Goal: Task Accomplishment & Management: Manage account settings

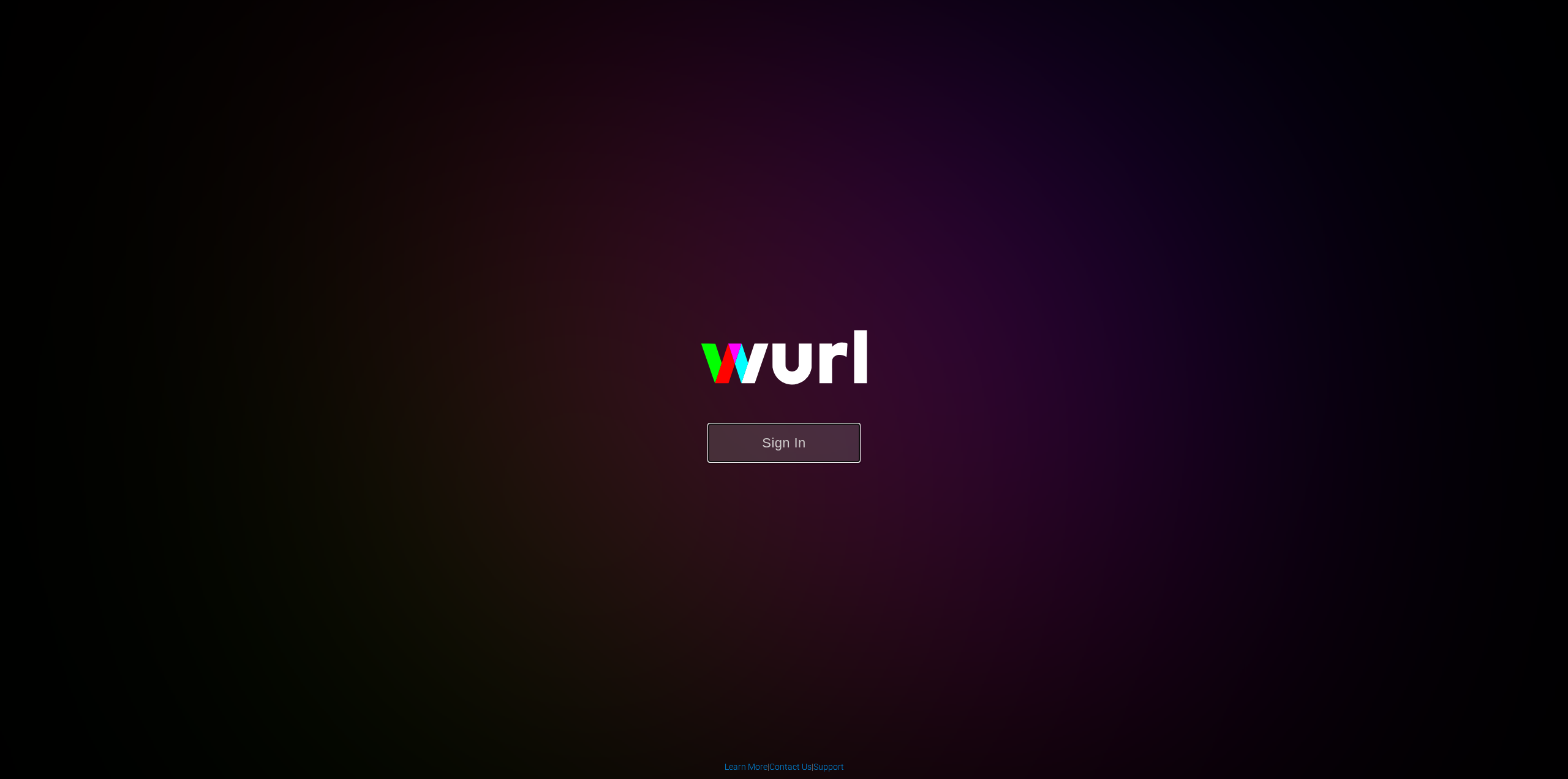
click at [811, 437] on button "Sign In" at bounding box center [783, 443] width 153 height 40
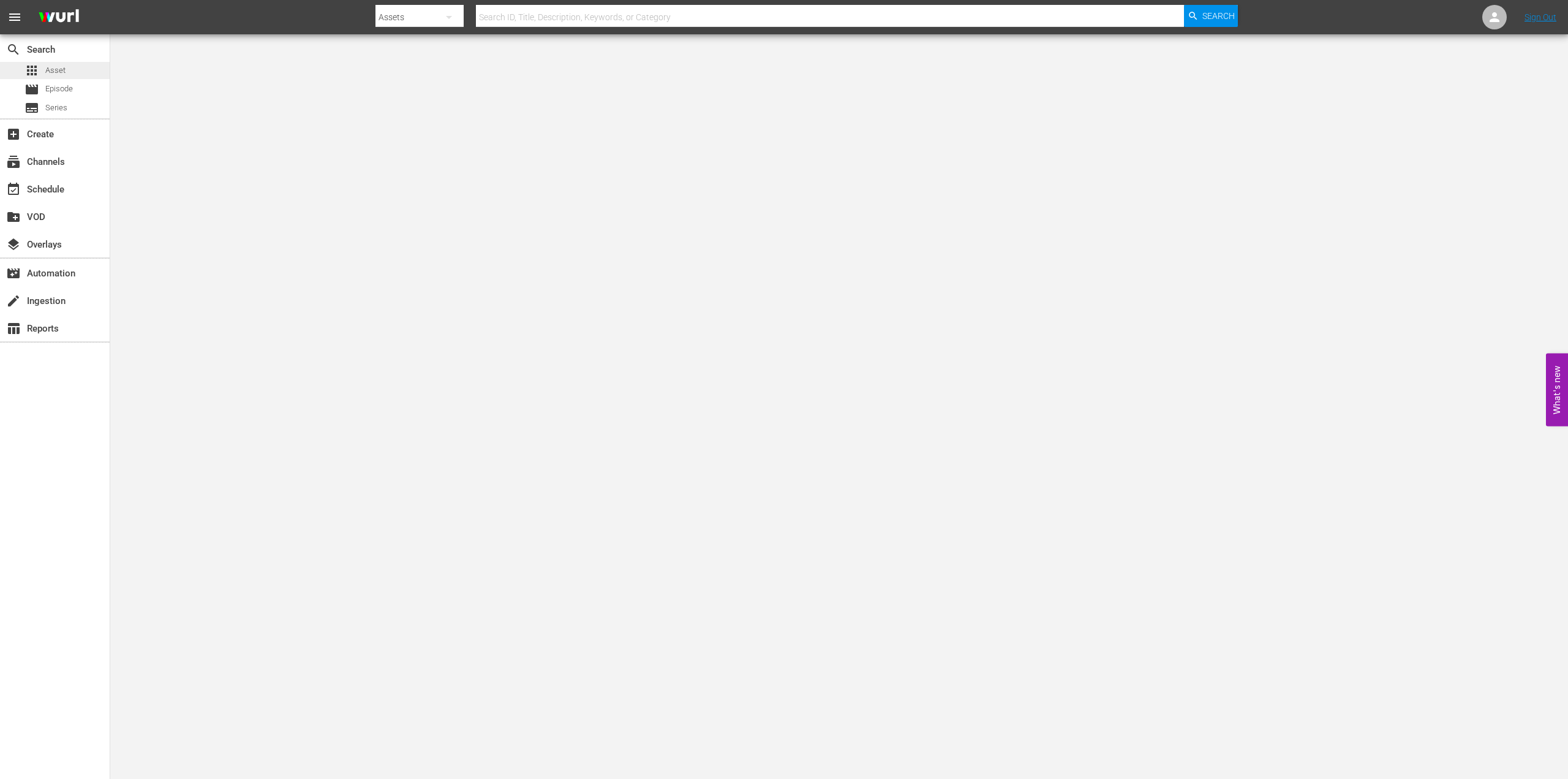
click at [68, 78] on div "apps Asset" at bounding box center [55, 70] width 110 height 17
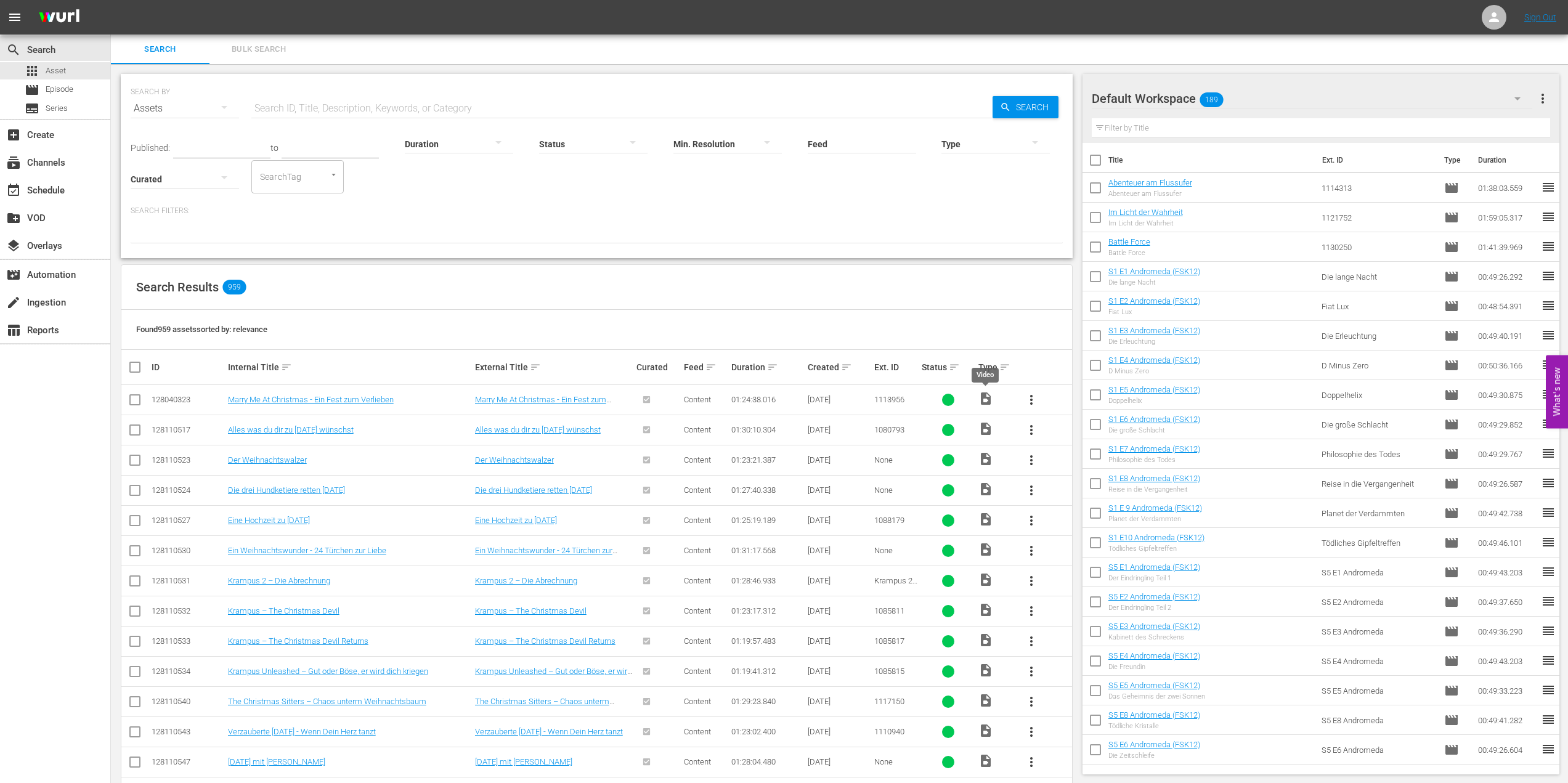
click at [984, 399] on span "video_file" at bounding box center [985, 398] width 15 height 15
click at [59, 306] on div "create Ingestion" at bounding box center [34, 301] width 69 height 11
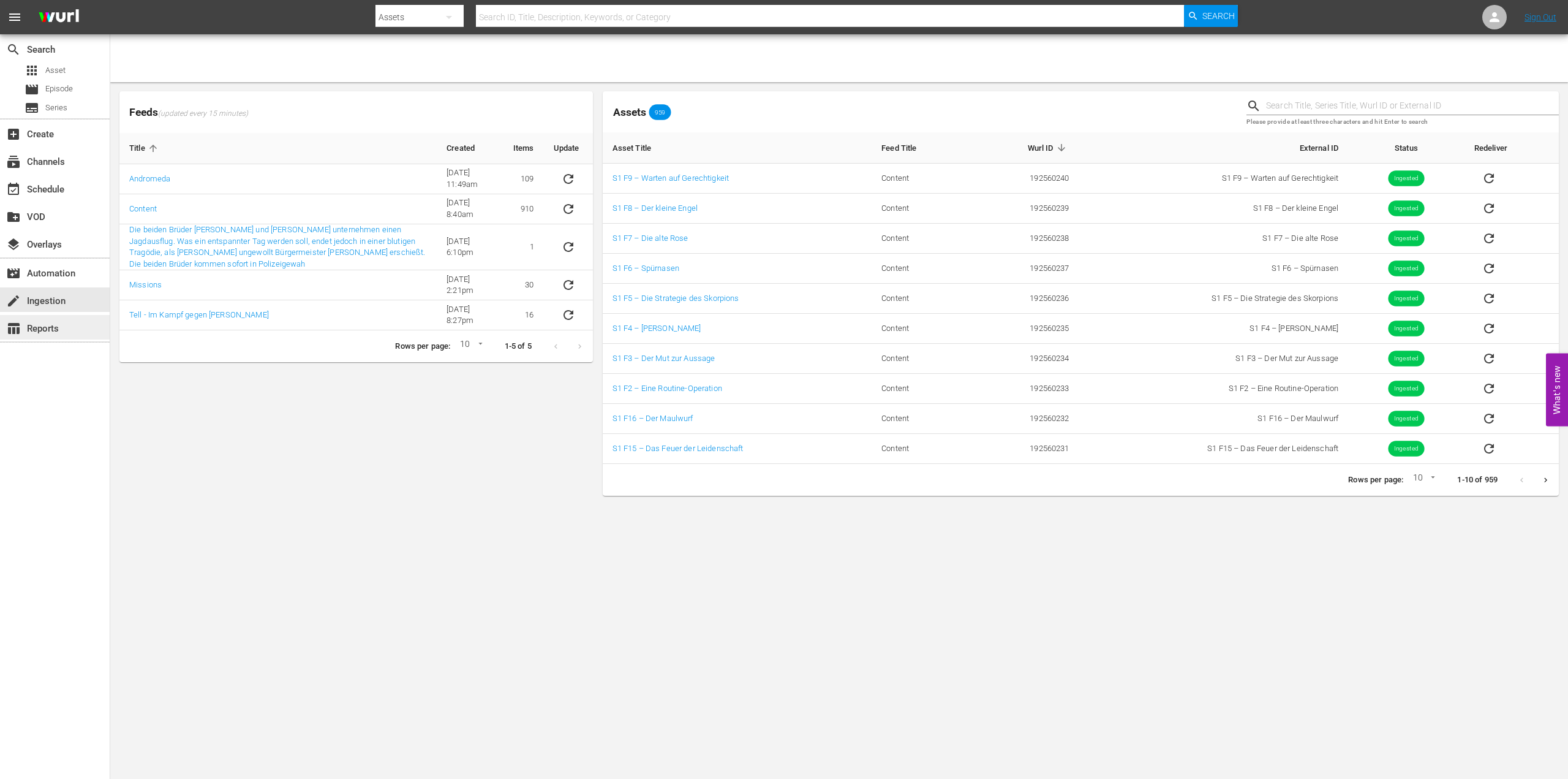
click at [61, 330] on div "table_chart Reports" at bounding box center [34, 326] width 68 height 11
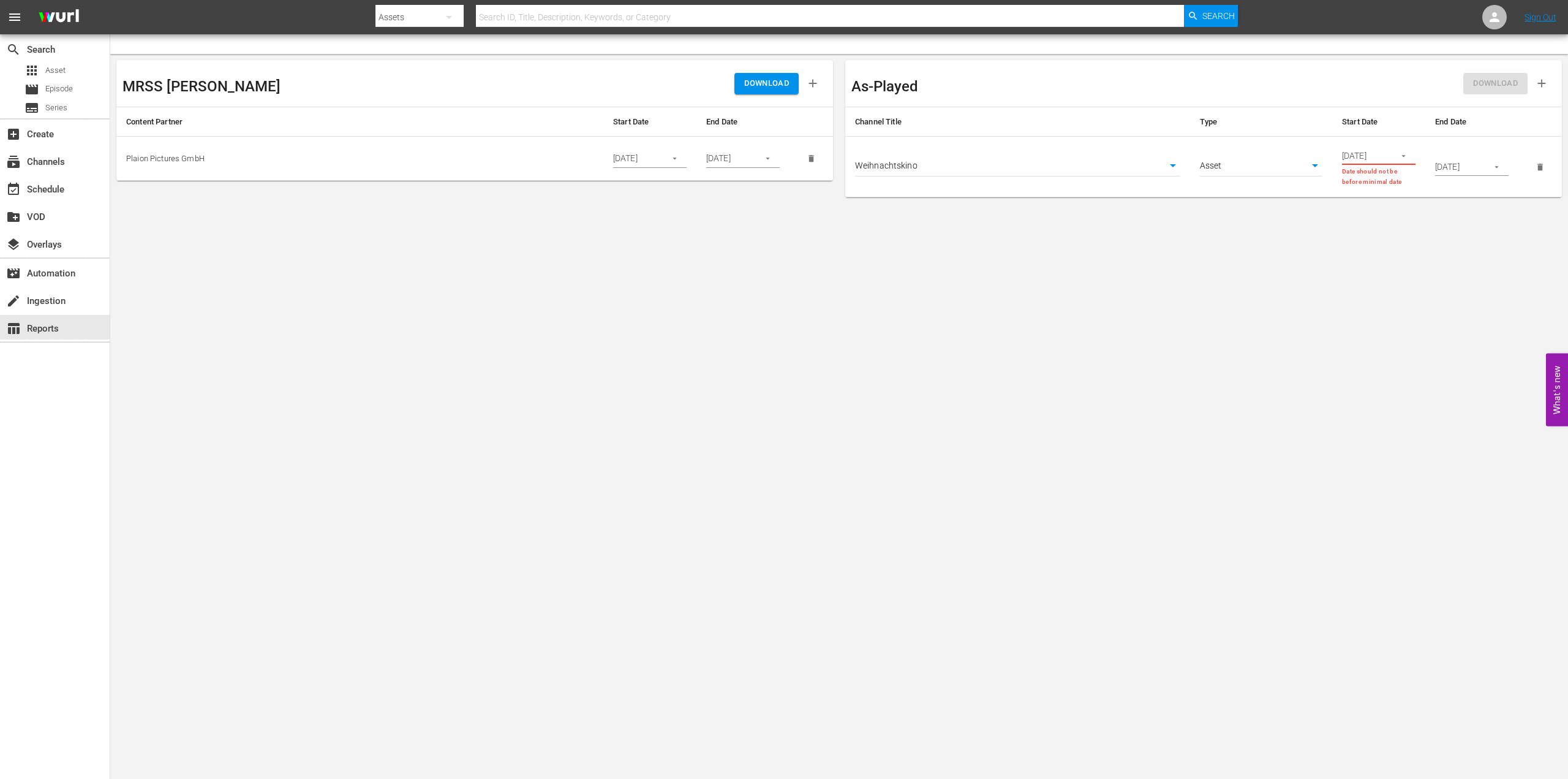
click at [671, 159] on icon "button" at bounding box center [674, 158] width 9 height 9
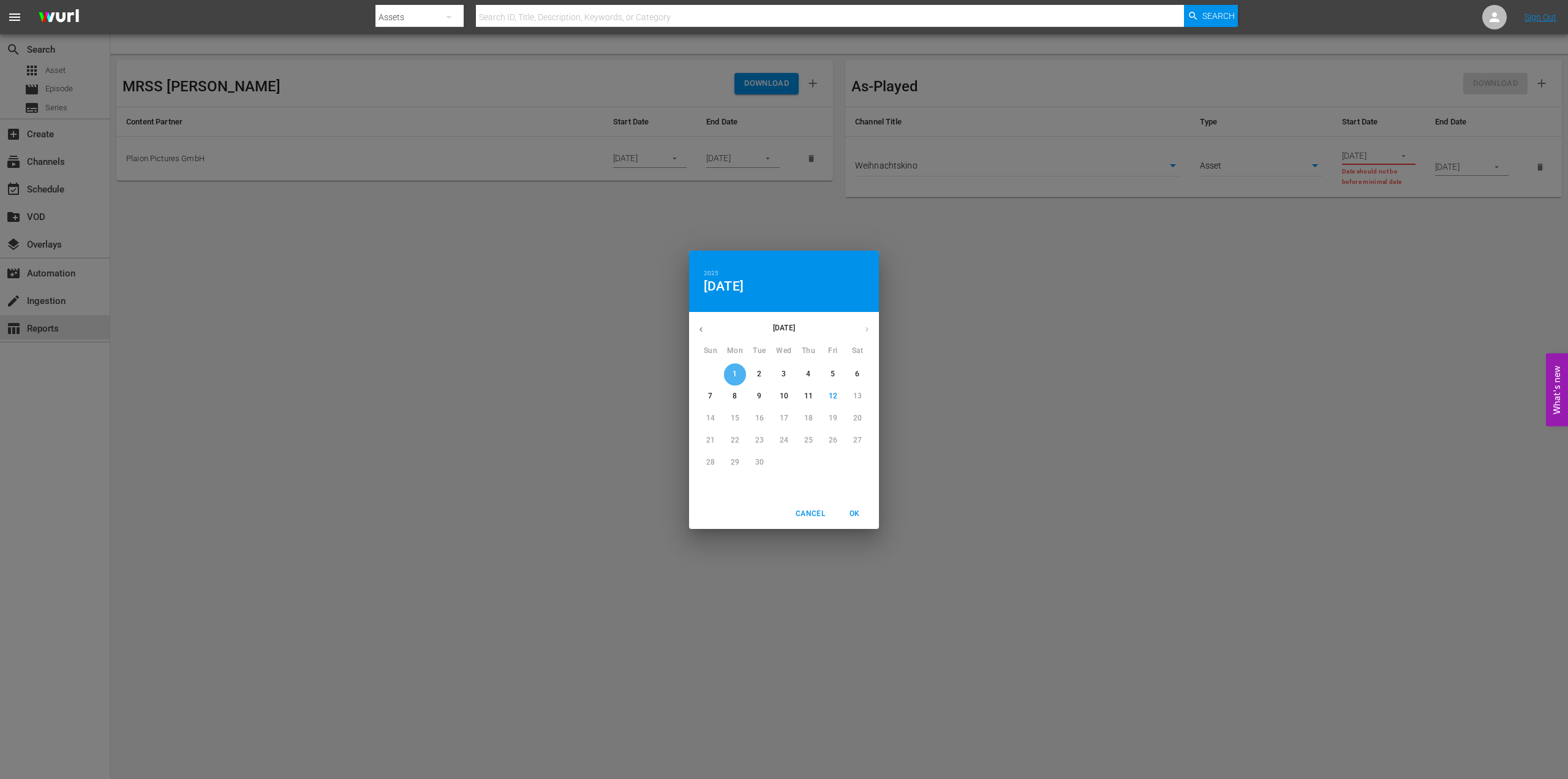
click at [735, 378] on p "1" at bounding box center [735, 374] width 5 height 11
click at [859, 512] on span "OK" at bounding box center [854, 514] width 30 height 13
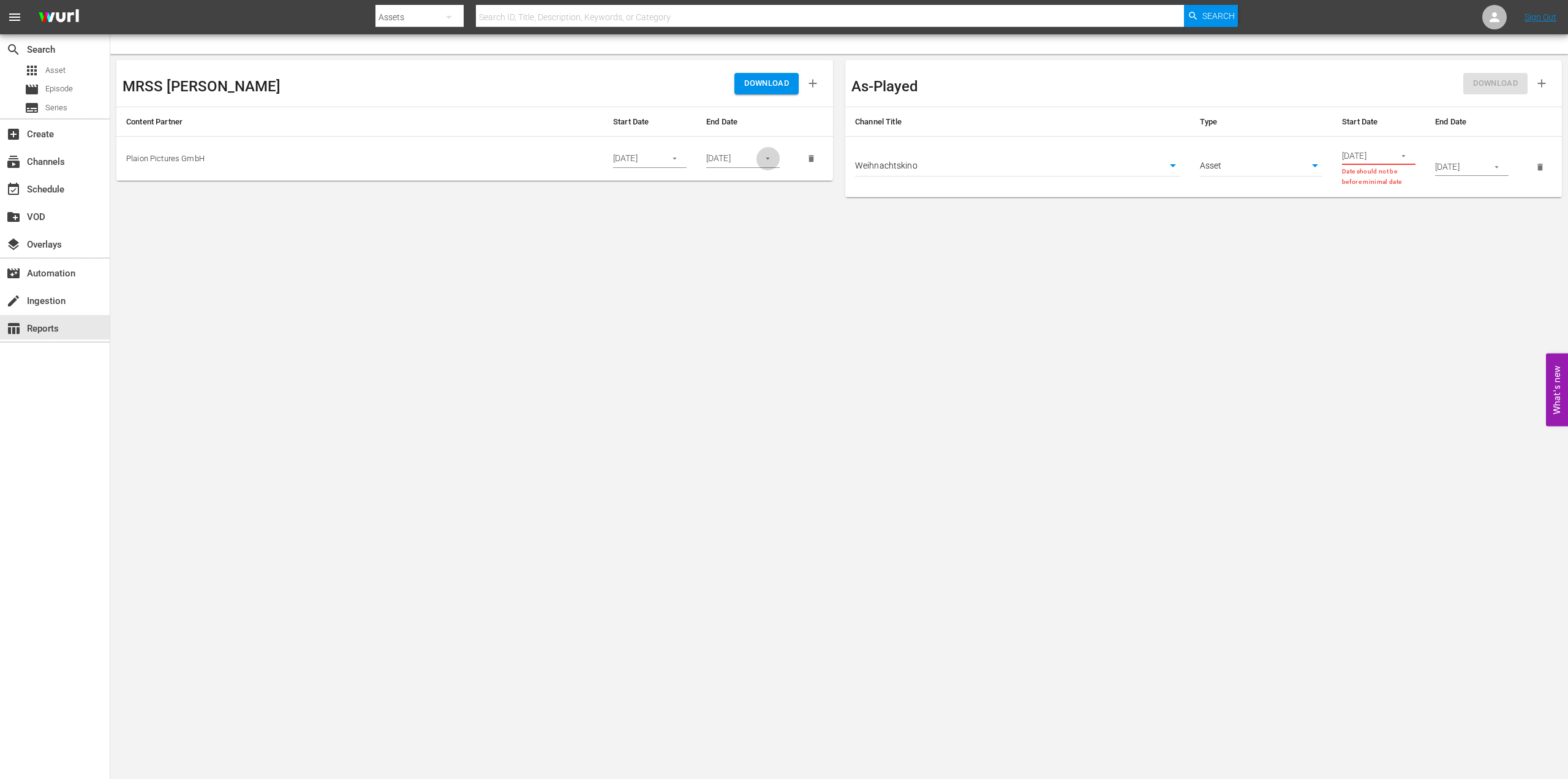
click at [772, 158] on icon "button" at bounding box center [768, 158] width 9 height 9
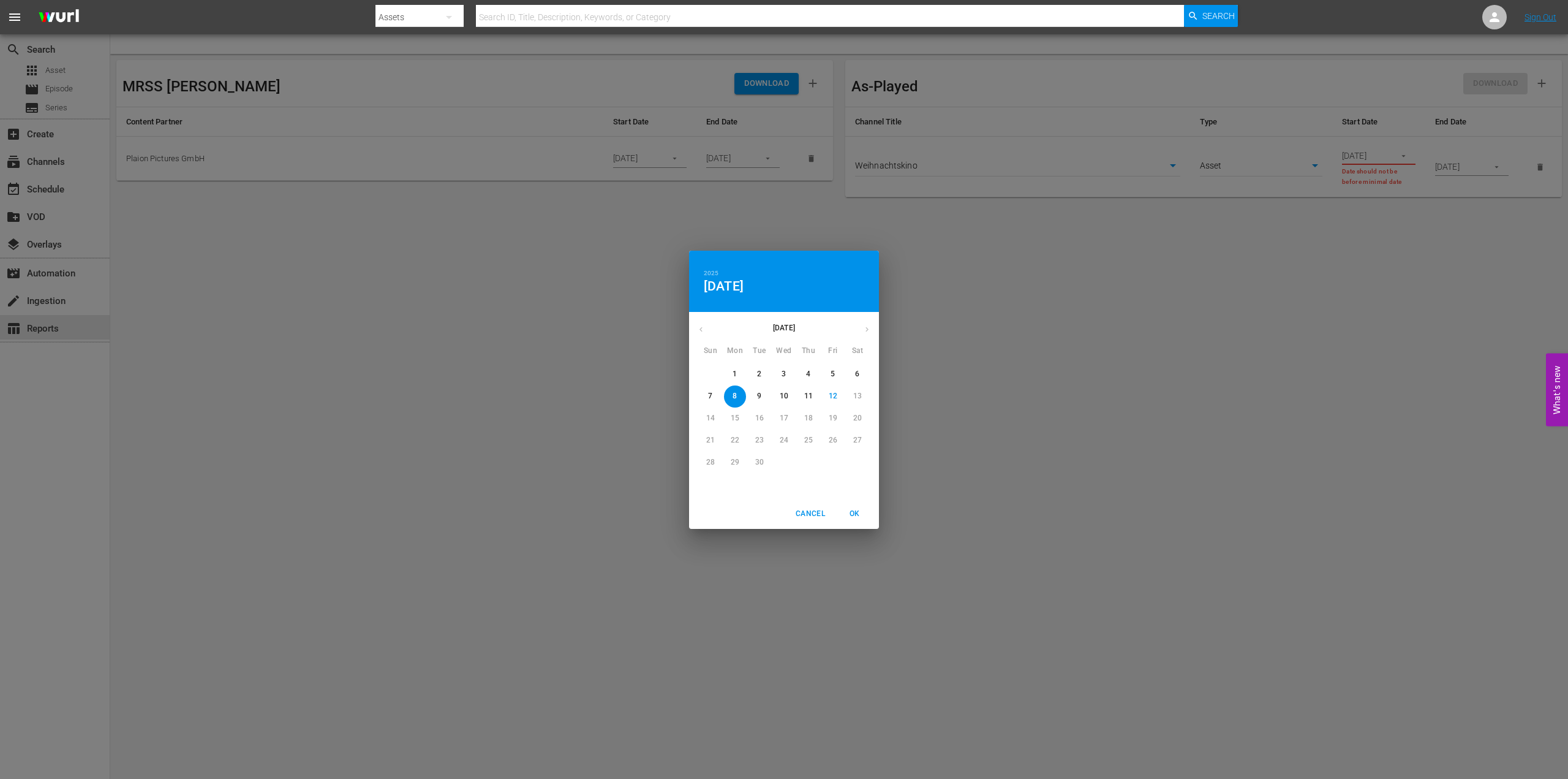
click at [835, 395] on p "12" at bounding box center [833, 396] width 8 height 11
click at [853, 516] on span "OK" at bounding box center [854, 514] width 30 height 13
type input "[DATE]"
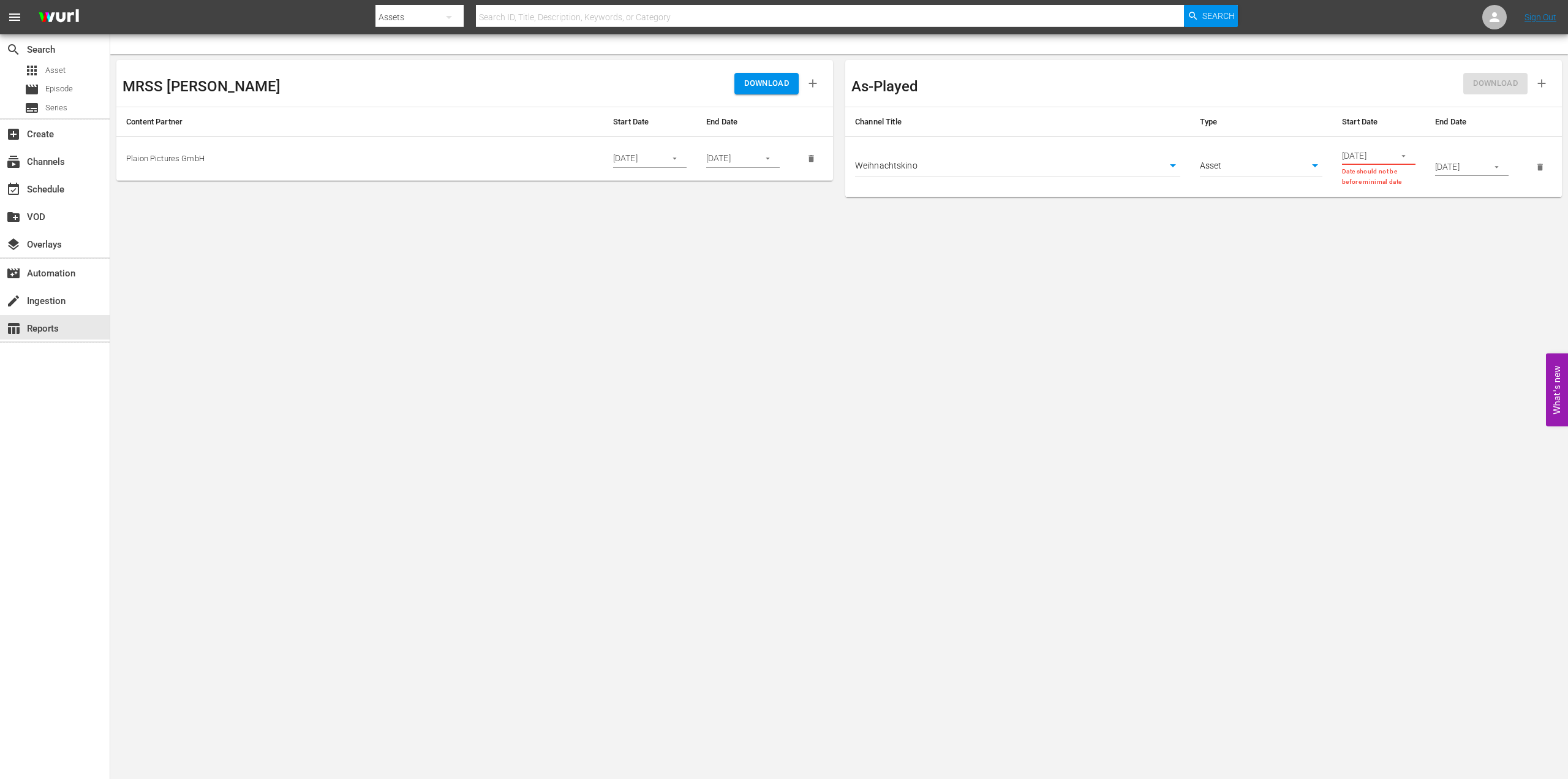
click at [775, 94] on button "DOWNLOAD" at bounding box center [767, 84] width 65 height 21
click at [56, 288] on div "create Ingestion" at bounding box center [55, 300] width 110 height 24
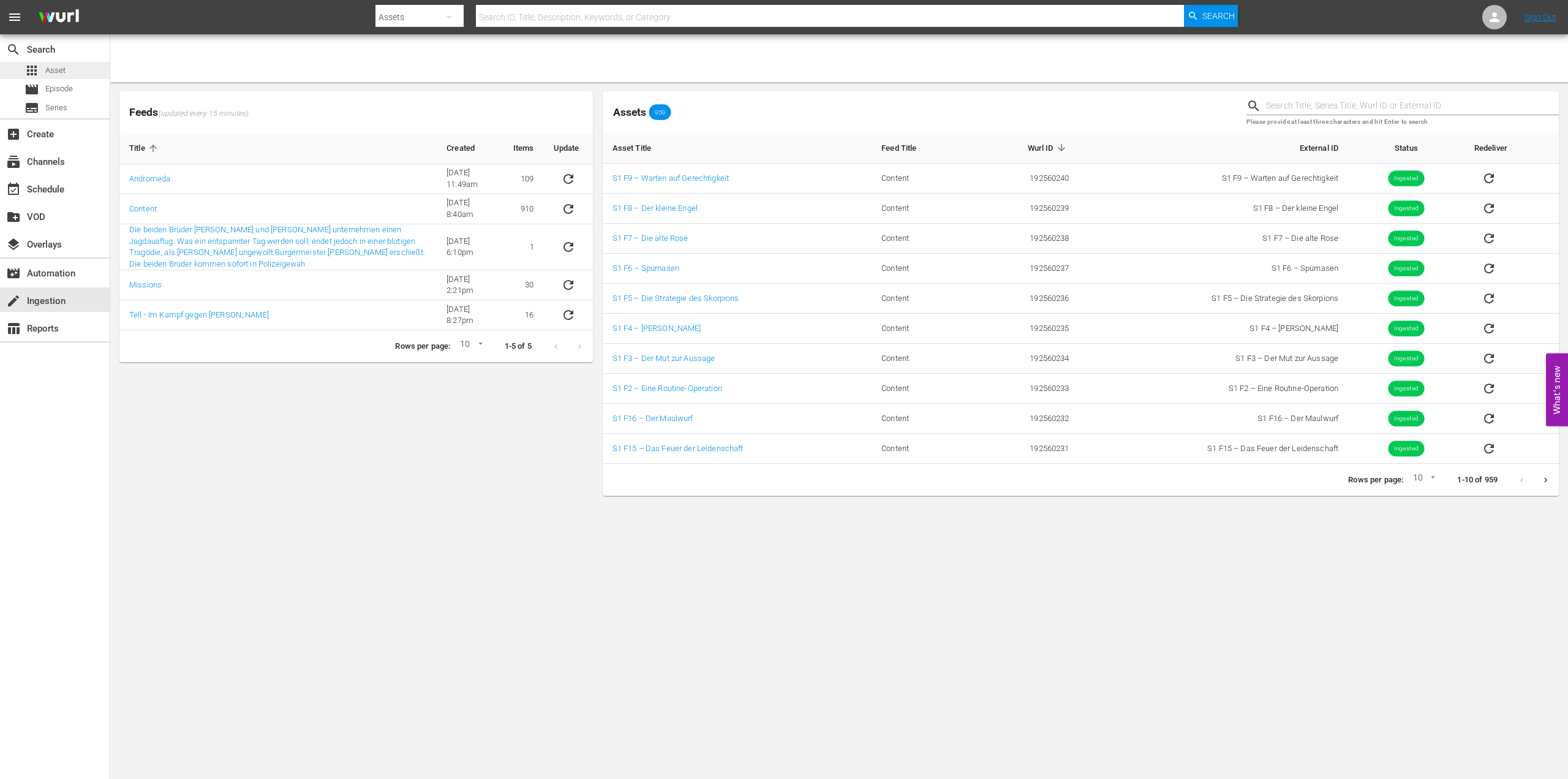
click at [52, 67] on span "Asset" at bounding box center [56, 71] width 21 height 12
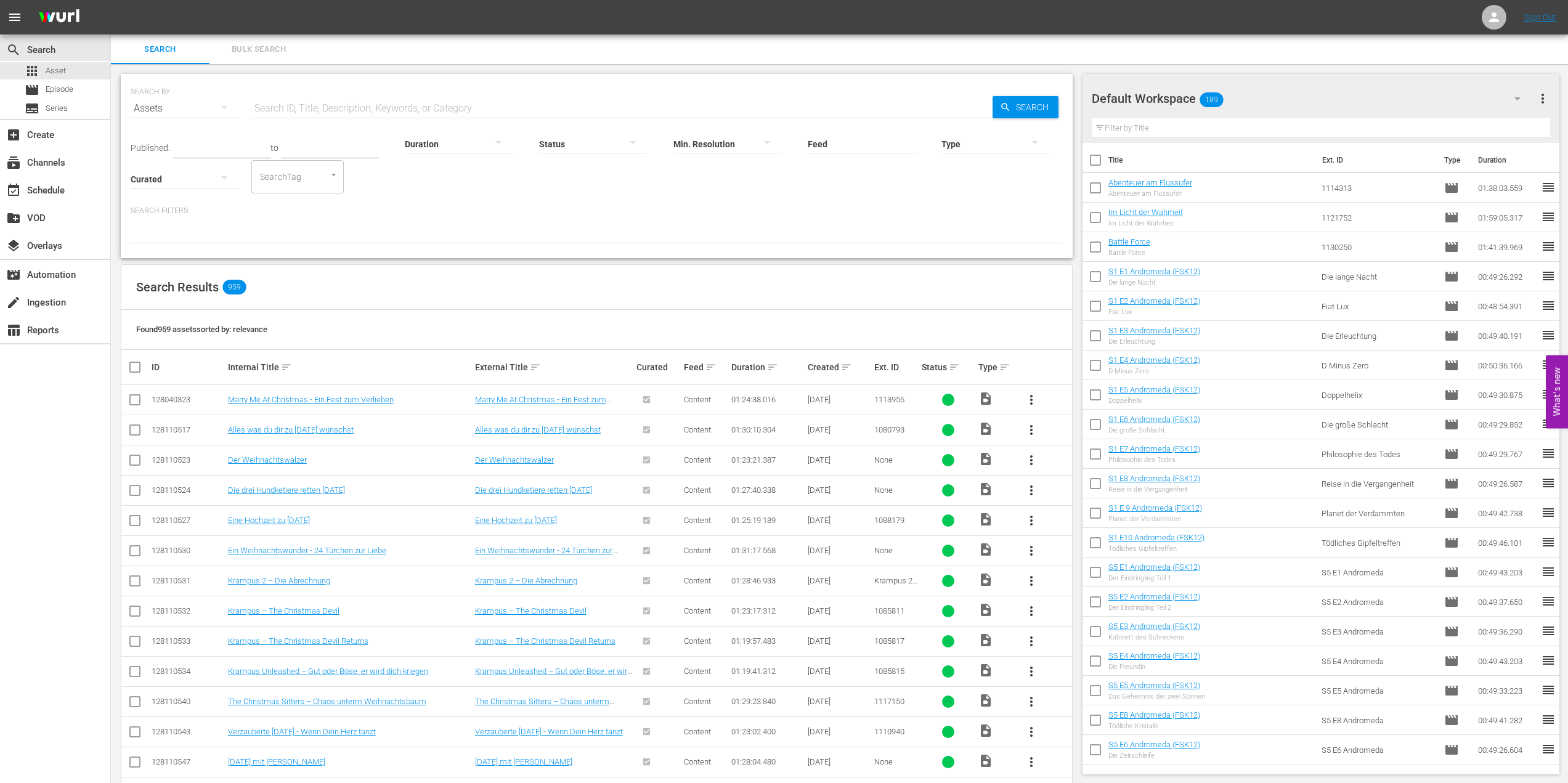
click at [873, 149] on input "Feed" at bounding box center [862, 145] width 109 height 44
click at [324, 184] on div "SearchTag" at bounding box center [298, 176] width 93 height 33
type input "saving"
click at [443, 192] on div "Published: to Duration Status Min. Resolution Feed Feed Title saving Type Curat…" at bounding box center [597, 158] width 932 height 70
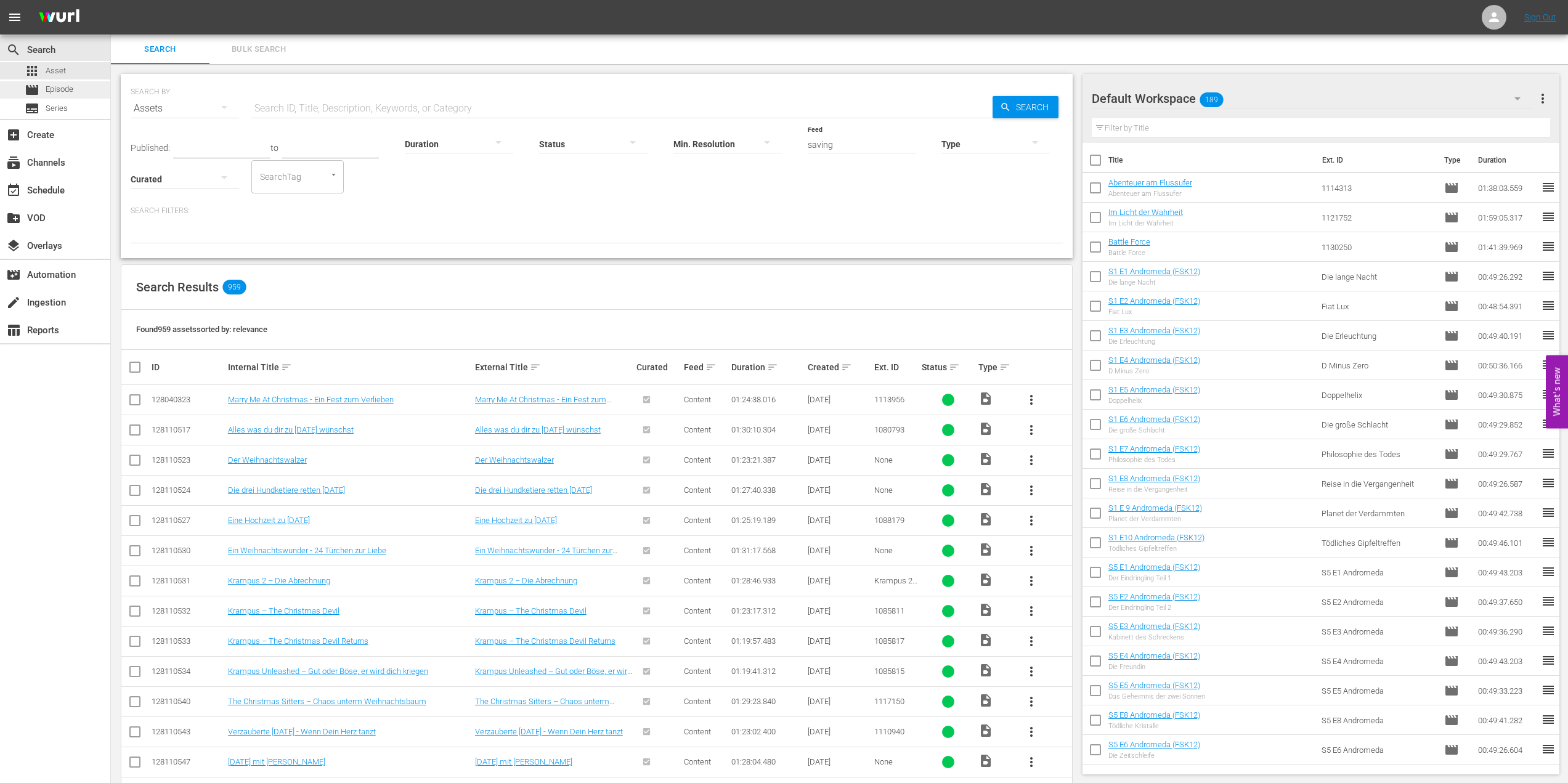
click at [54, 90] on span "Episode" at bounding box center [60, 89] width 28 height 12
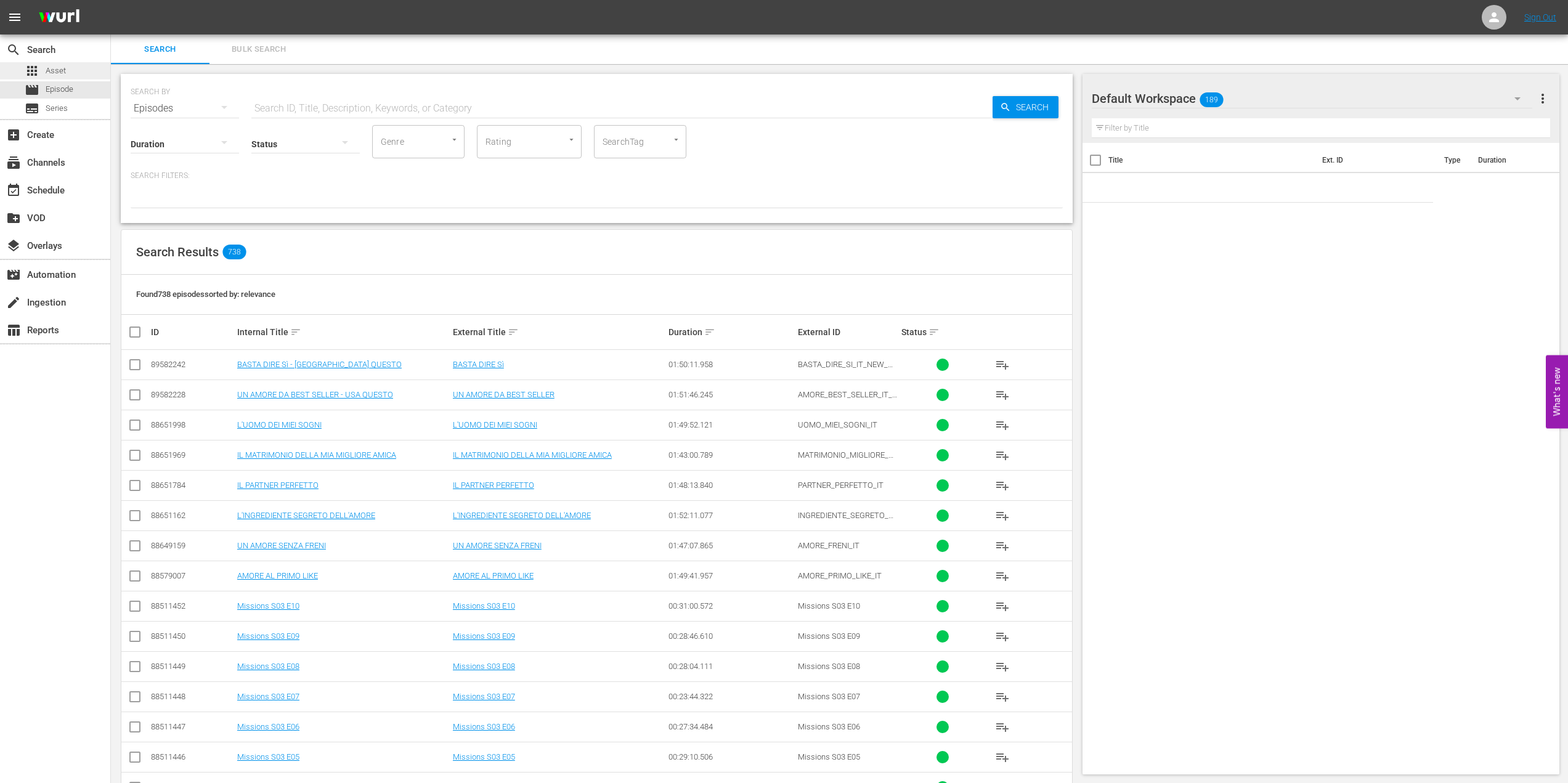
click at [61, 74] on span "Asset" at bounding box center [56, 71] width 21 height 12
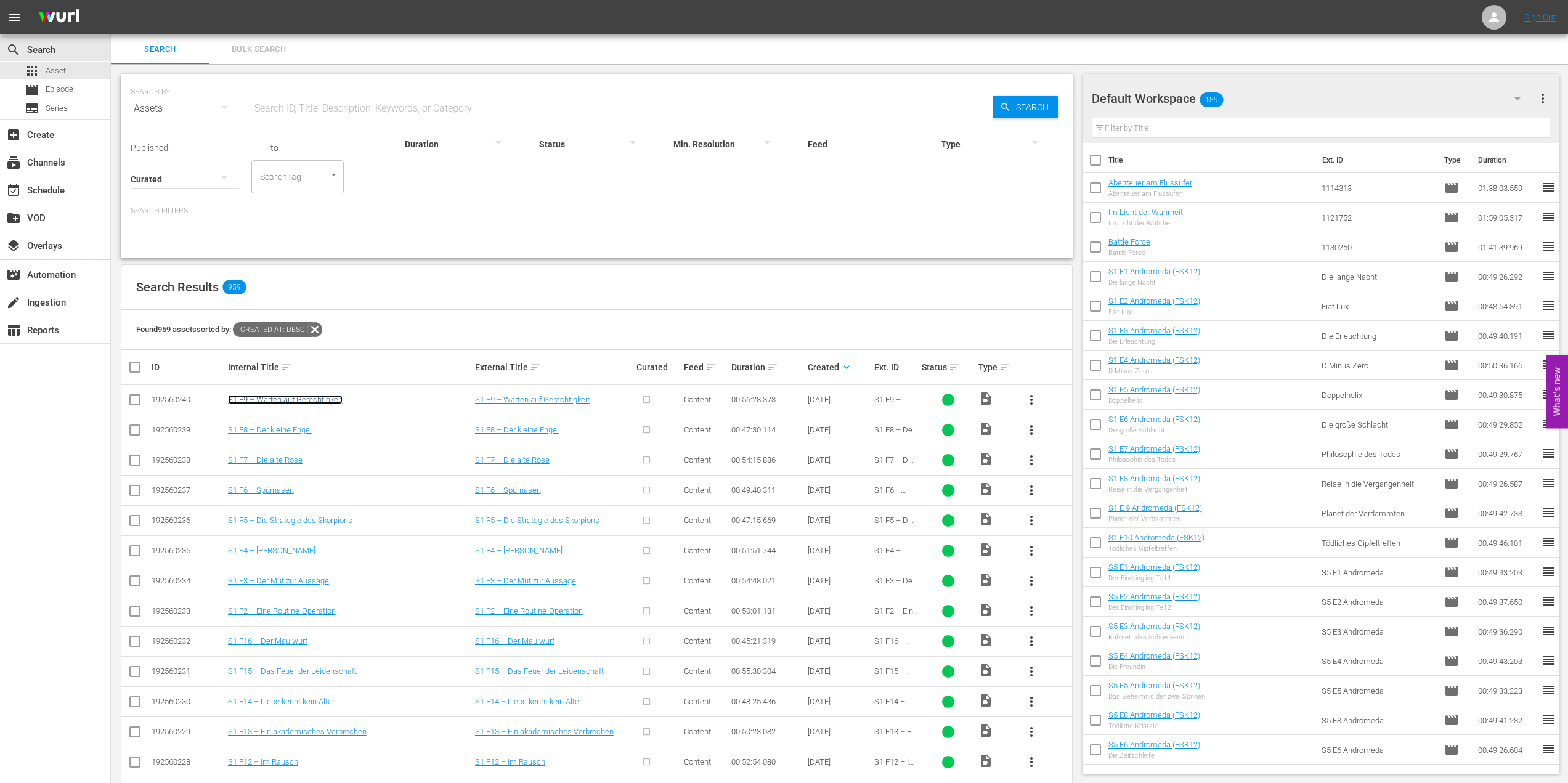
click at [324, 401] on link "S1 F9 – Warten auf Gerechtigkeit" at bounding box center [285, 399] width 115 height 9
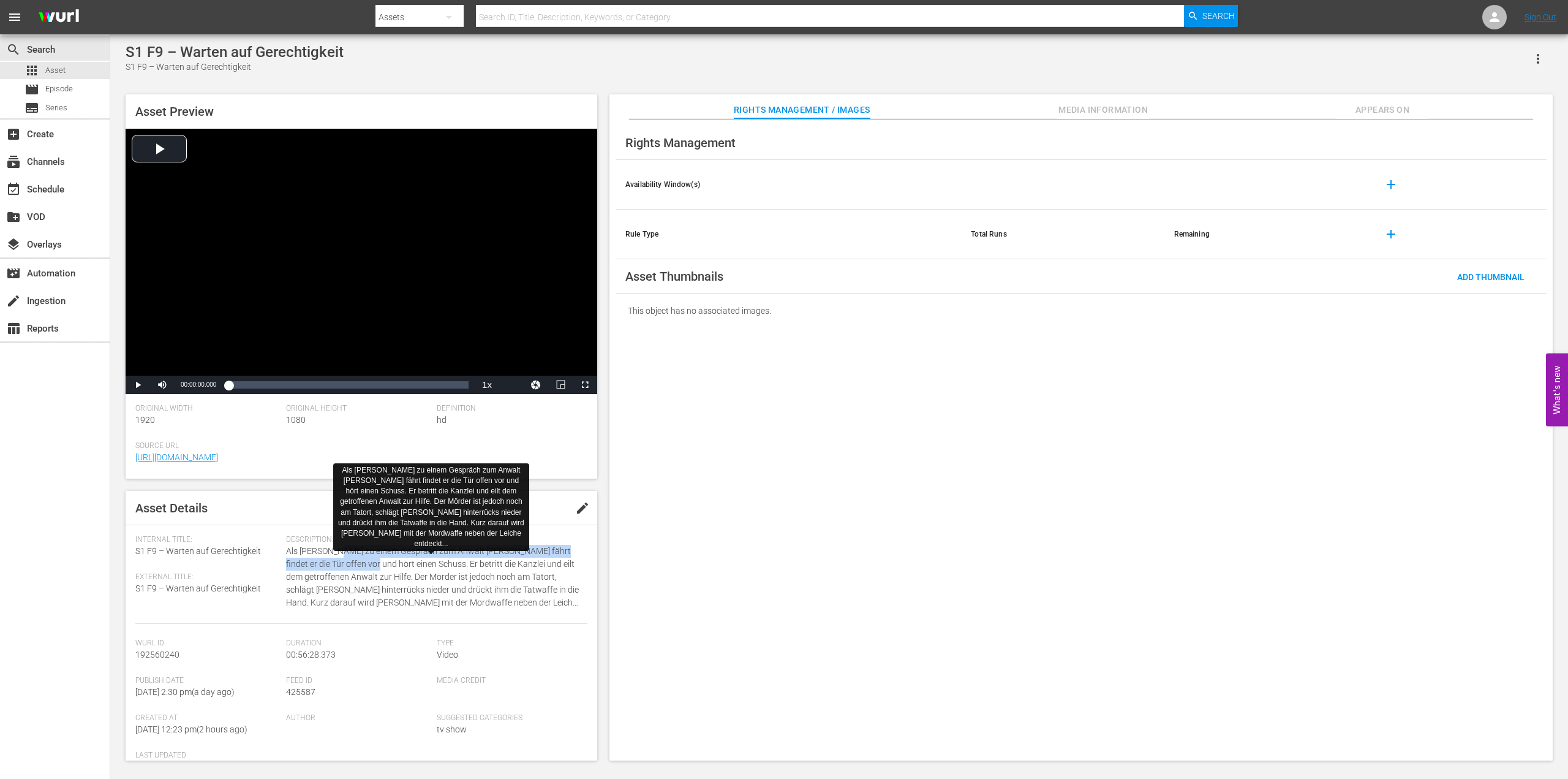
drag, startPoint x: 335, startPoint y: 552, endPoint x: 357, endPoint y: 561, distance: 23.8
click at [357, 561] on span "Als [PERSON_NAME] zu einem Gespräch zum Anwalt [PERSON_NAME] fährt findet er di…" at bounding box center [433, 577] width 295 height 65
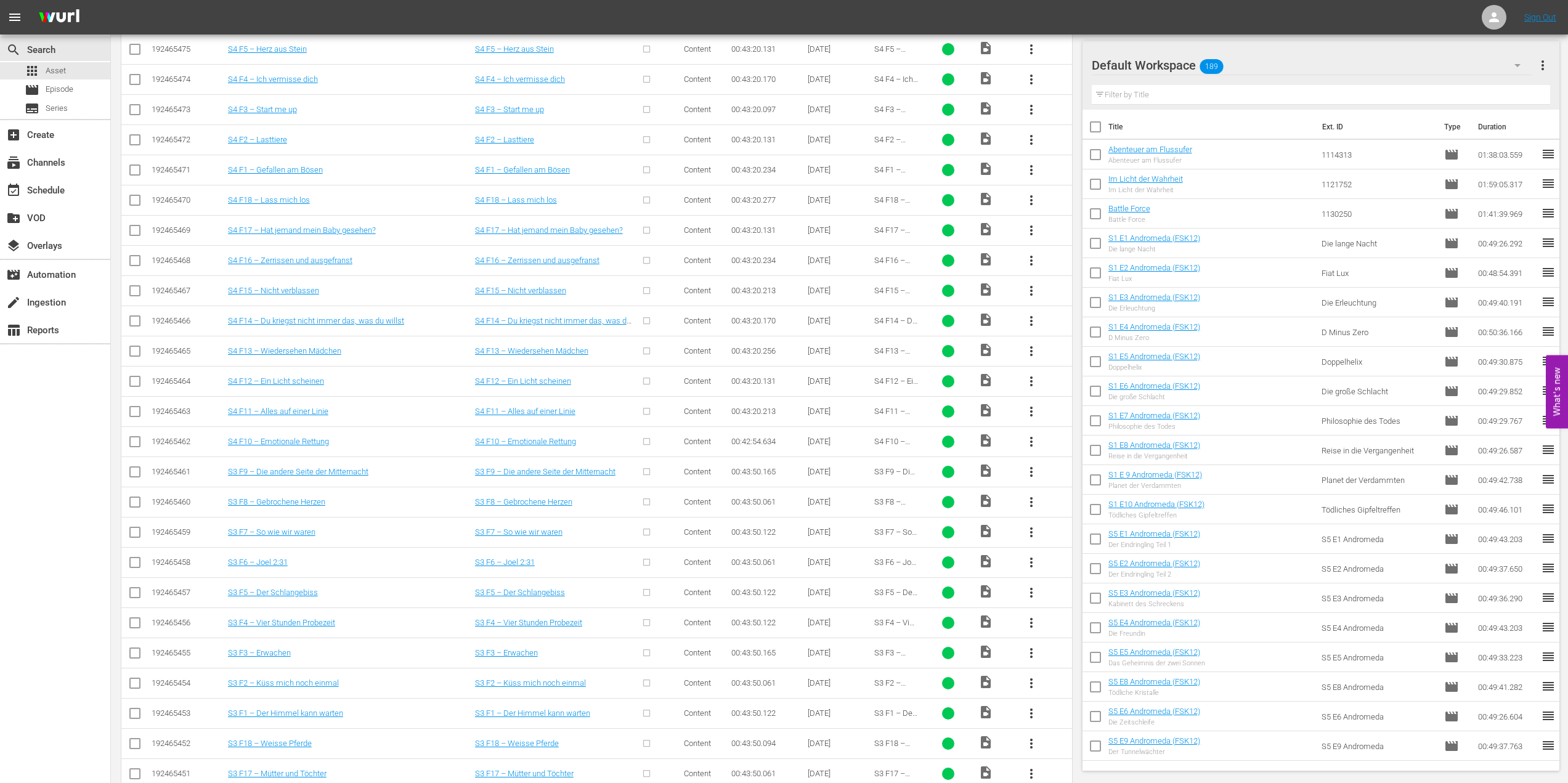
scroll to position [1417, 0]
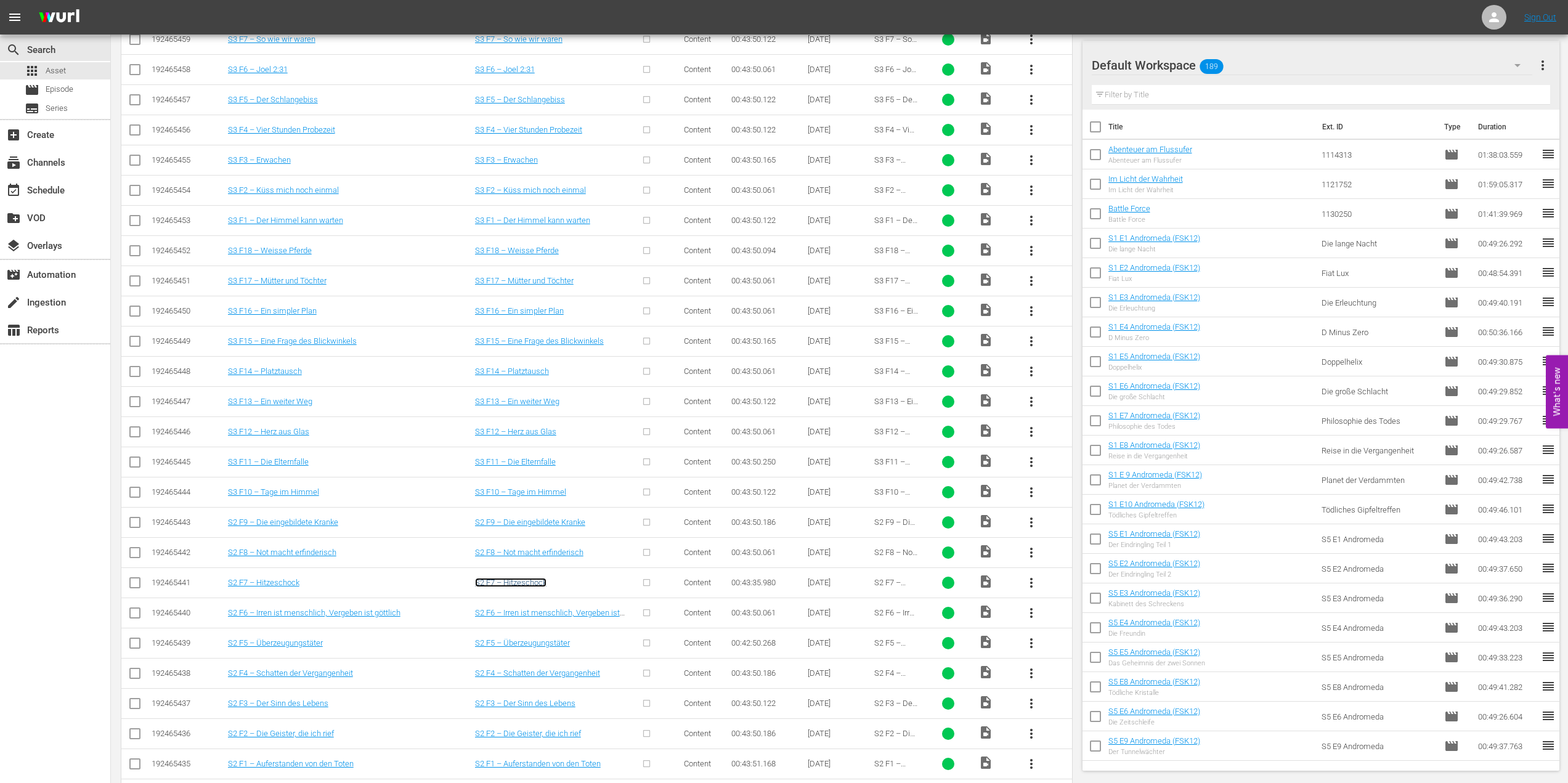
click at [518, 578] on link "S2 F7 – Hitzeschock" at bounding box center [510, 583] width 71 height 9
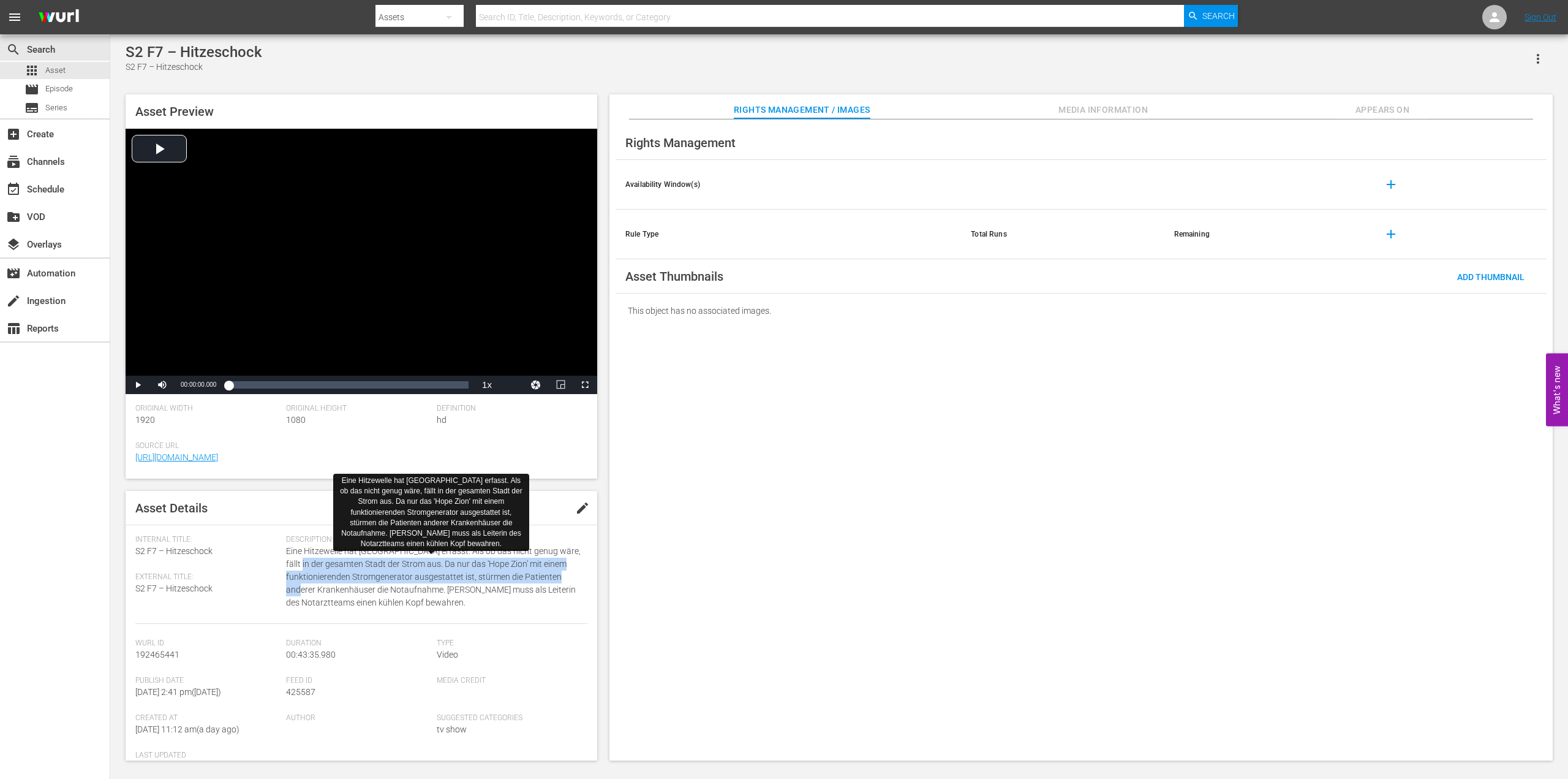
drag, startPoint x: 297, startPoint y: 558, endPoint x: 337, endPoint y: 587, distance: 49.4
click at [337, 587] on span "Eine Hitzewelle hat [GEOGRAPHIC_DATA] erfasst. Als ob das nicht genug wäre, fäl…" at bounding box center [433, 577] width 295 height 65
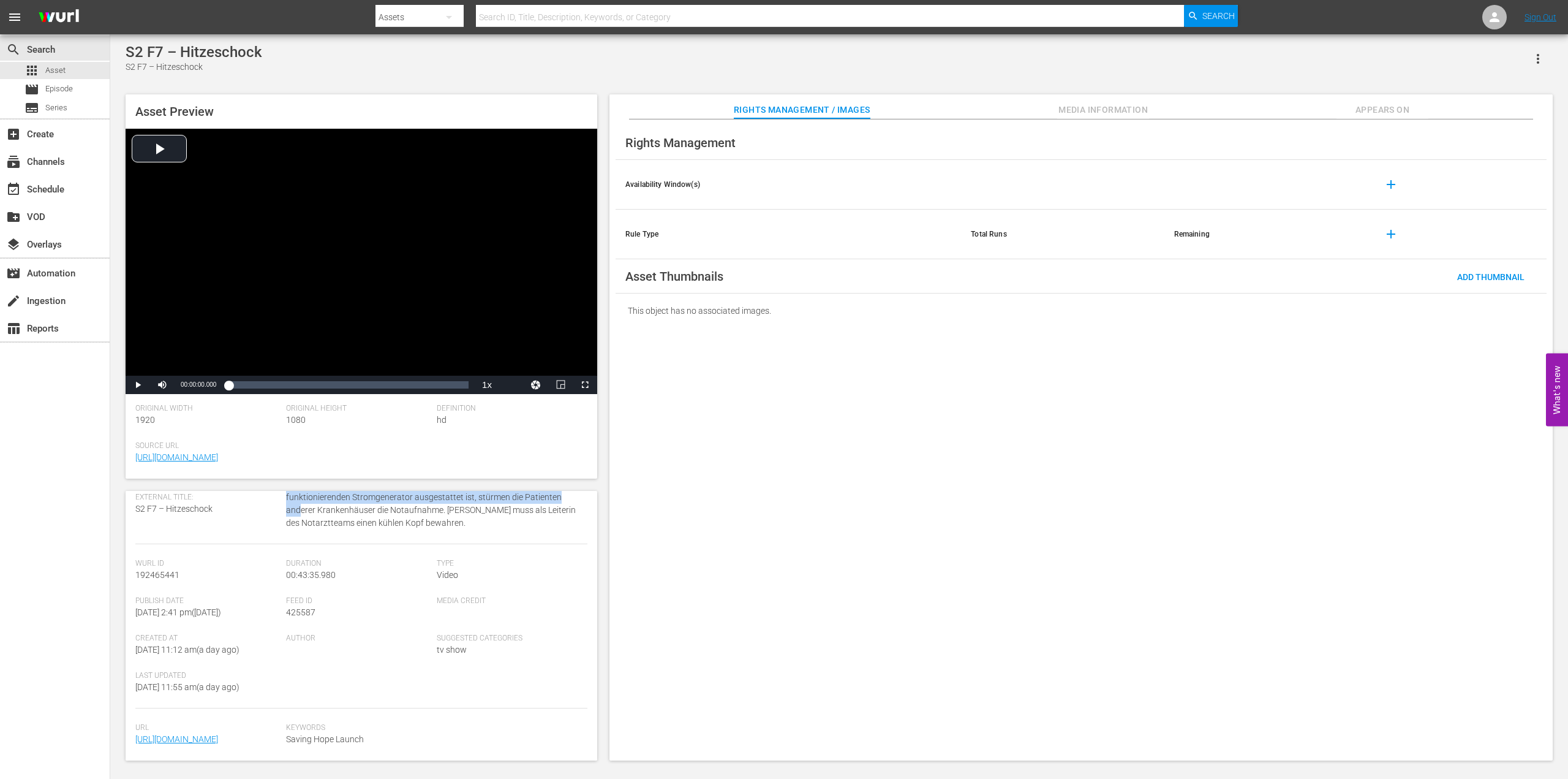
scroll to position [157, 0]
click at [138, 385] on span "Video Player" at bounding box center [138, 385] width 0 height 0
drag, startPoint x: 243, startPoint y: 386, endPoint x: 300, endPoint y: 386, distance: 57.0
click at [300, 386] on div "Loaded : 0.23% 00:02:33.881 00:00:00.237" at bounding box center [348, 385] width 240 height 12
click at [138, 385] on span "Video Player" at bounding box center [138, 385] width 0 height 0
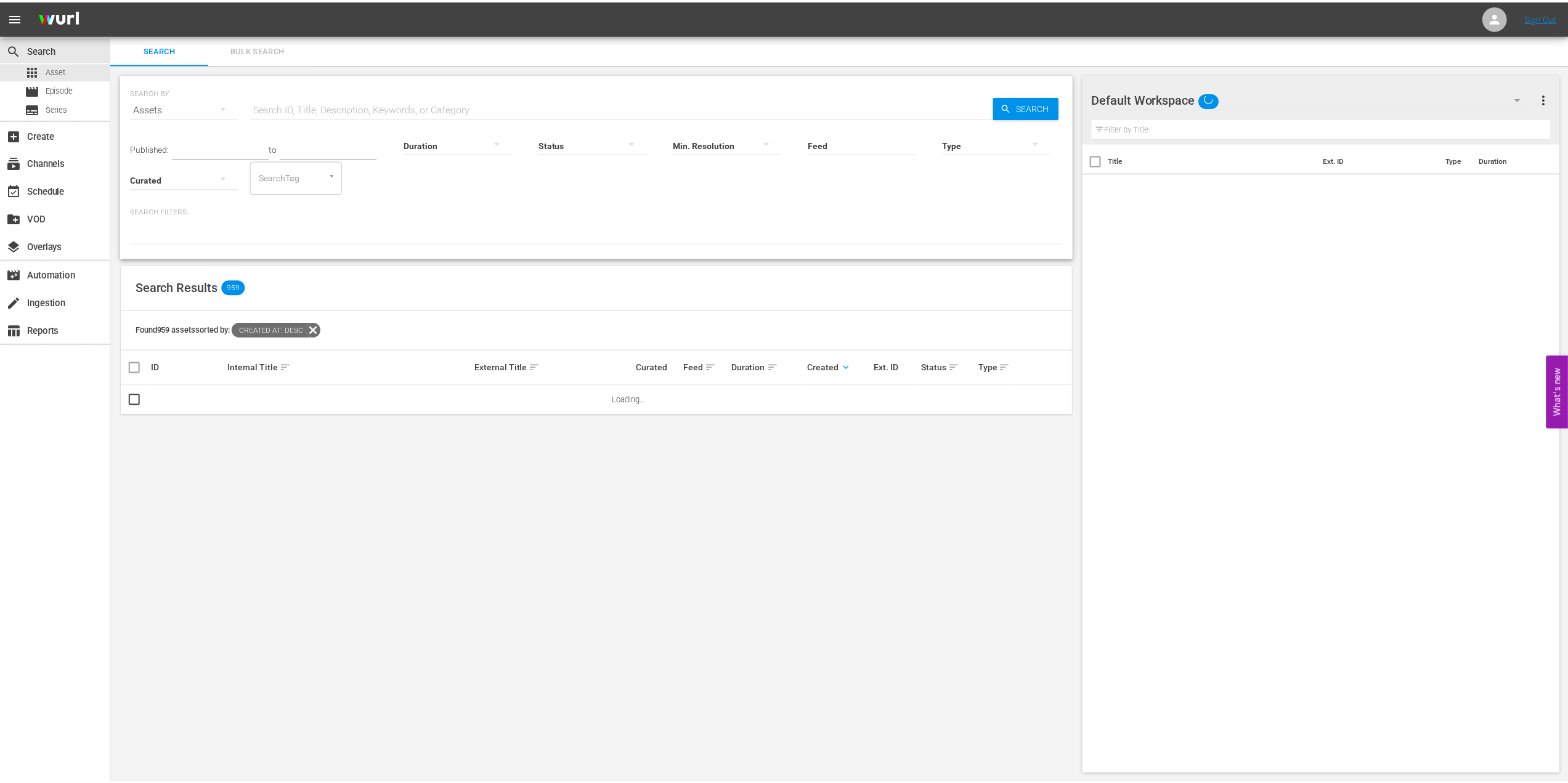
scroll to position [2, 0]
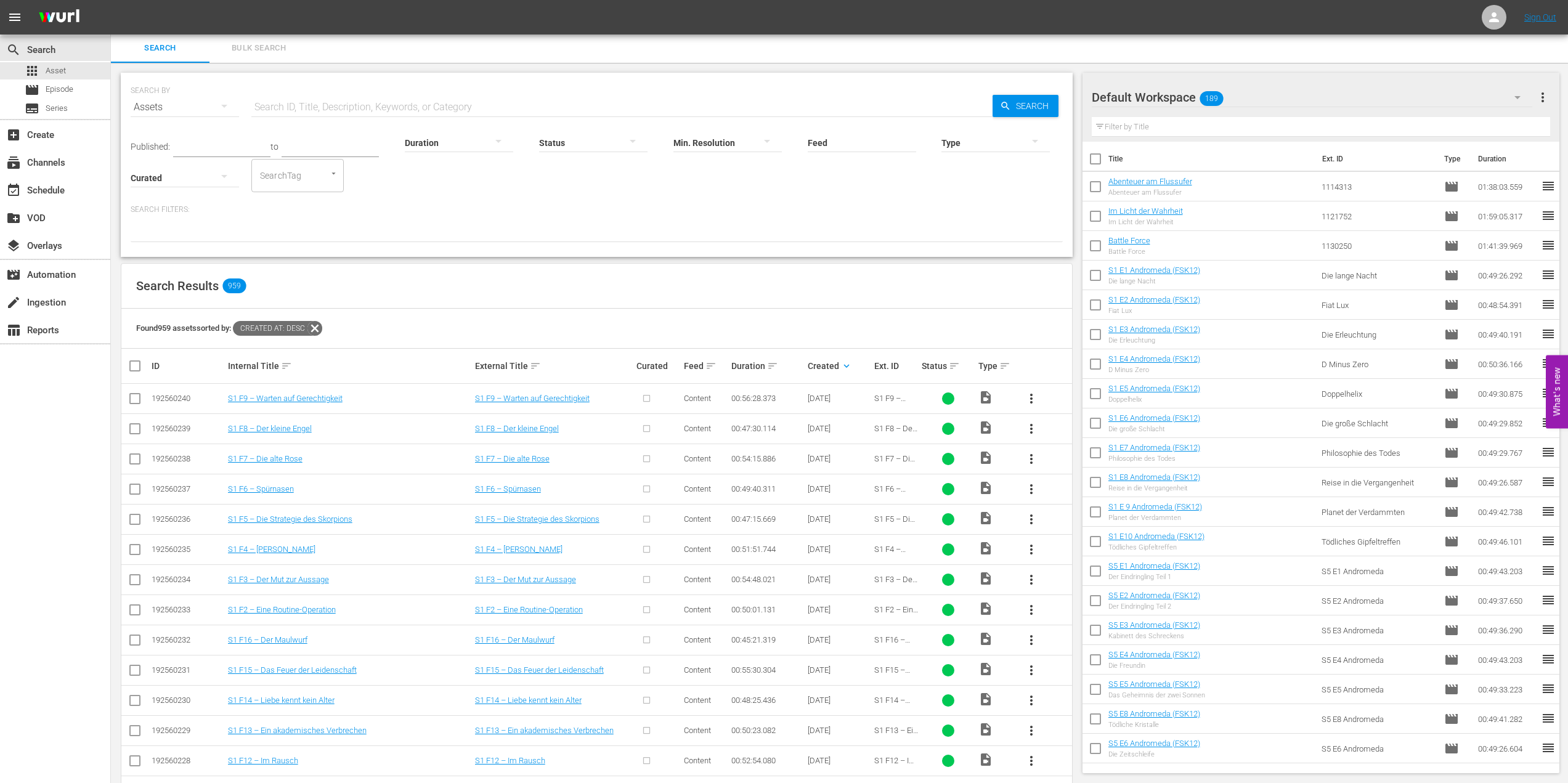
drag, startPoint x: 371, startPoint y: 210, endPoint x: 733, endPoint y: 255, distance: 364.8
click at [733, 255] on div "SEARCH BY Search By Assets Search ID, Title, Description, Keywords, or Category…" at bounding box center [597, 164] width 952 height 184
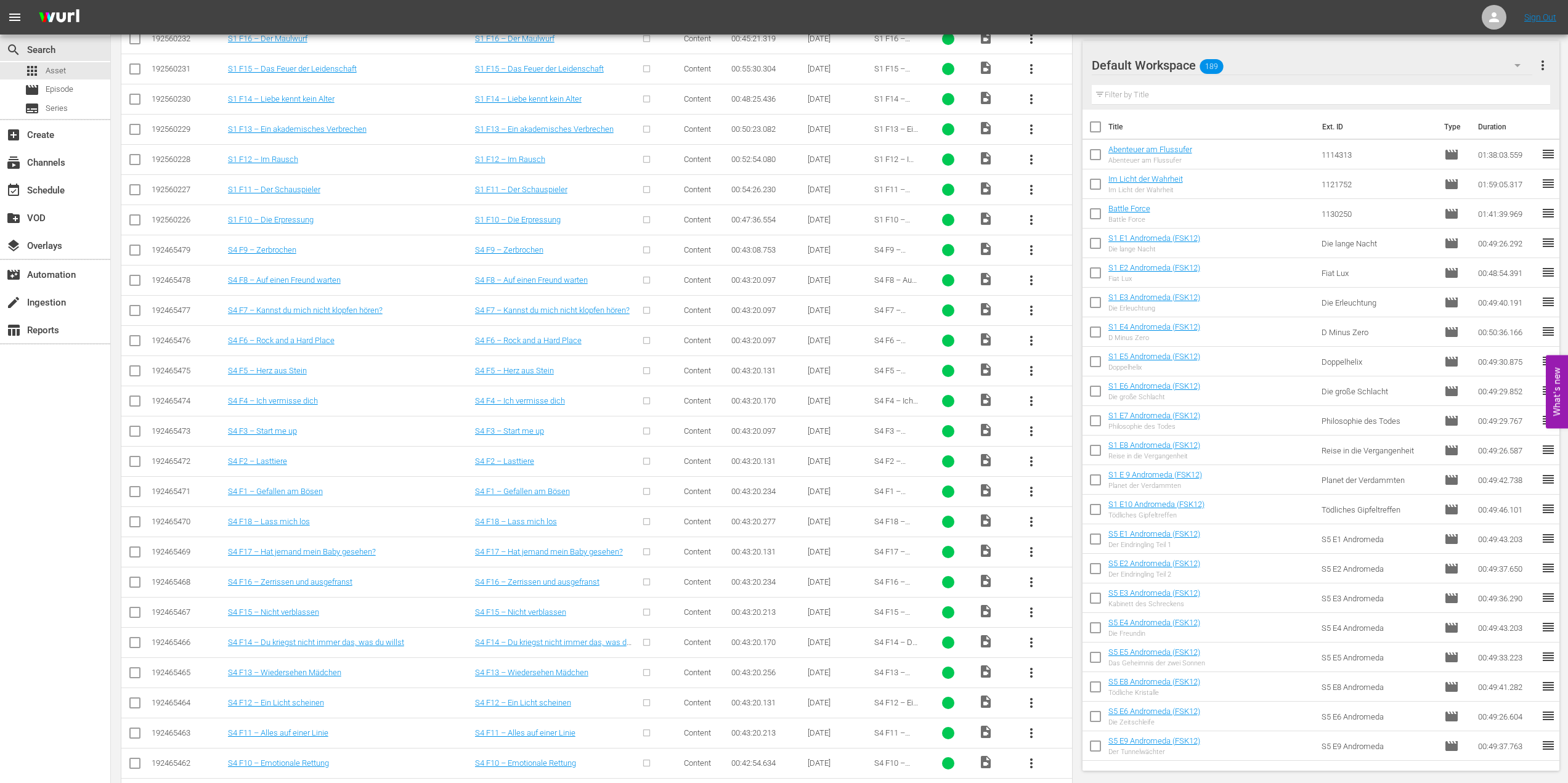
scroll to position [479, 0]
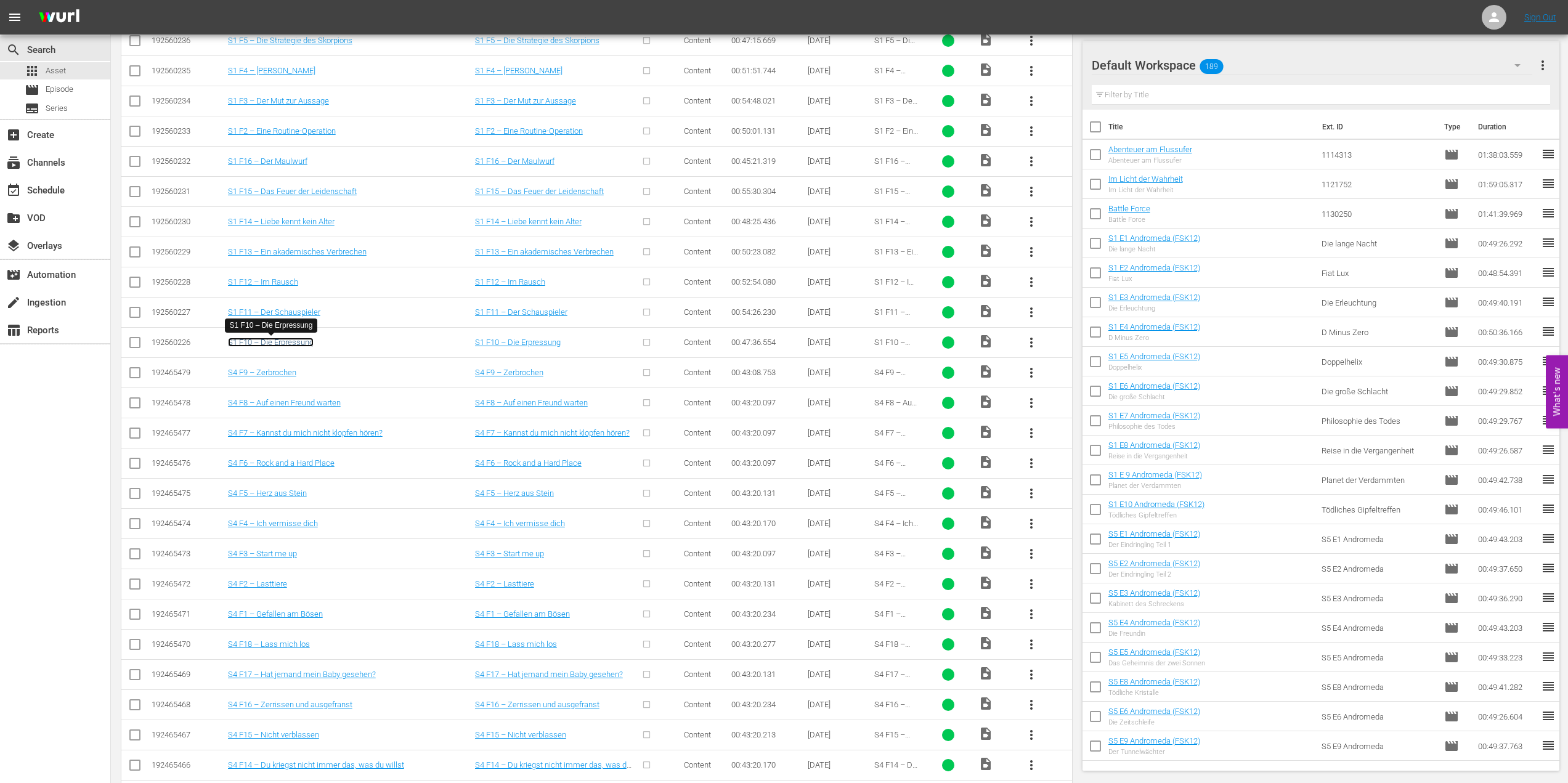
click at [294, 343] on link "S1 F10 – Die Erpressung" at bounding box center [271, 342] width 86 height 9
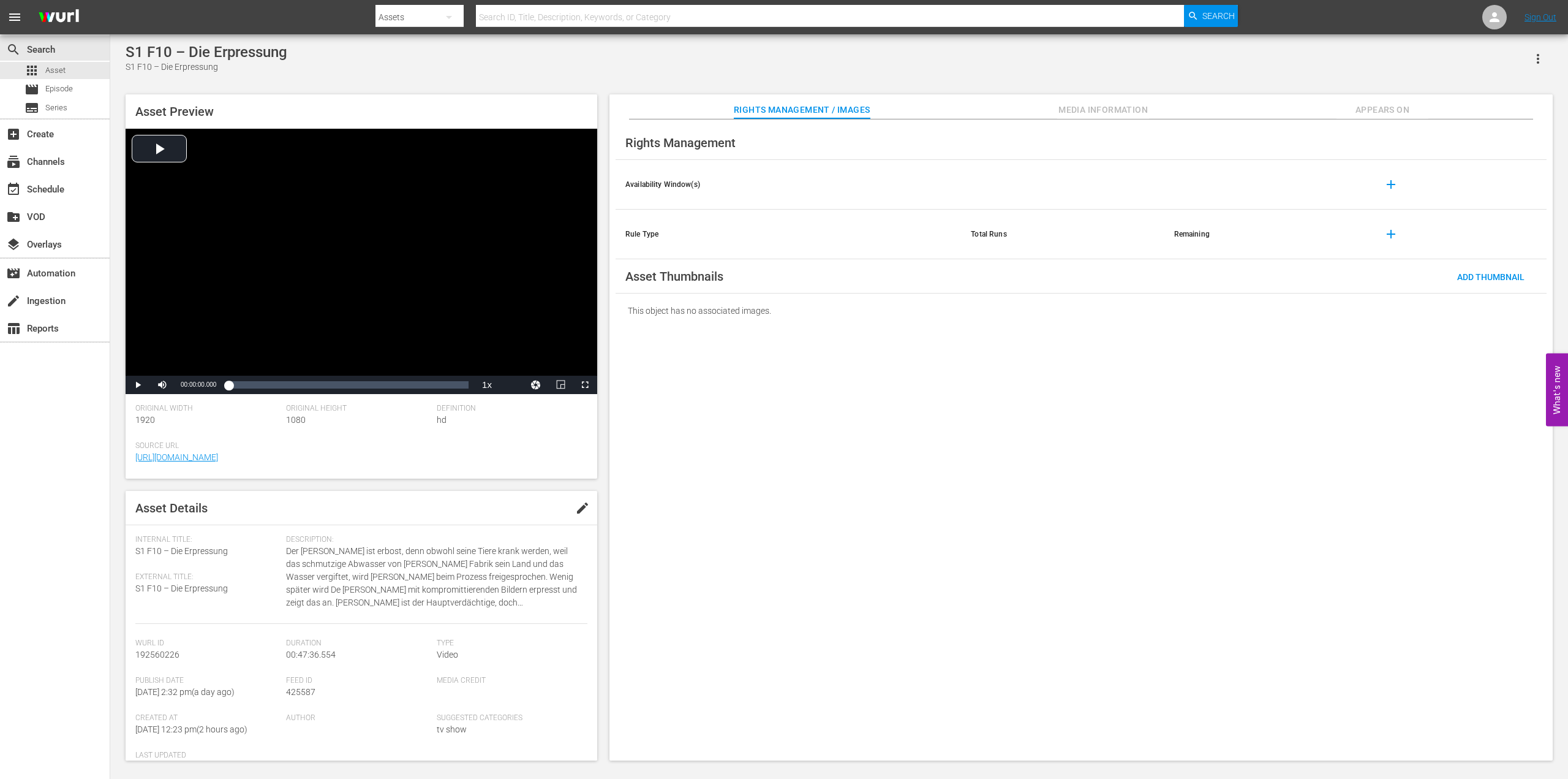
click at [1081, 118] on span "Media Information" at bounding box center [1103, 110] width 92 height 15
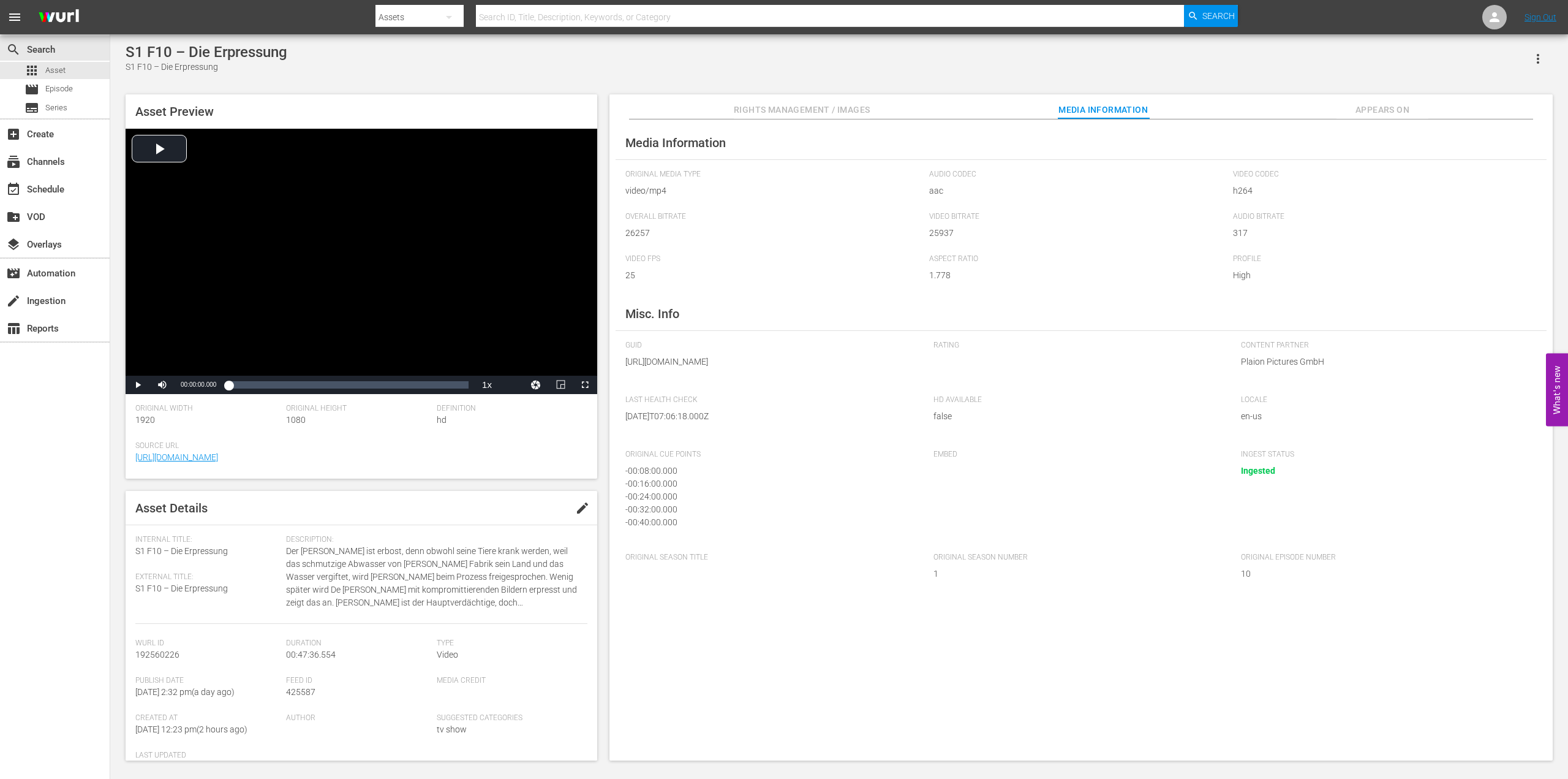
click at [1375, 106] on span "Appears On" at bounding box center [1382, 110] width 92 height 15
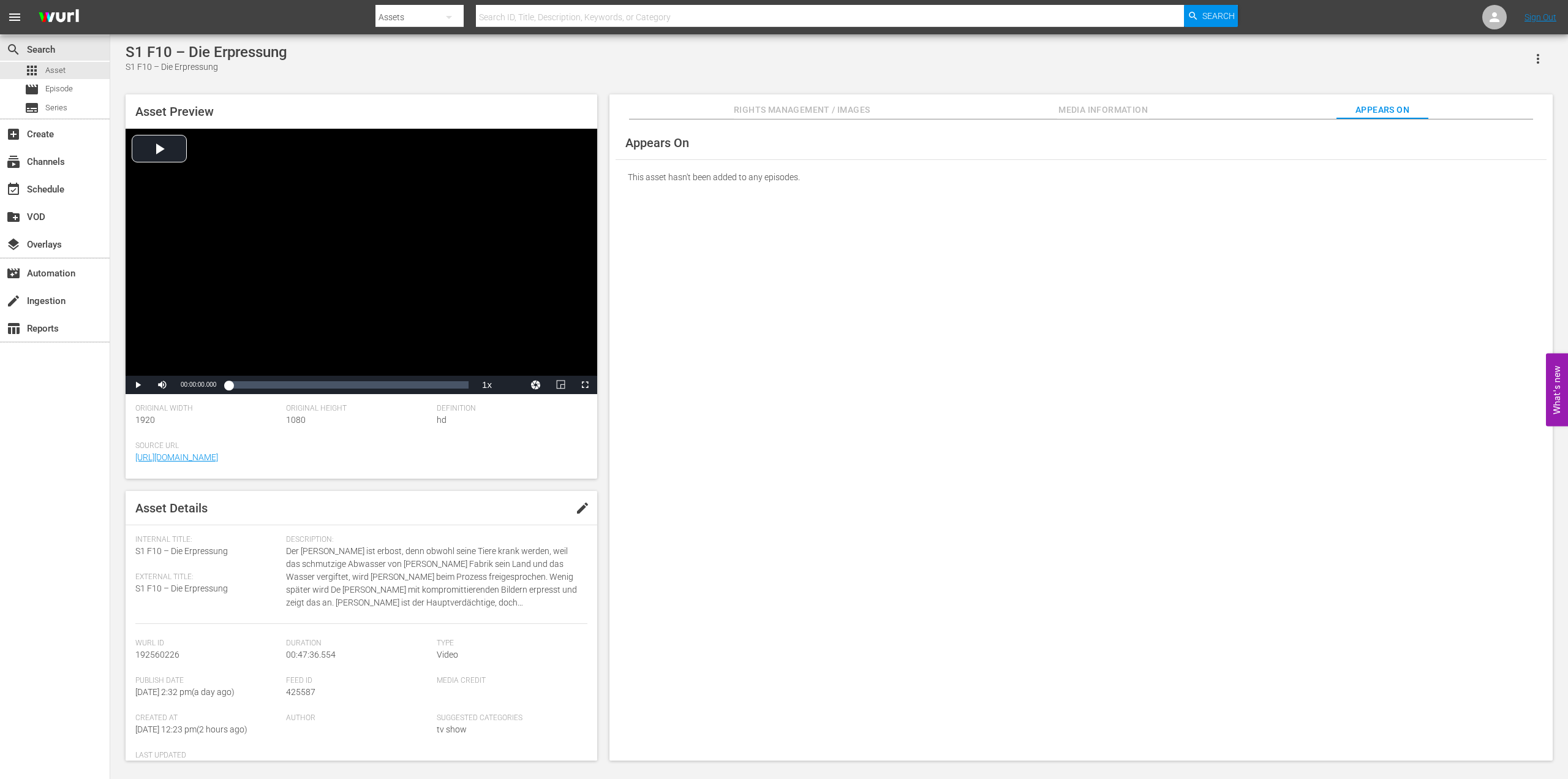
click at [1127, 106] on span "Media Information" at bounding box center [1103, 110] width 92 height 15
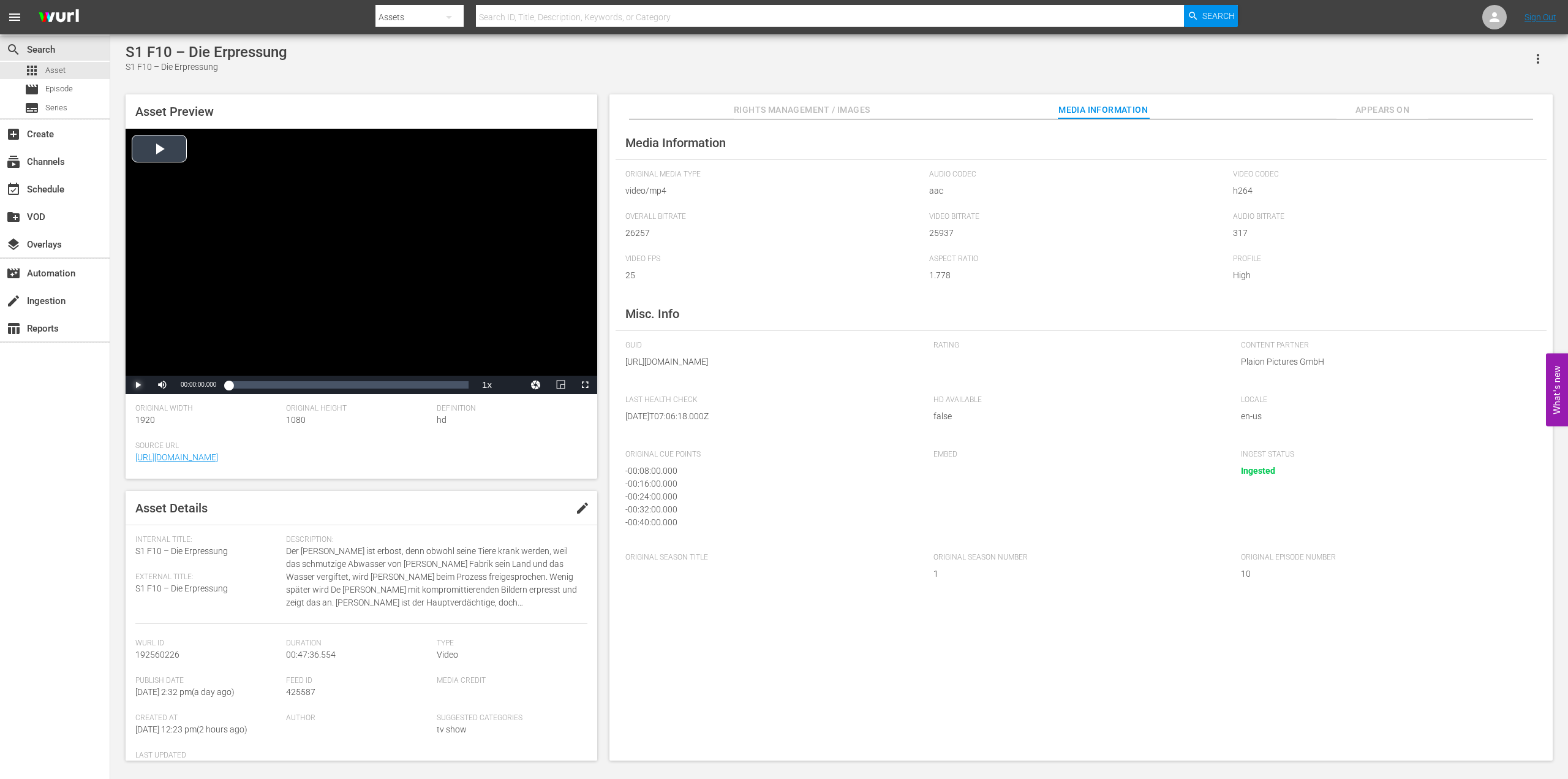
click at [138, 385] on span "Video Player" at bounding box center [138, 385] width 0 height 0
drag, startPoint x: 260, startPoint y: 383, endPoint x: 288, endPoint y: 386, distance: 28.2
click at [288, 386] on div "Loaded : 0.42% 00:07:31.424 00:00:00.626" at bounding box center [348, 385] width 240 height 12
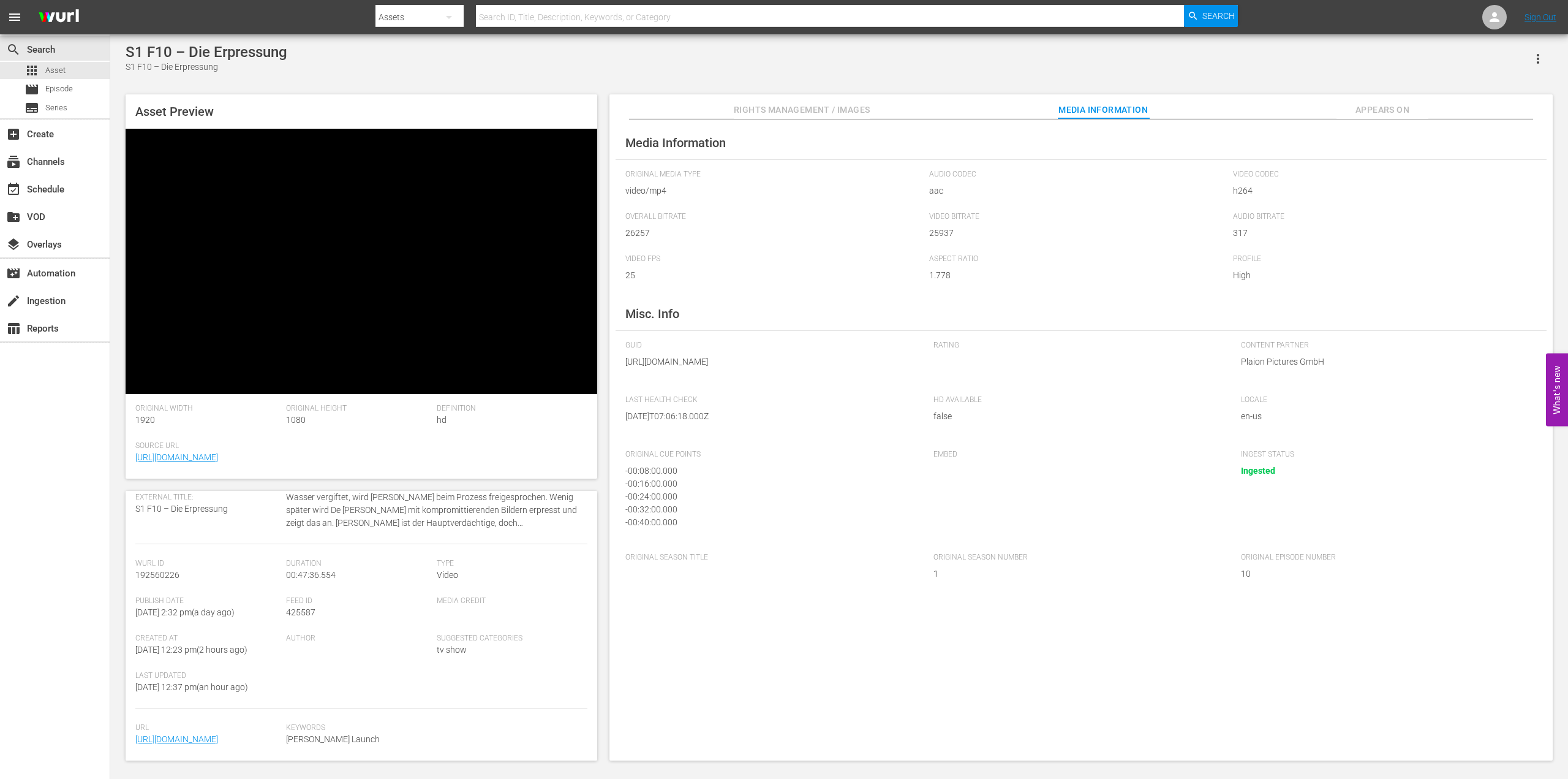
scroll to position [170, 0]
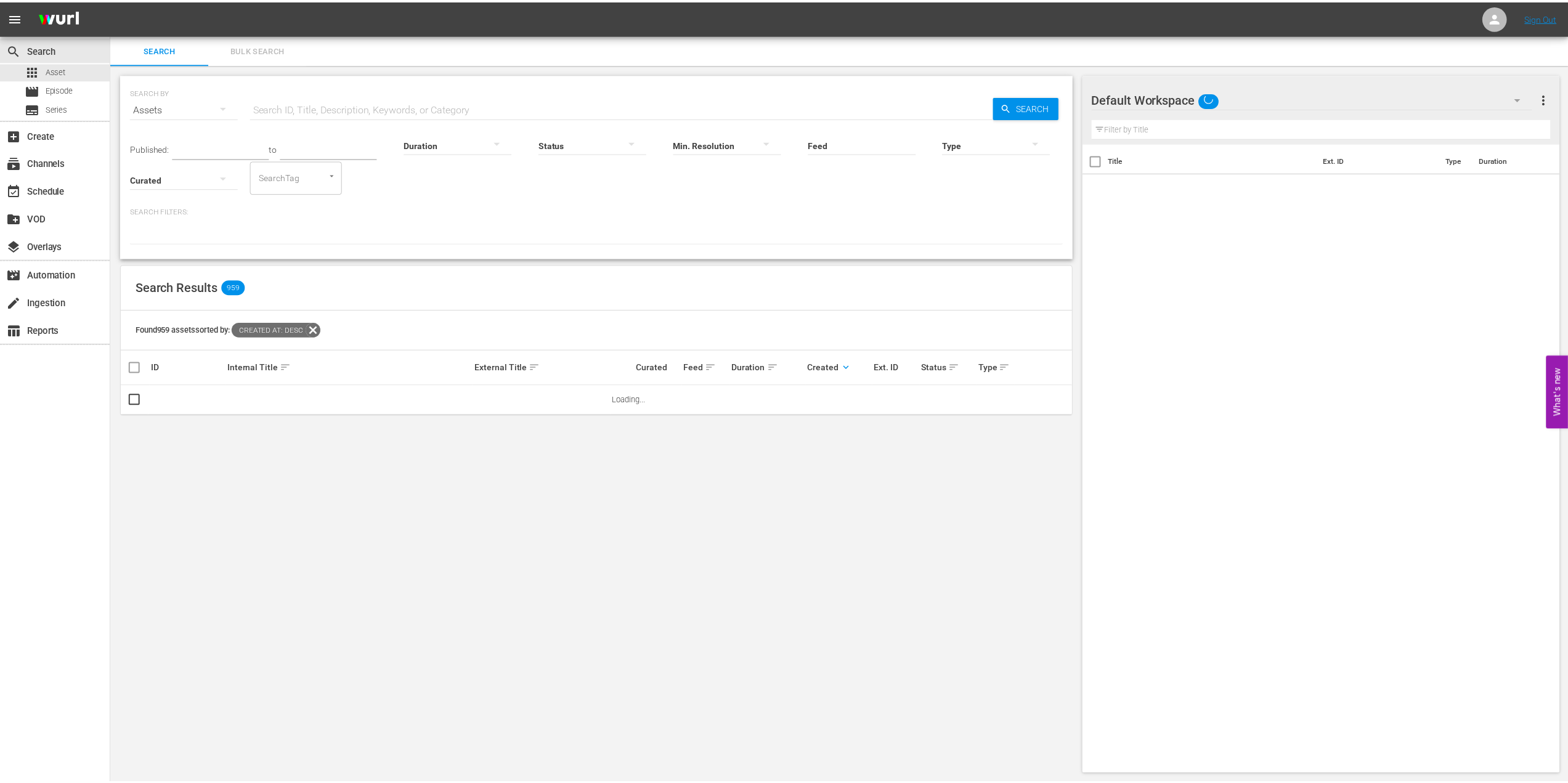
scroll to position [2, 0]
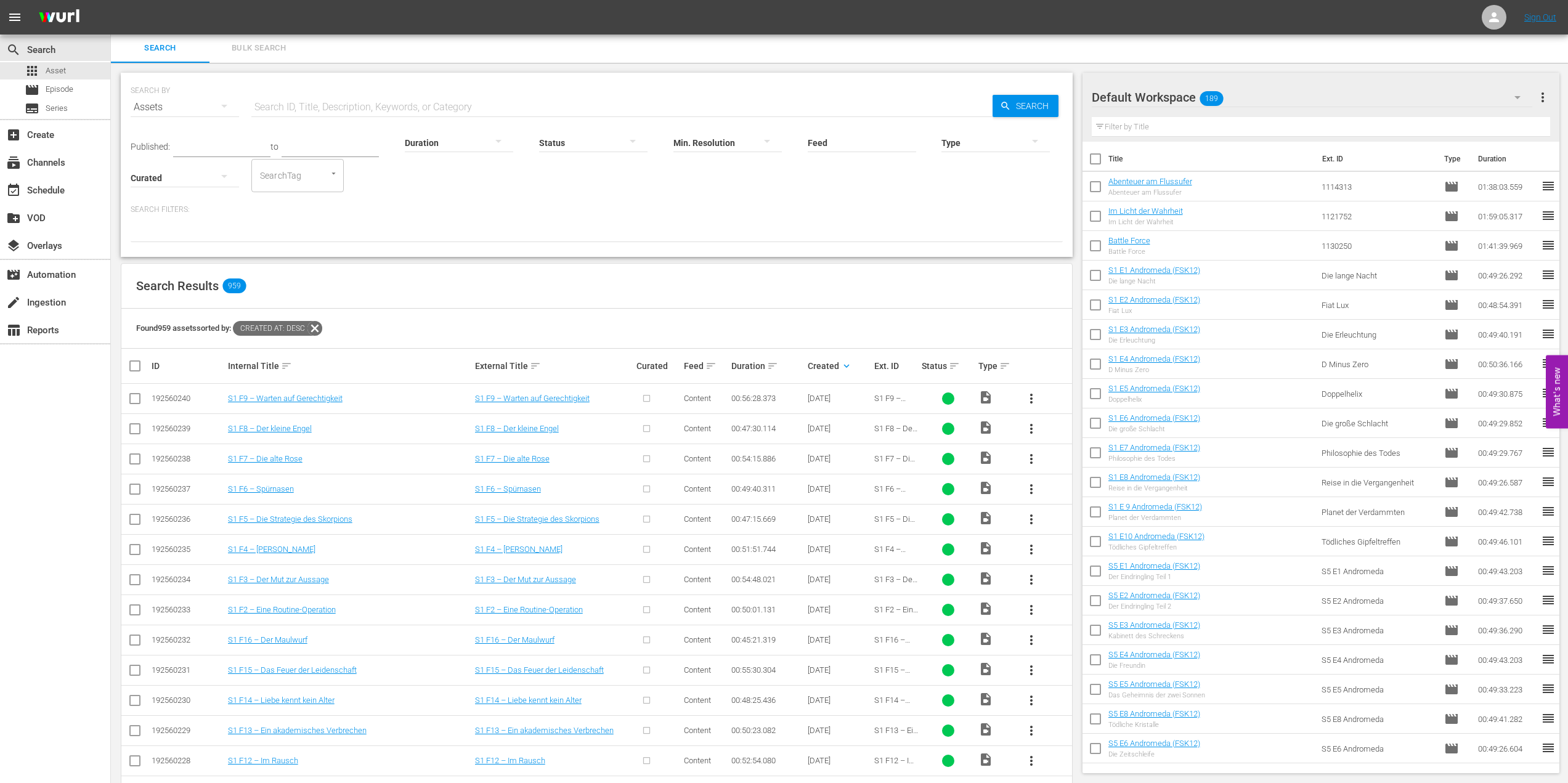
click at [319, 327] on icon at bounding box center [314, 328] width 15 height 15
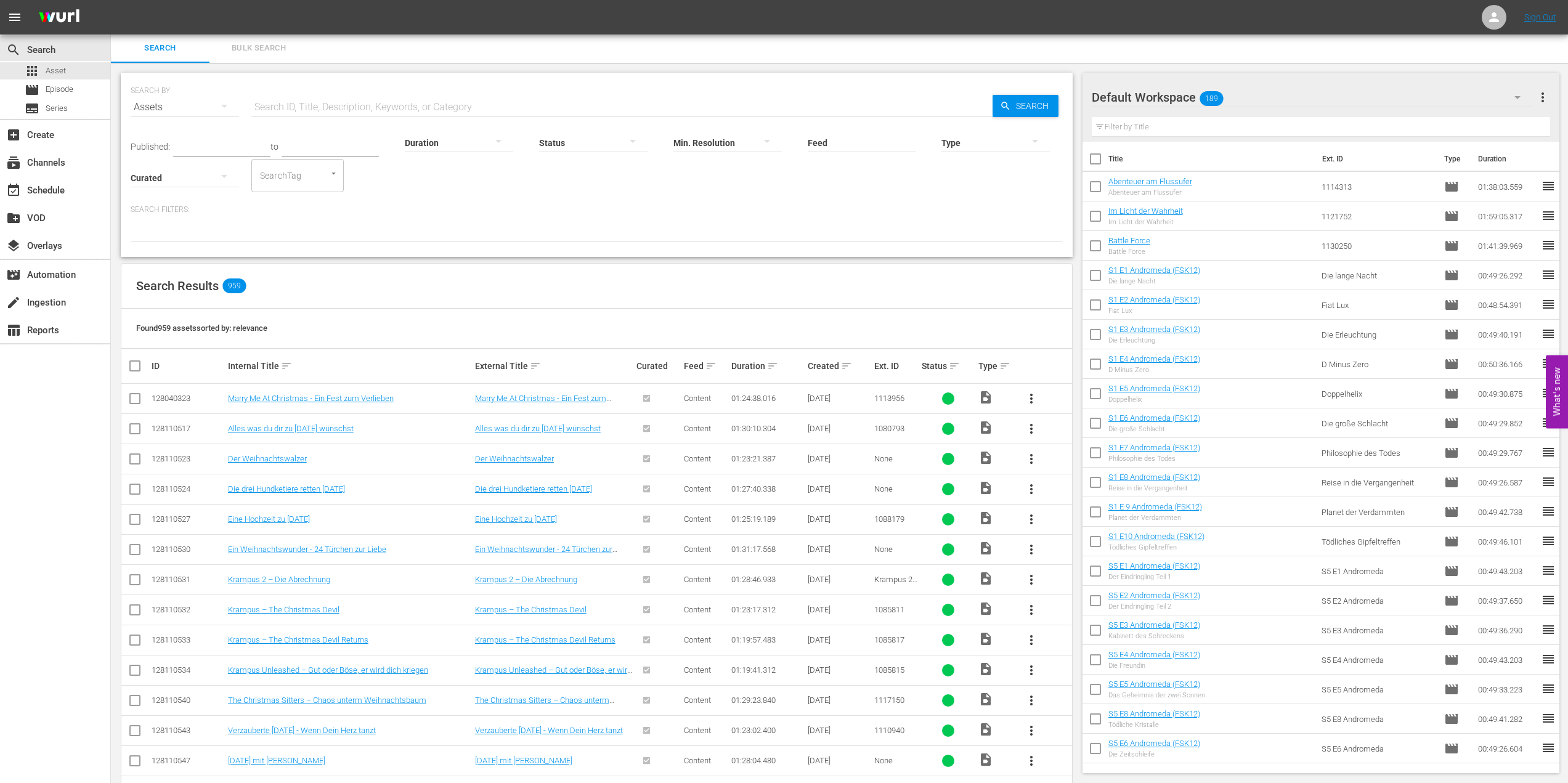
click at [295, 172] on input "SearchTag" at bounding box center [280, 175] width 47 height 22
click at [264, 172] on input "[PERSON_NAME]" at bounding box center [280, 175] width 47 height 22
type input "[PERSON_NAME]"
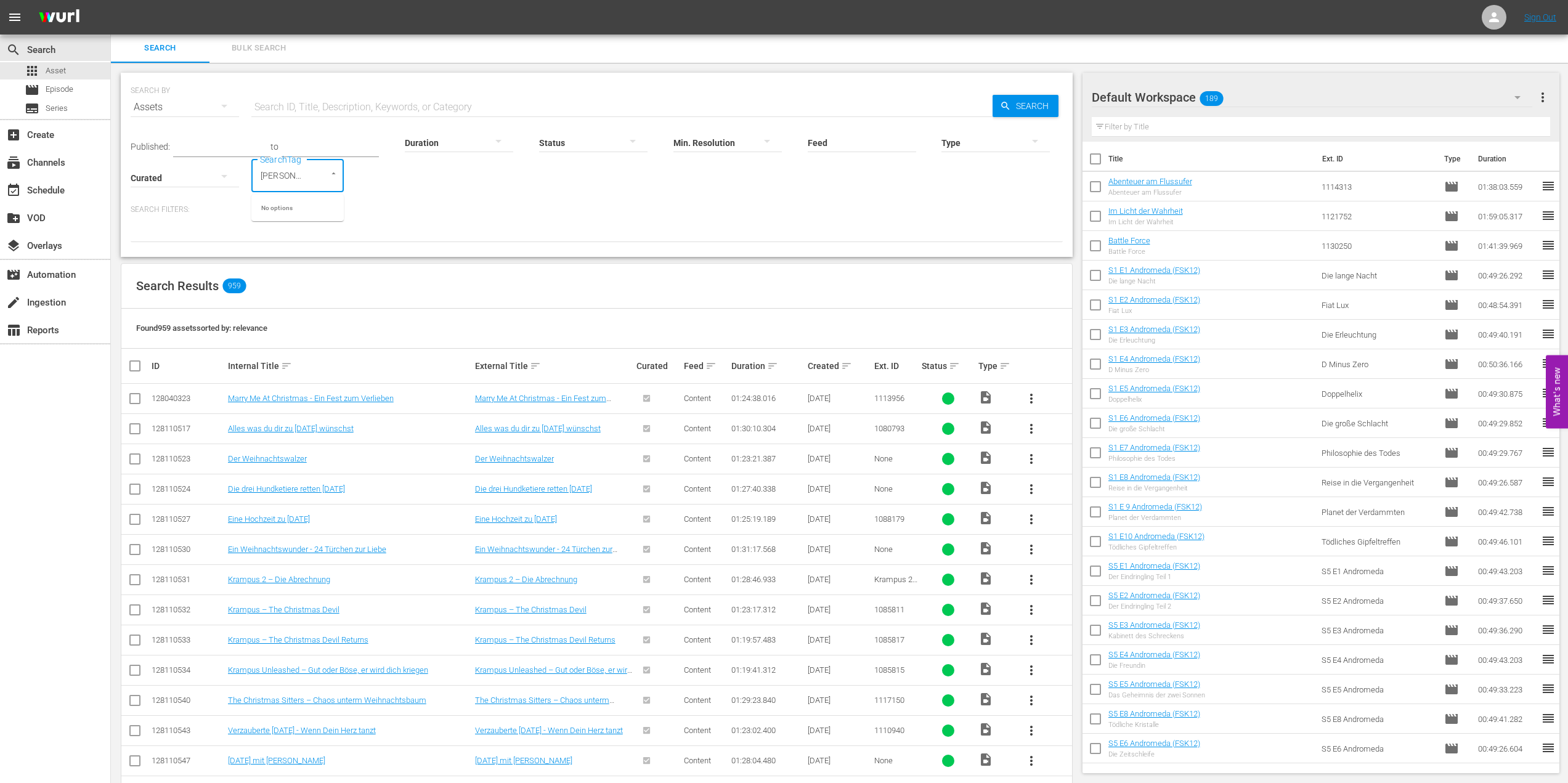
click at [284, 171] on input "[PERSON_NAME]" at bounding box center [280, 175] width 47 height 22
click at [1044, 103] on span "Search" at bounding box center [1035, 106] width 47 height 22
click at [587, 248] on div "SEARCH BY Search By Assets Search ID, Title, Description, Keywords, or Category…" at bounding box center [597, 164] width 952 height 184
click at [816, 363] on div "Created sort" at bounding box center [839, 366] width 63 height 15
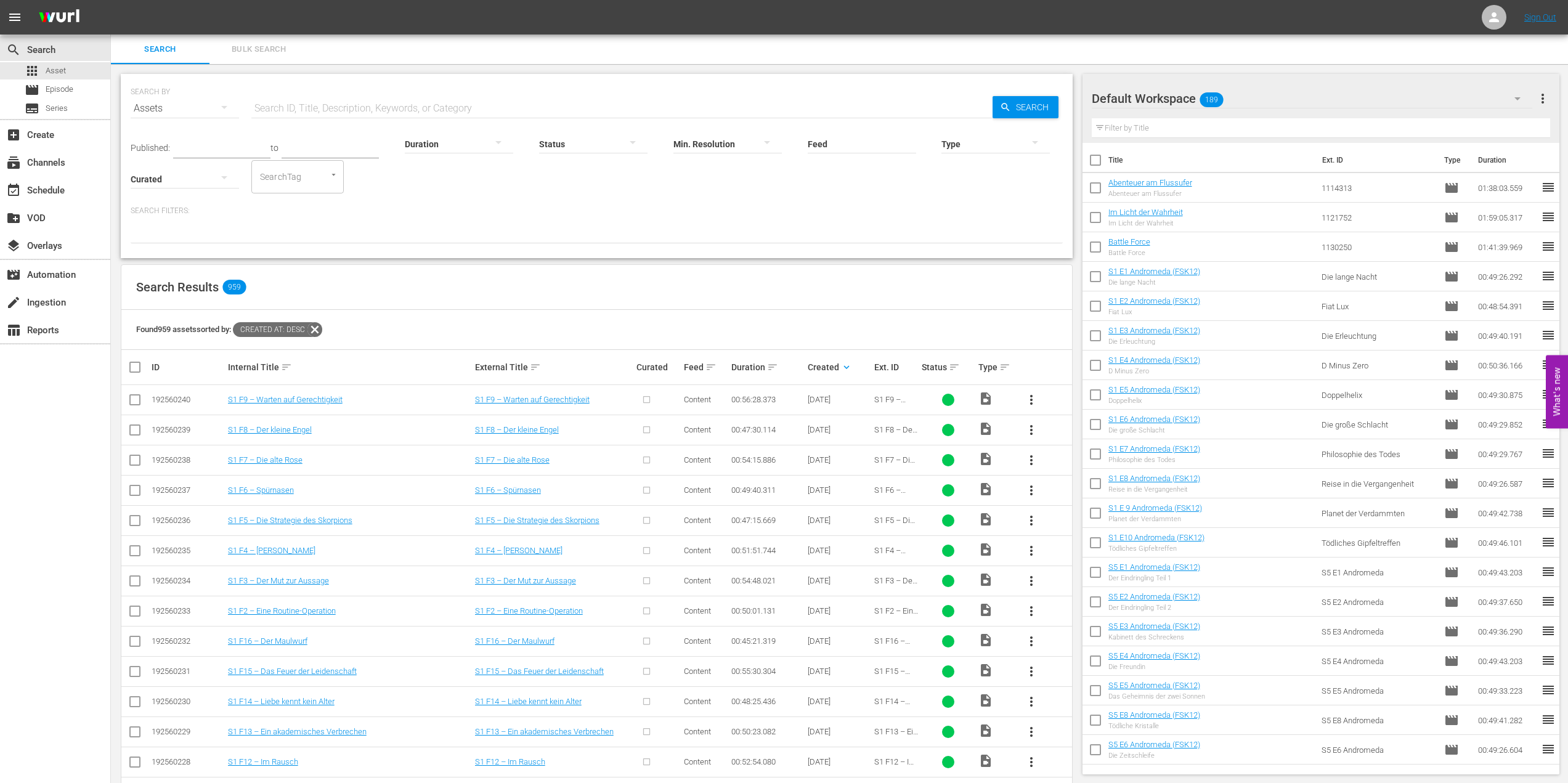
click at [1036, 401] on span "more_vert" at bounding box center [1031, 399] width 15 height 15
click at [1038, 278] on div "Search Results 959" at bounding box center [597, 287] width 951 height 45
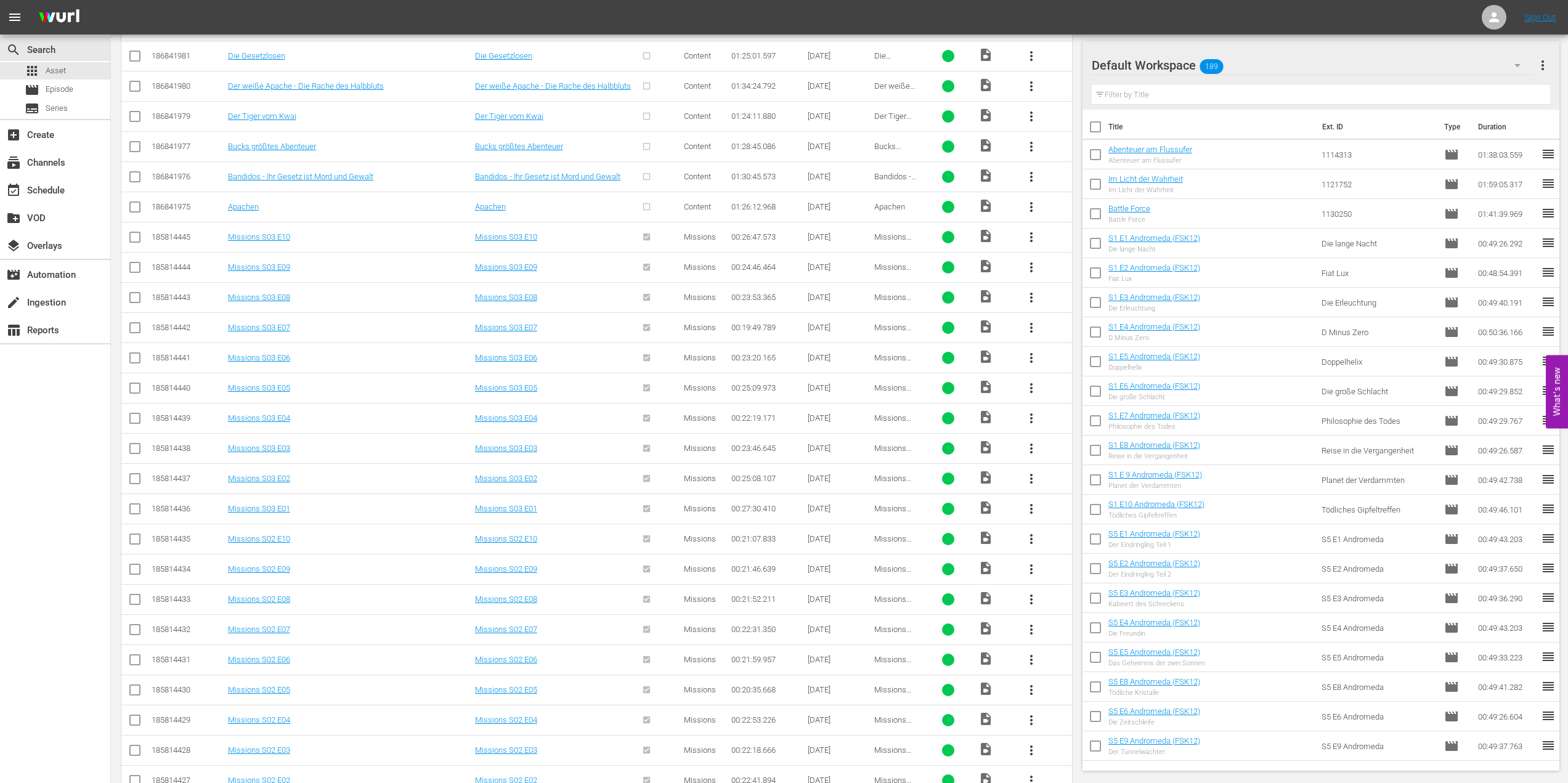
scroll to position [2586, 0]
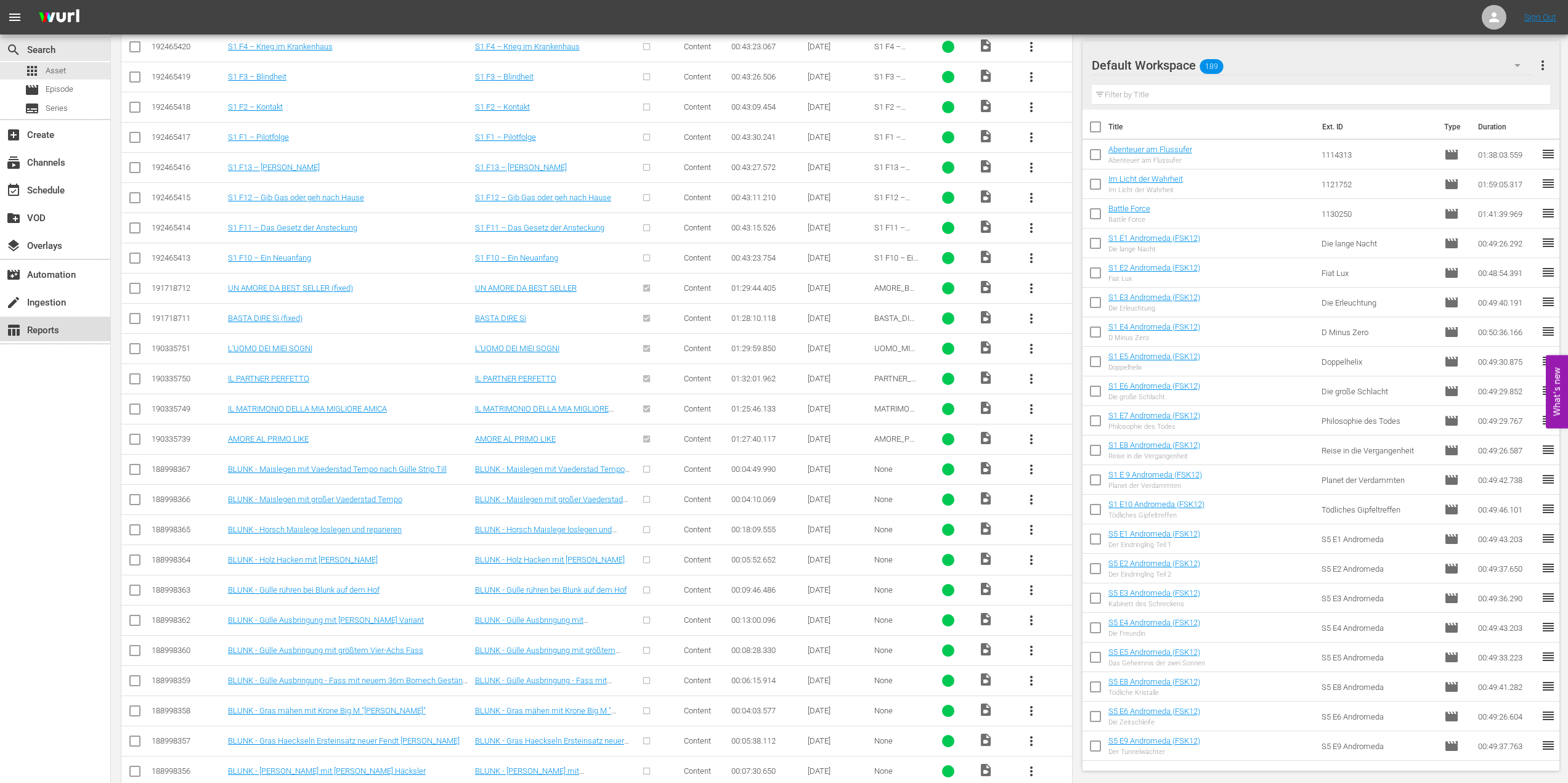
click at [59, 339] on div "table_chart Reports" at bounding box center [55, 329] width 110 height 24
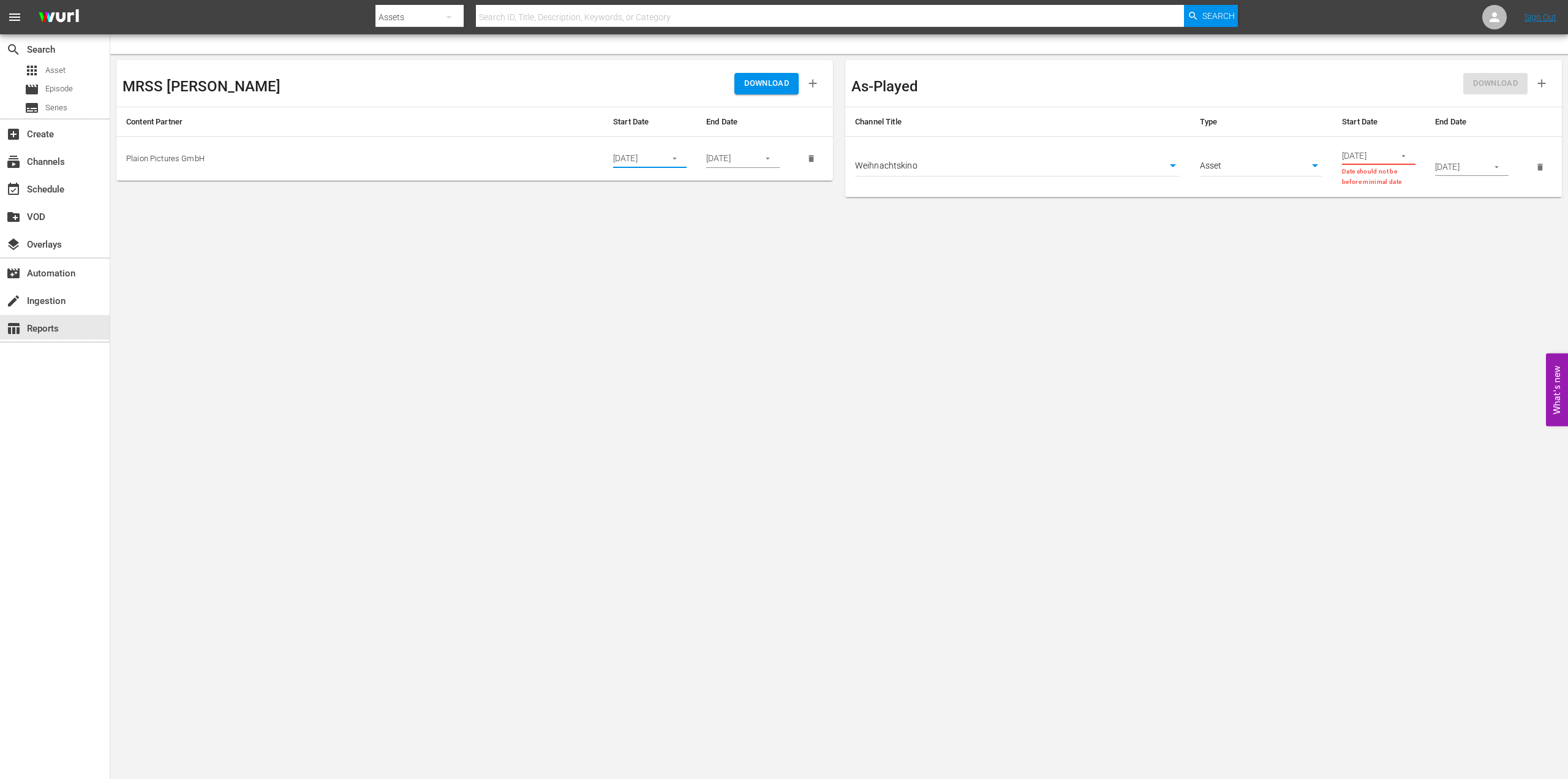
click at [644, 159] on input "[DATE]" at bounding box center [635, 159] width 45 height 18
click at [675, 158] on icon "button" at bounding box center [674, 159] width 4 height 2
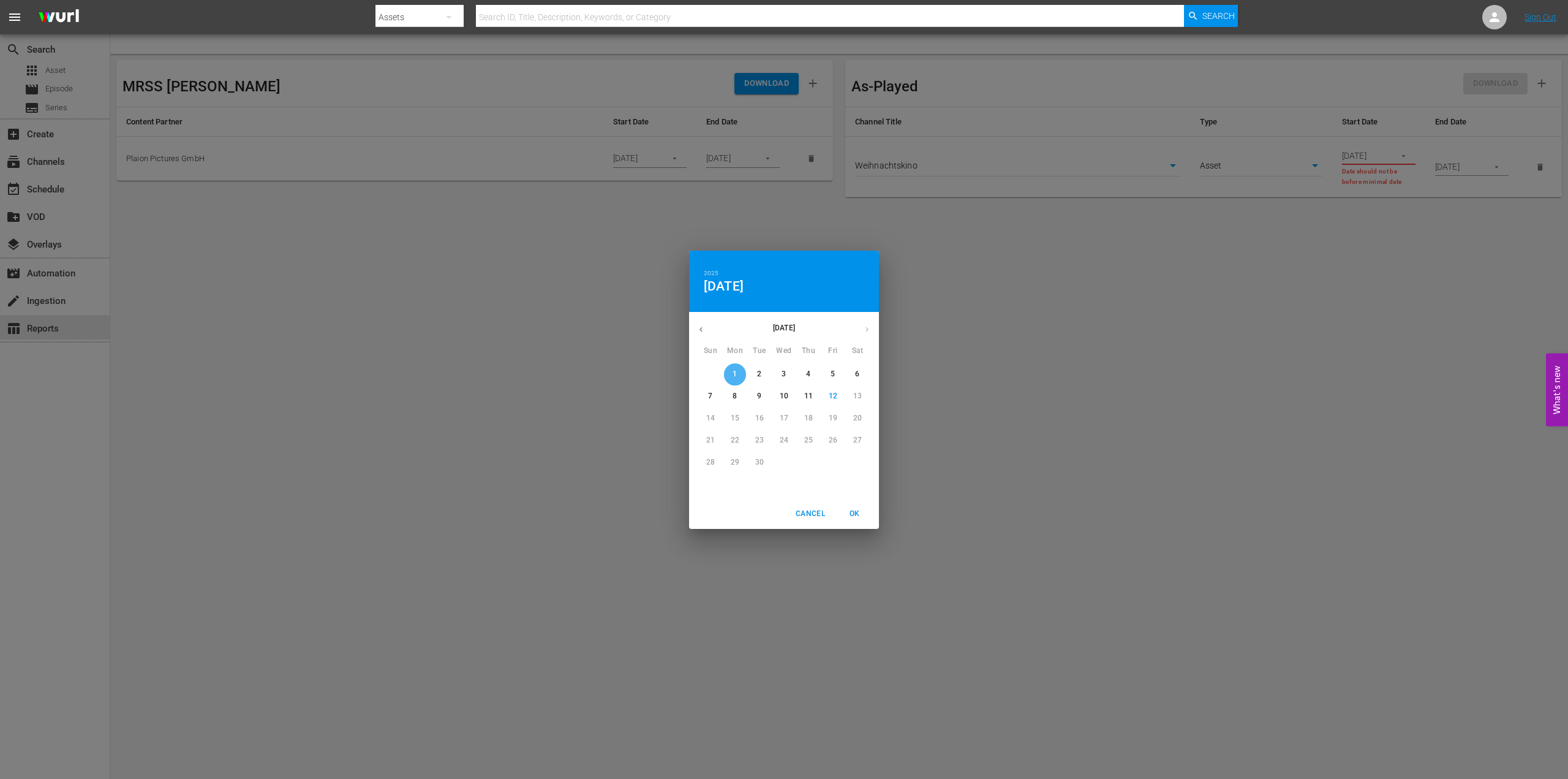
click at [729, 371] on span "1" at bounding box center [735, 374] width 22 height 11
click at [1073, 482] on div "2025 Mon, Sep [DATE] Mon Tue Wed Thu Fri Sat 31 1 2 3 4 5 6 7 8 9 10 11 12 13 1…" at bounding box center [784, 390] width 1568 height 779
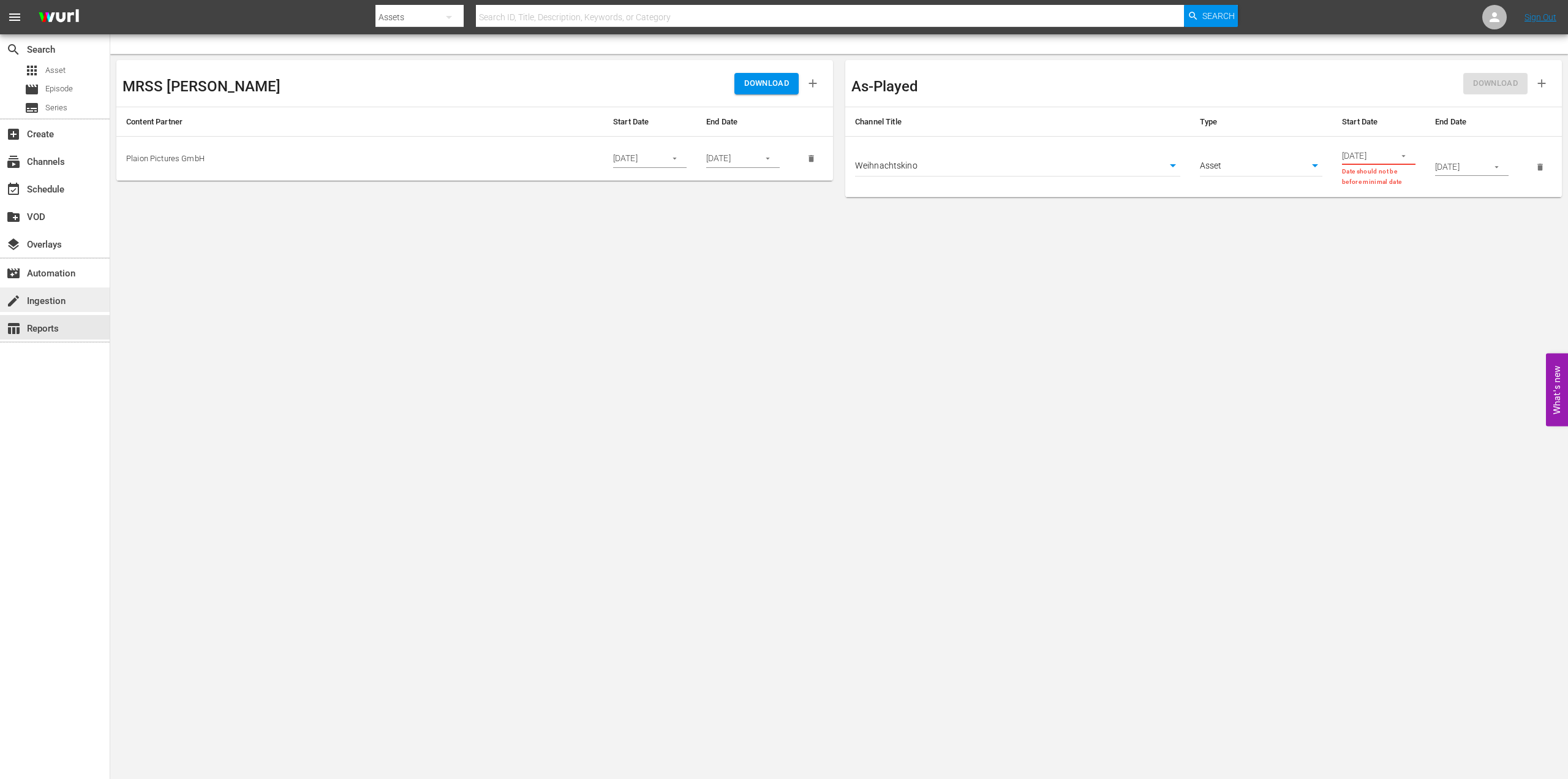
click at [46, 304] on div "create Ingestion" at bounding box center [34, 299] width 68 height 11
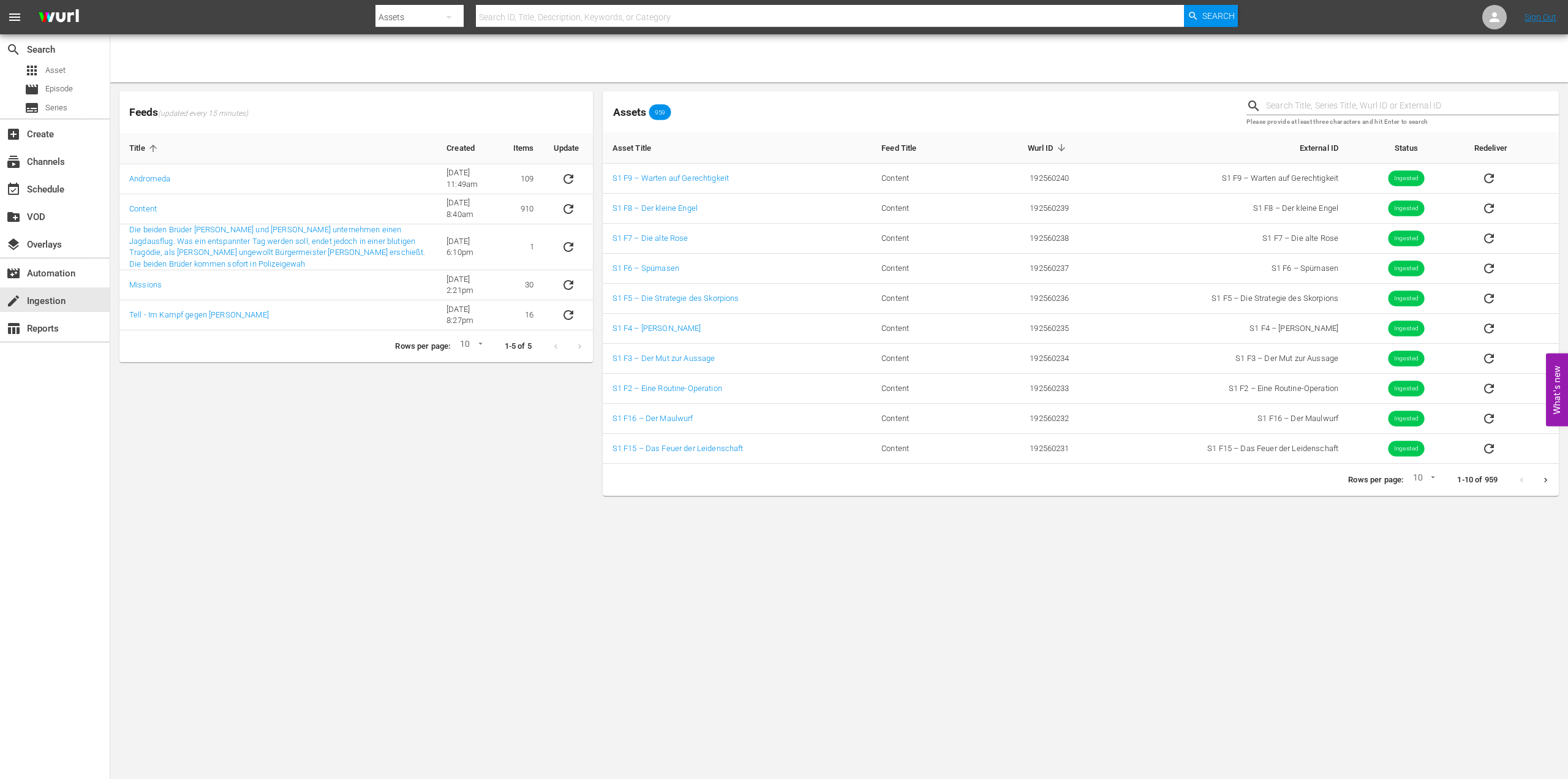
click at [1428, 477] on body "menu Search By Assets Search ID, Title, Description, Keywords, or Category Sear…" at bounding box center [784, 390] width 1568 height 779
click at [1427, 506] on li "15" at bounding box center [1420, 500] width 30 height 21
type input "15"
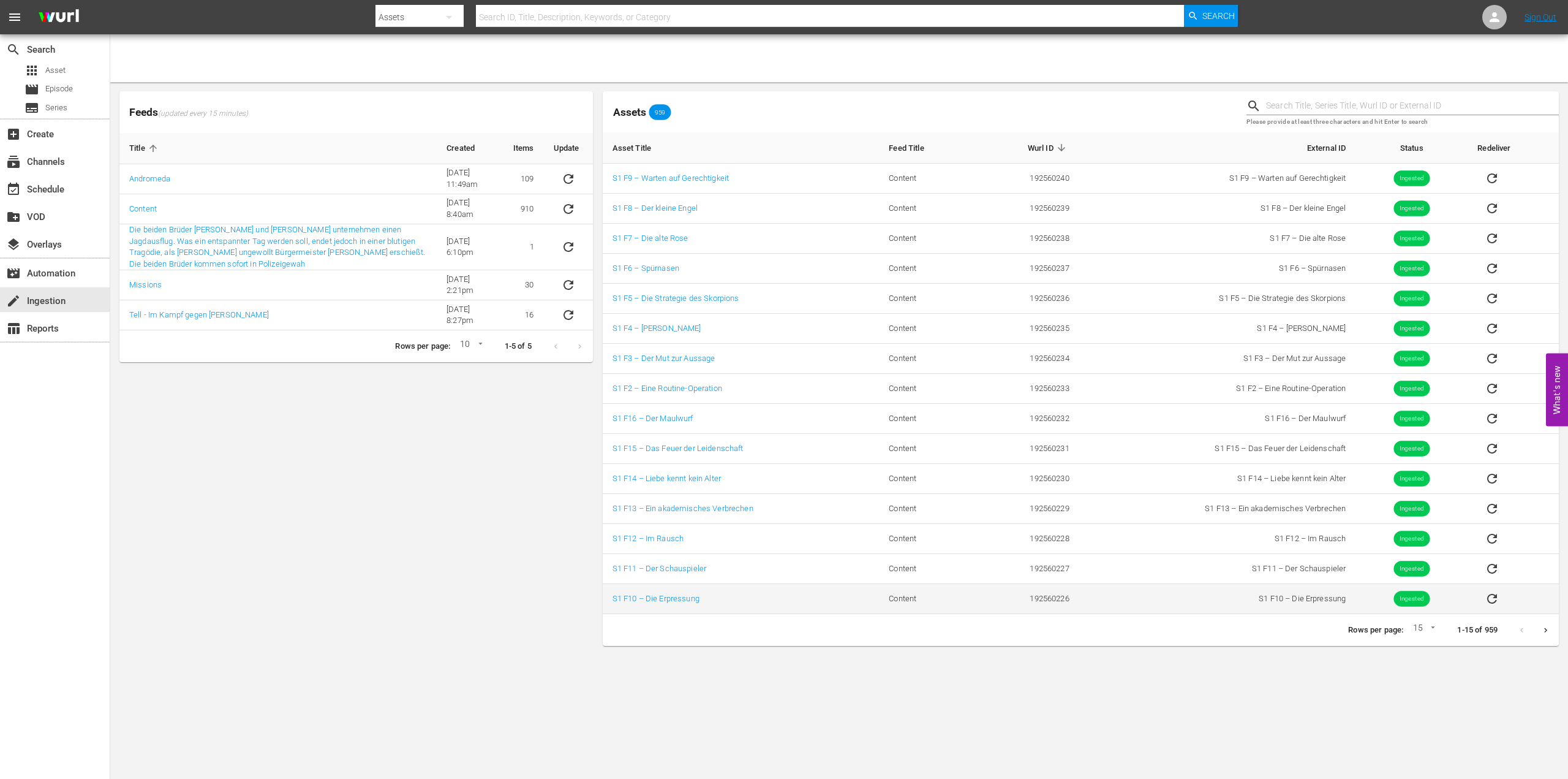
click at [1040, 602] on td "192560226" at bounding box center [1026, 599] width 106 height 30
click at [1346, 109] on input "text" at bounding box center [1412, 106] width 293 height 18
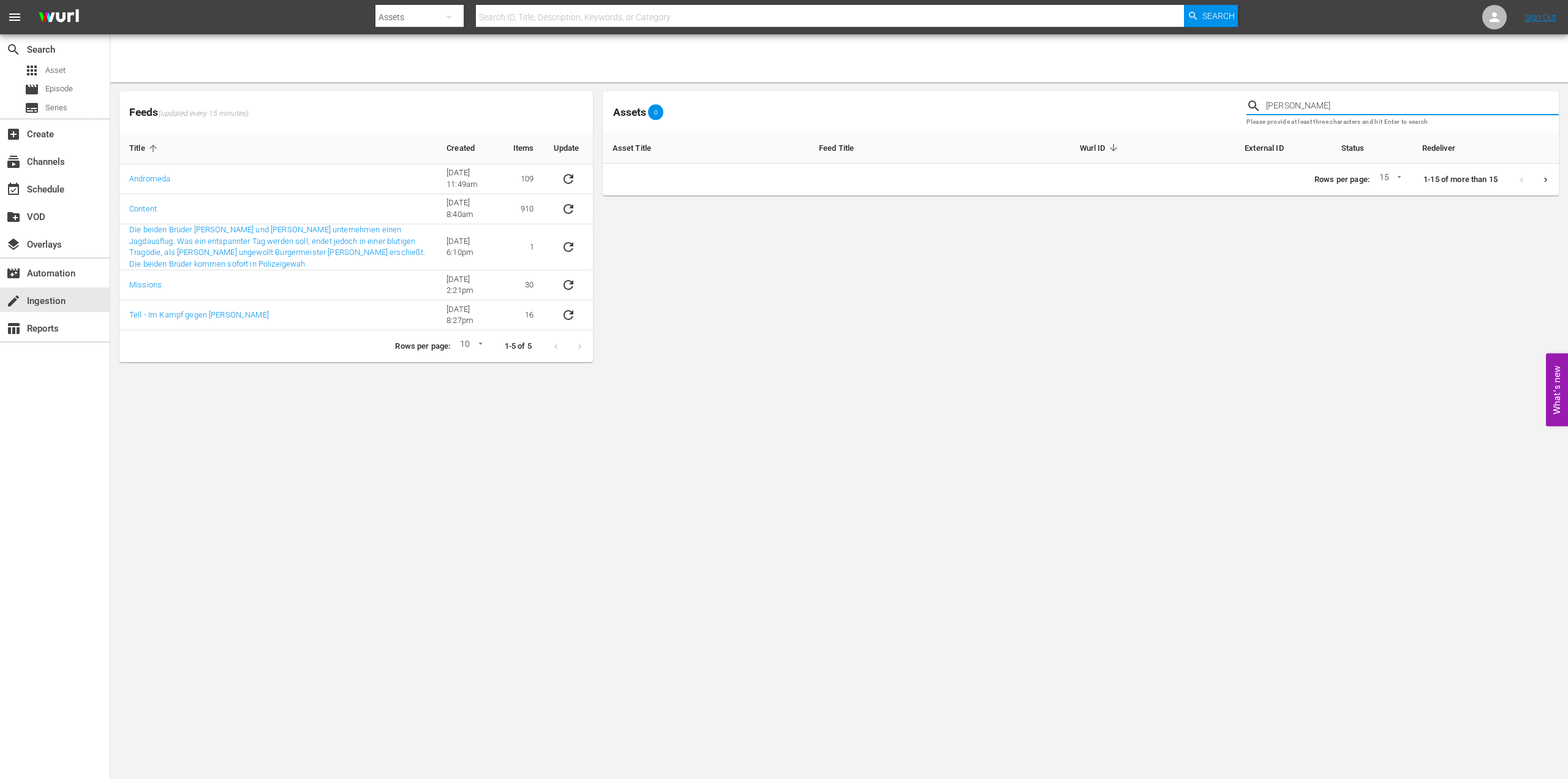
drag, startPoint x: 1346, startPoint y: 107, endPoint x: 1195, endPoint y: 107, distance: 151.0
click at [1195, 107] on div "Assets 0 don [PERSON_NAME] Please provide at least three characters and hit Ent…" at bounding box center [1081, 112] width 966 height 51
click at [1293, 100] on input "savin ghope" at bounding box center [1412, 106] width 293 height 18
type input "saving hope"
click at [544, 473] on body "menu Search By Assets Search ID, Title, Description, Keywords, or Category Sear…" at bounding box center [784, 390] width 1568 height 779
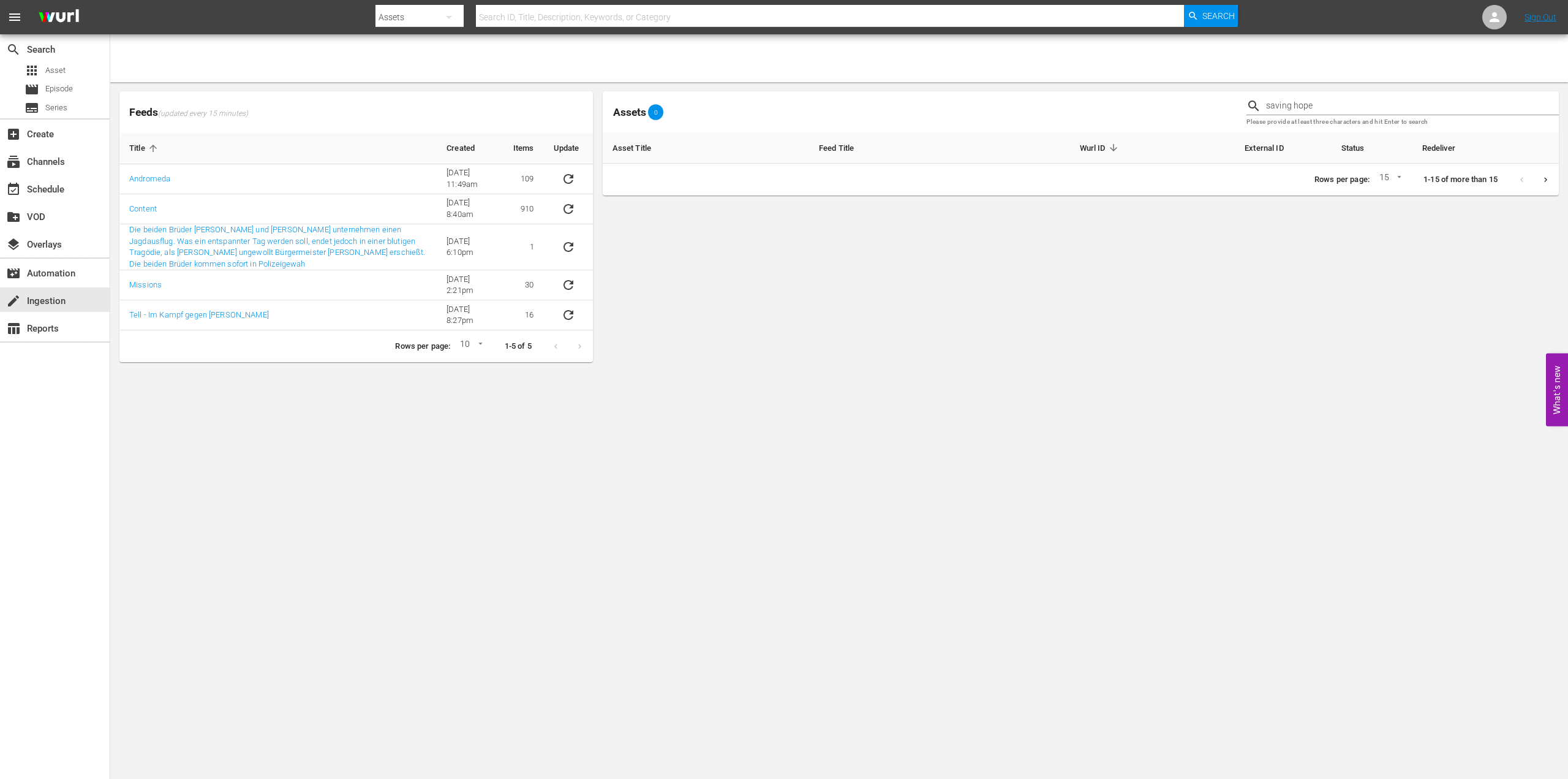
click at [189, 113] on span "(updated every 15 minutes)" at bounding box center [203, 113] width 90 height 10
click at [482, 343] on body "menu Search By Assets Search ID, Title, Description, Keywords, or Category Sear…" at bounding box center [784, 390] width 1568 height 779
drag, startPoint x: 477, startPoint y: 380, endPoint x: 473, endPoint y: 369, distance: 11.7
click at [475, 377] on ul "5 10 15" at bounding box center [469, 347] width 30 height 71
click at [473, 368] on li "15" at bounding box center [469, 367] width 30 height 21
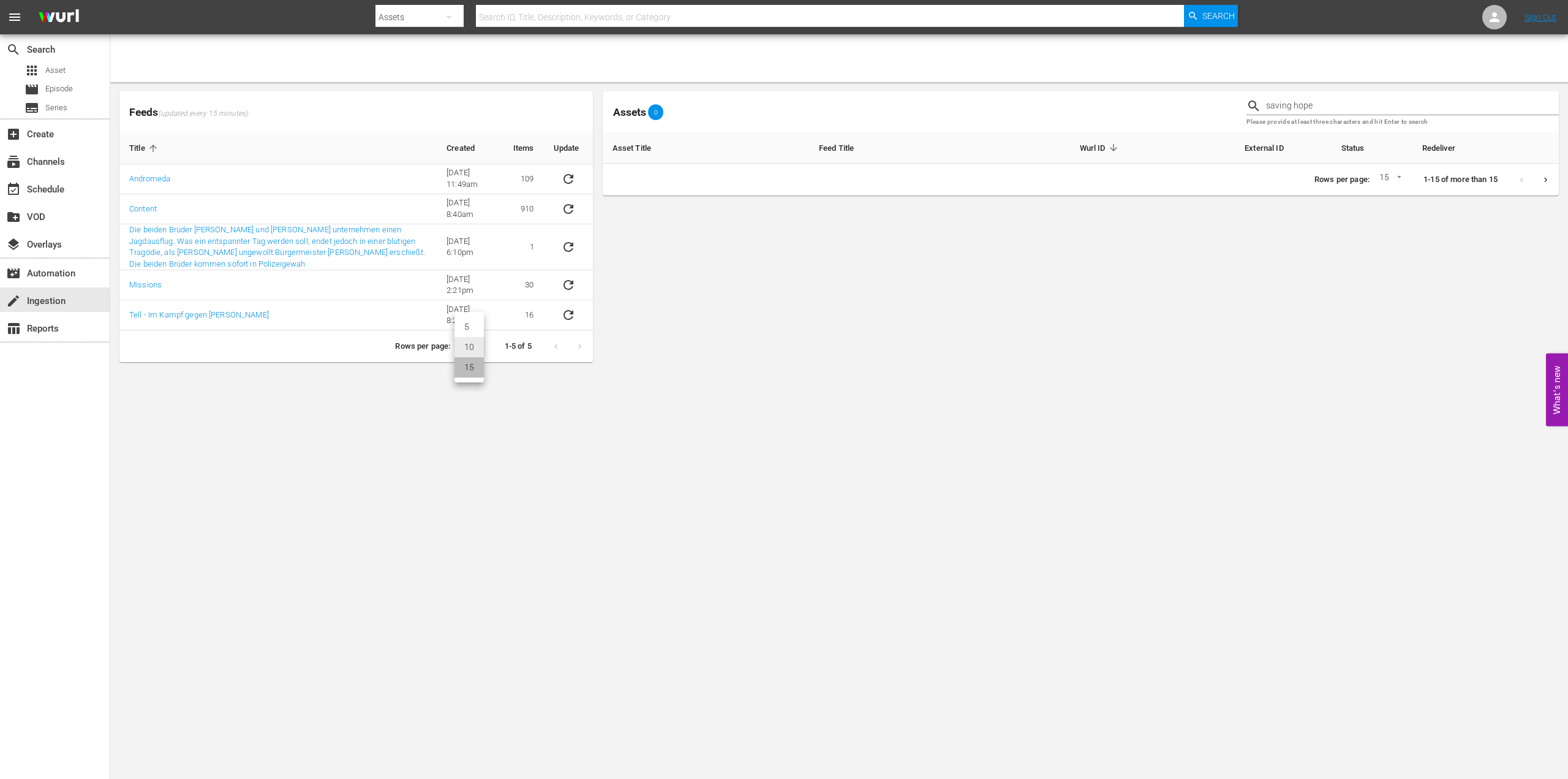
type input "15"
click at [66, 271] on div "movie_filter Automation" at bounding box center [34, 272] width 68 height 11
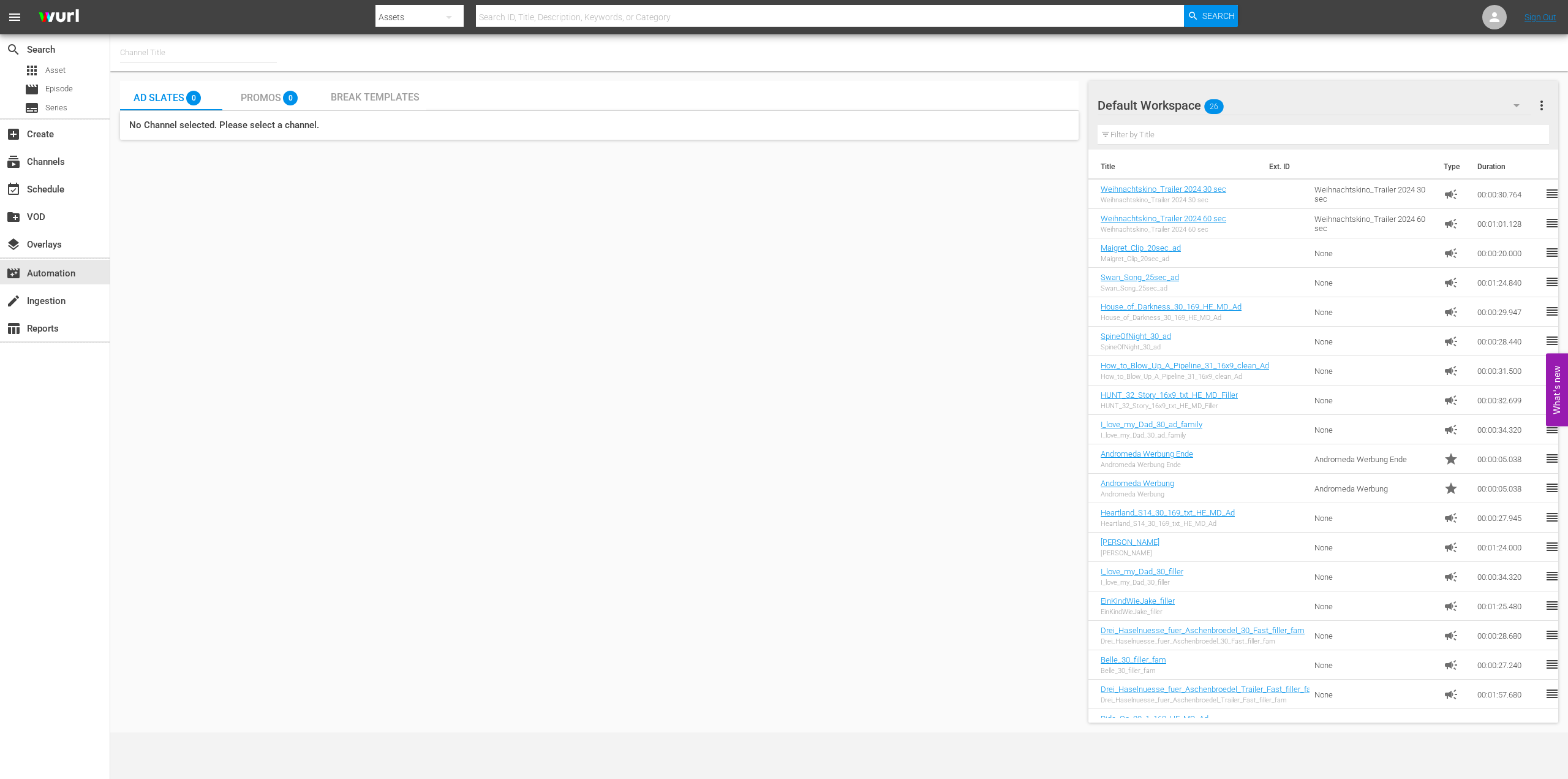
click at [265, 92] on span "Promos" at bounding box center [261, 97] width 40 height 11
click at [388, 100] on span "Break Templates" at bounding box center [375, 97] width 89 height 11
click at [202, 56] on input "text" at bounding box center [198, 52] width 157 height 30
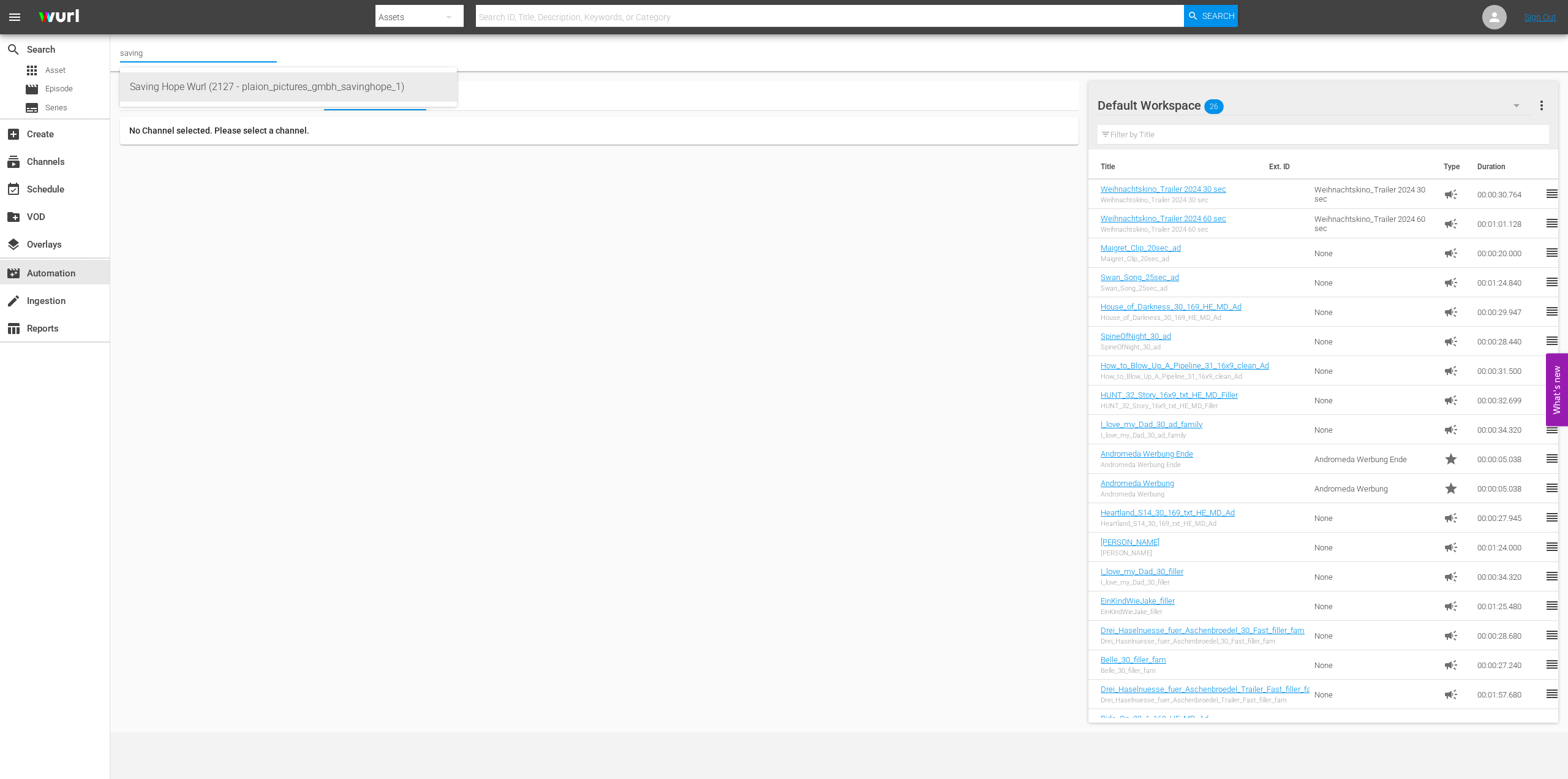
click at [222, 91] on div "Saving Hope Wurl (2127 - plaion_pictures_gmbh_savinghope_1)" at bounding box center [288, 87] width 317 height 30
type input "Saving Hope Wurl (2127 - plaion_pictures_gmbh_savinghope_1)"
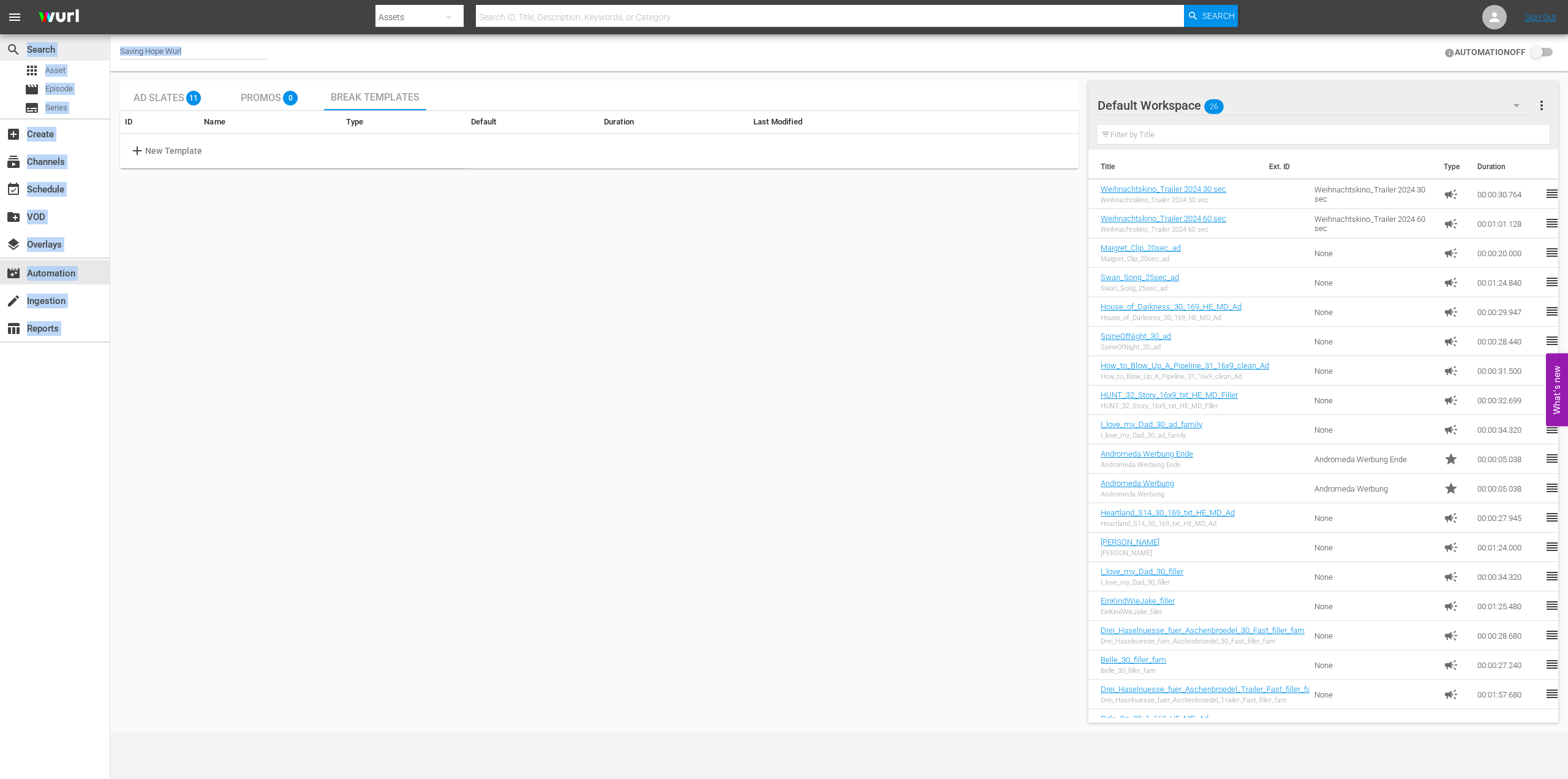
drag, startPoint x: 186, startPoint y: 53, endPoint x: 45, endPoint y: 37, distance: 141.9
click at [110, 0] on div "search Search apps Asset movie Episode subtitles Series add_box Create subscrip…" at bounding box center [839, 0] width 1458 height 0
click at [252, 46] on div "Saving Hope Wurl" at bounding box center [193, 52] width 147 height 13
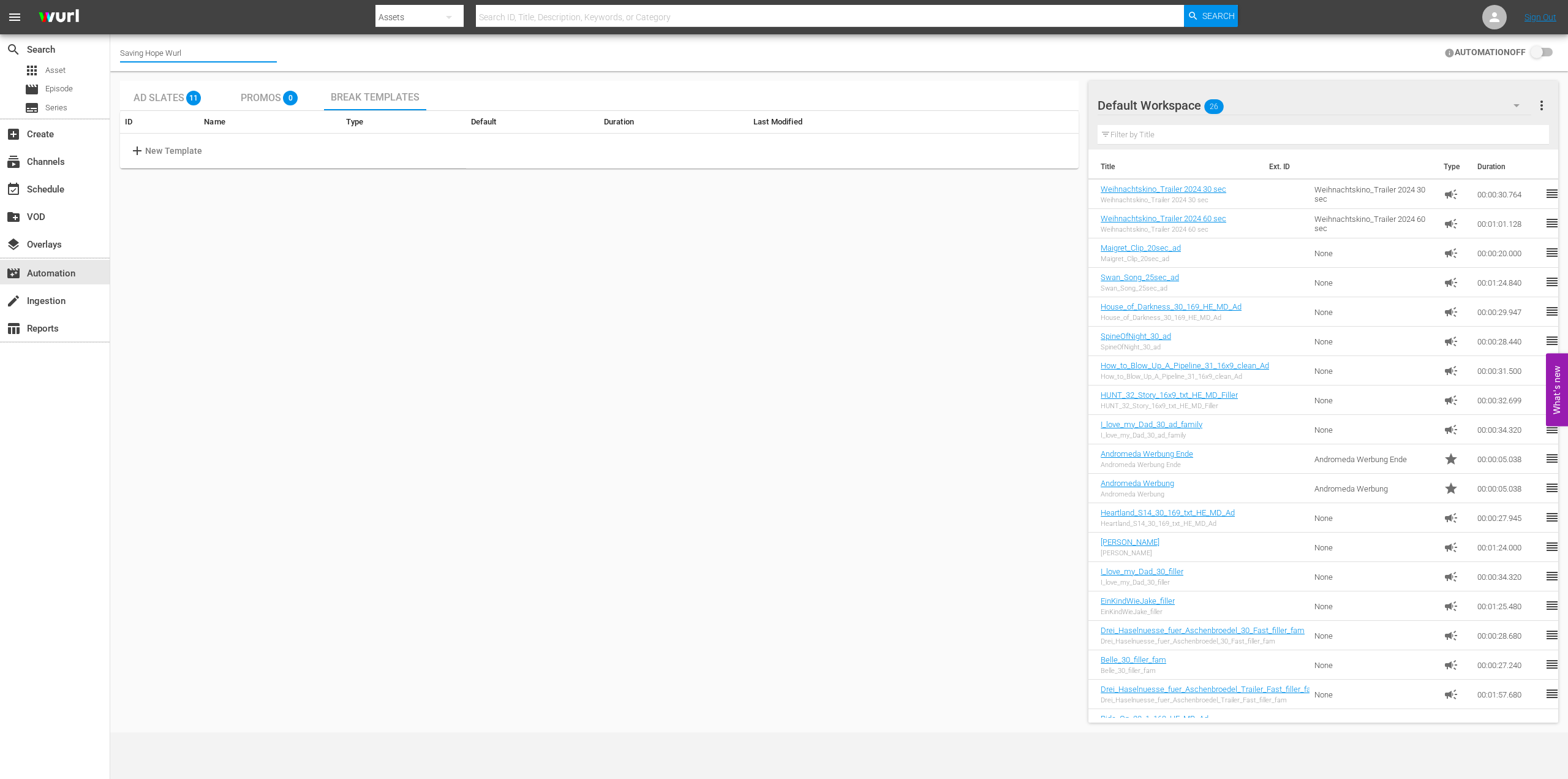
drag, startPoint x: 180, startPoint y: 52, endPoint x: 121, endPoint y: 49, distance: 59.1
click at [121, 49] on input "Saving Hope Wurl" at bounding box center [198, 52] width 157 height 30
click at [200, 76] on div "[PERSON_NAME] (2126 - plaion_pictures_gmbh_donmatteo_1)" at bounding box center [288, 87] width 317 height 30
type input "[PERSON_NAME] (2126 - plaion_pictures_gmbh_donmatteo_1)"
click at [350, 94] on span "Break Templates" at bounding box center [375, 97] width 89 height 11
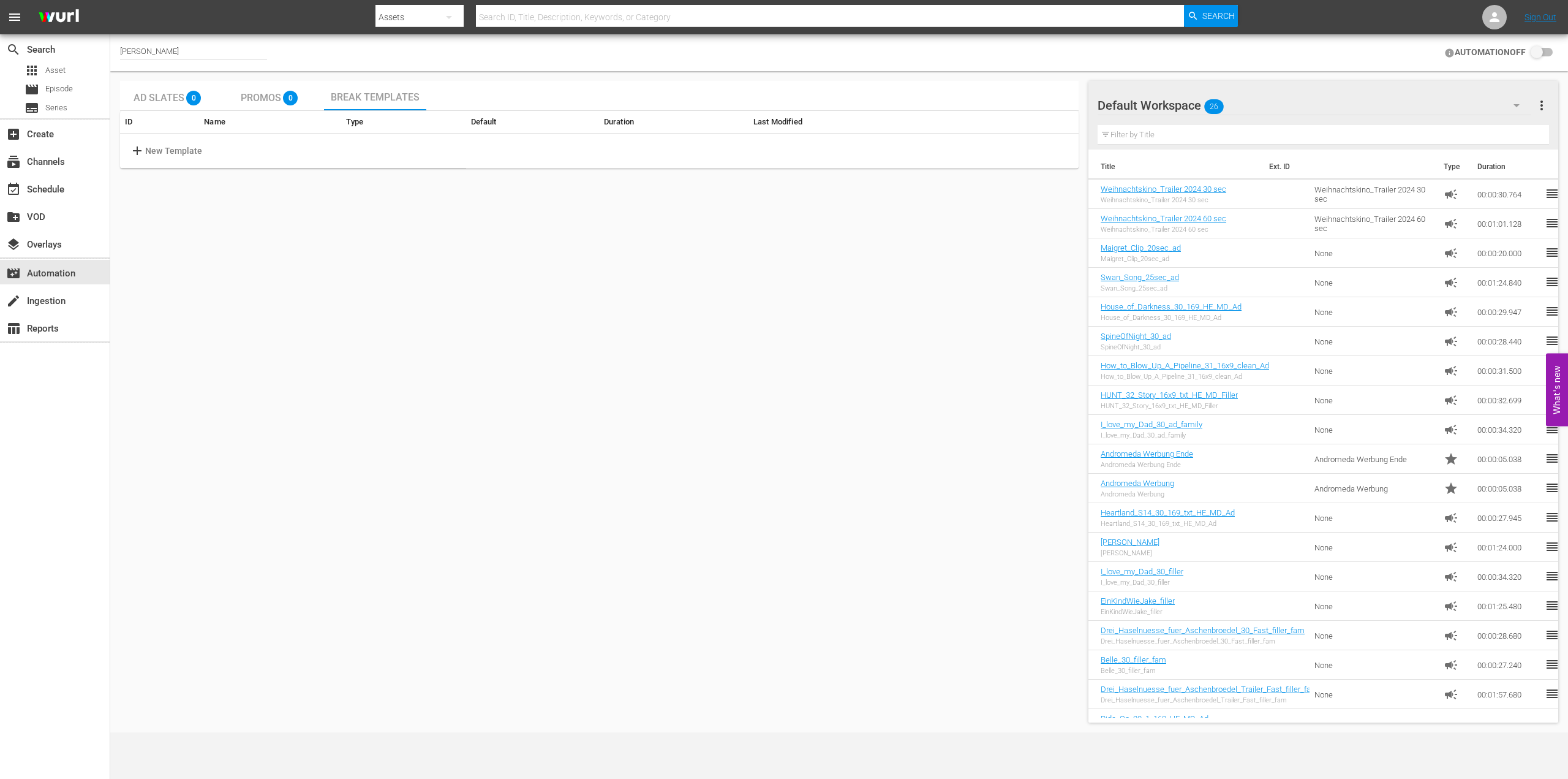
click at [268, 95] on span "Promos" at bounding box center [261, 97] width 40 height 11
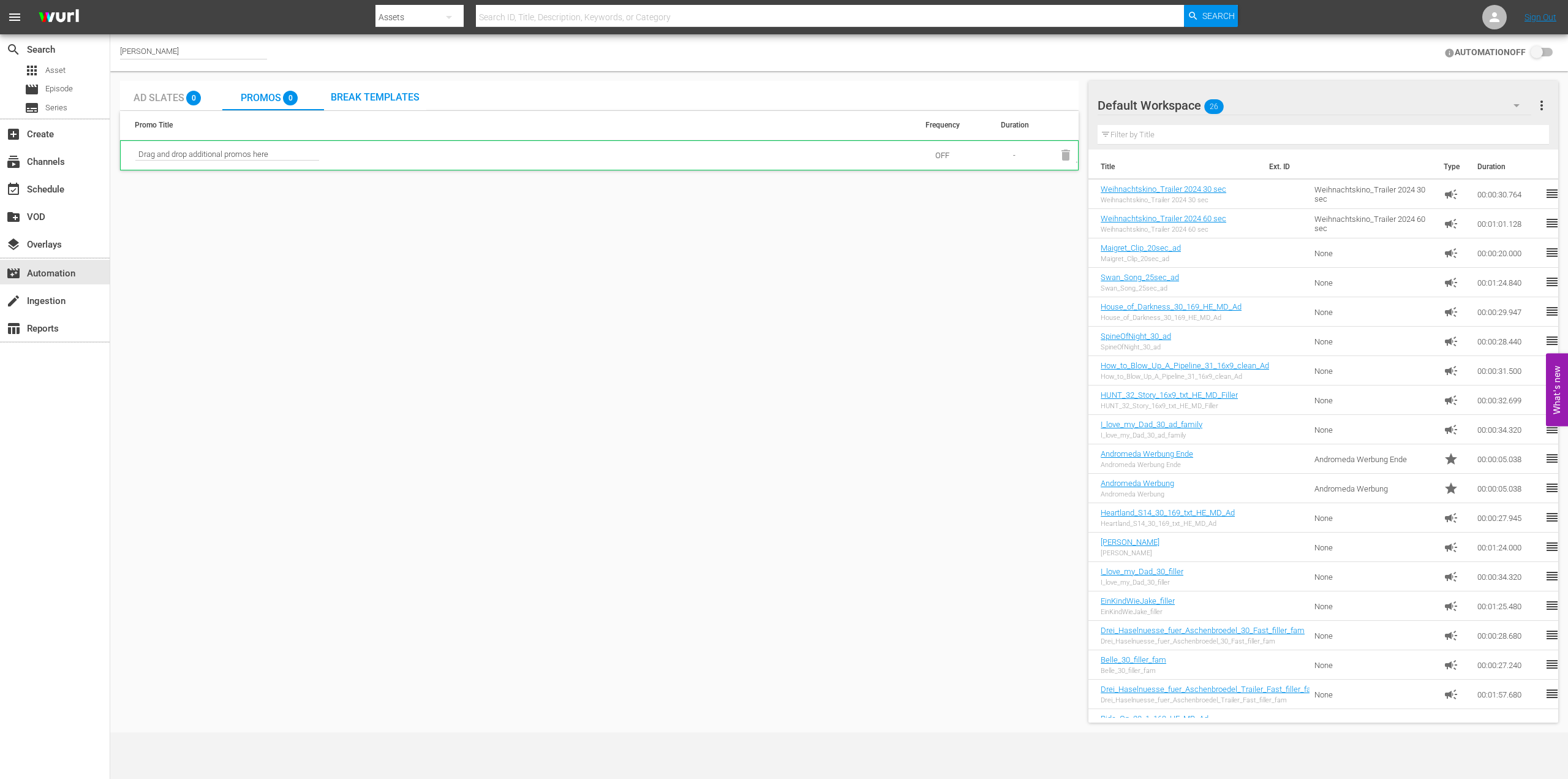
click at [167, 94] on span "Ad Slates" at bounding box center [159, 97] width 51 height 11
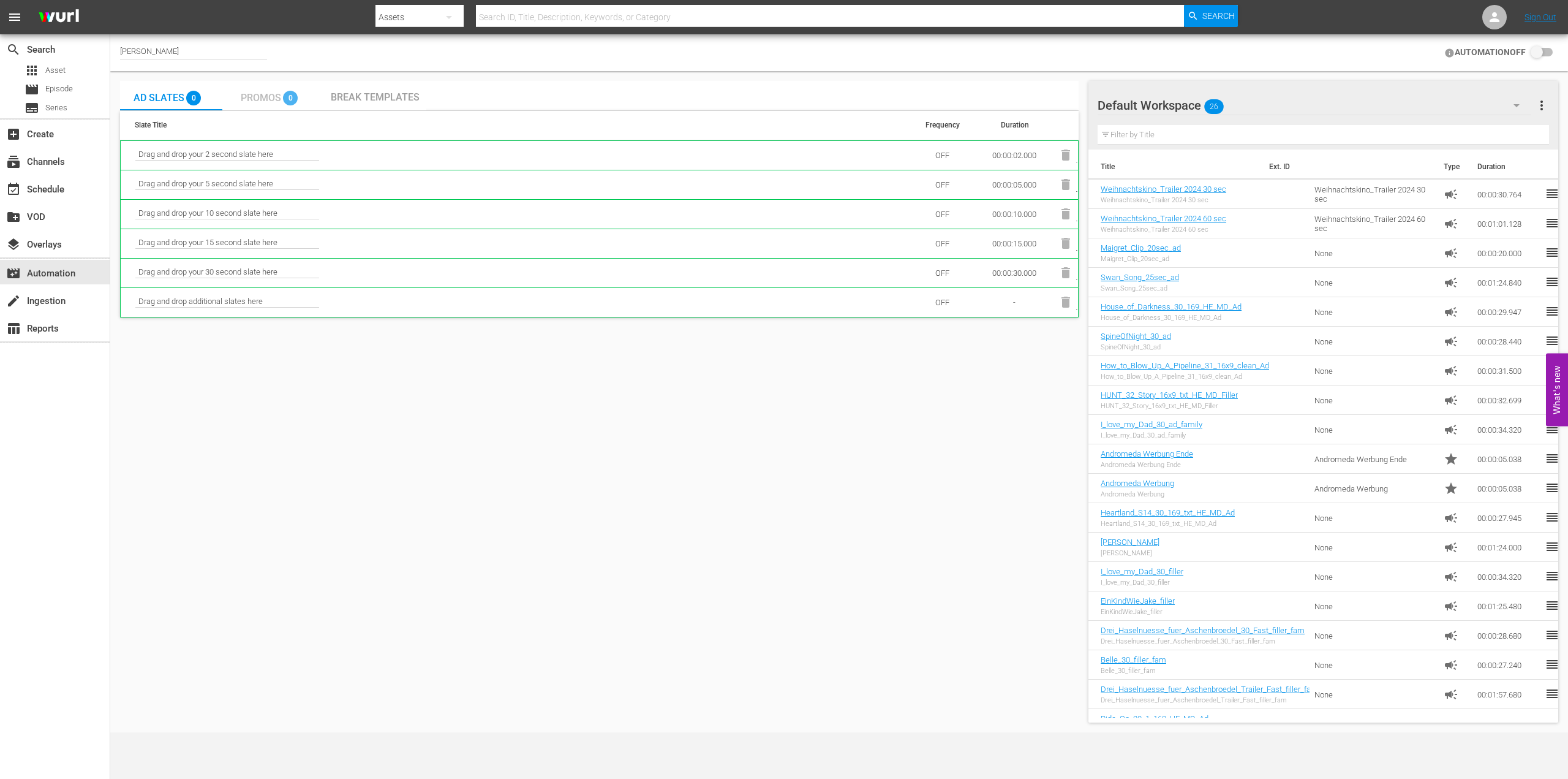
click at [273, 100] on span "Promos" at bounding box center [261, 97] width 40 height 11
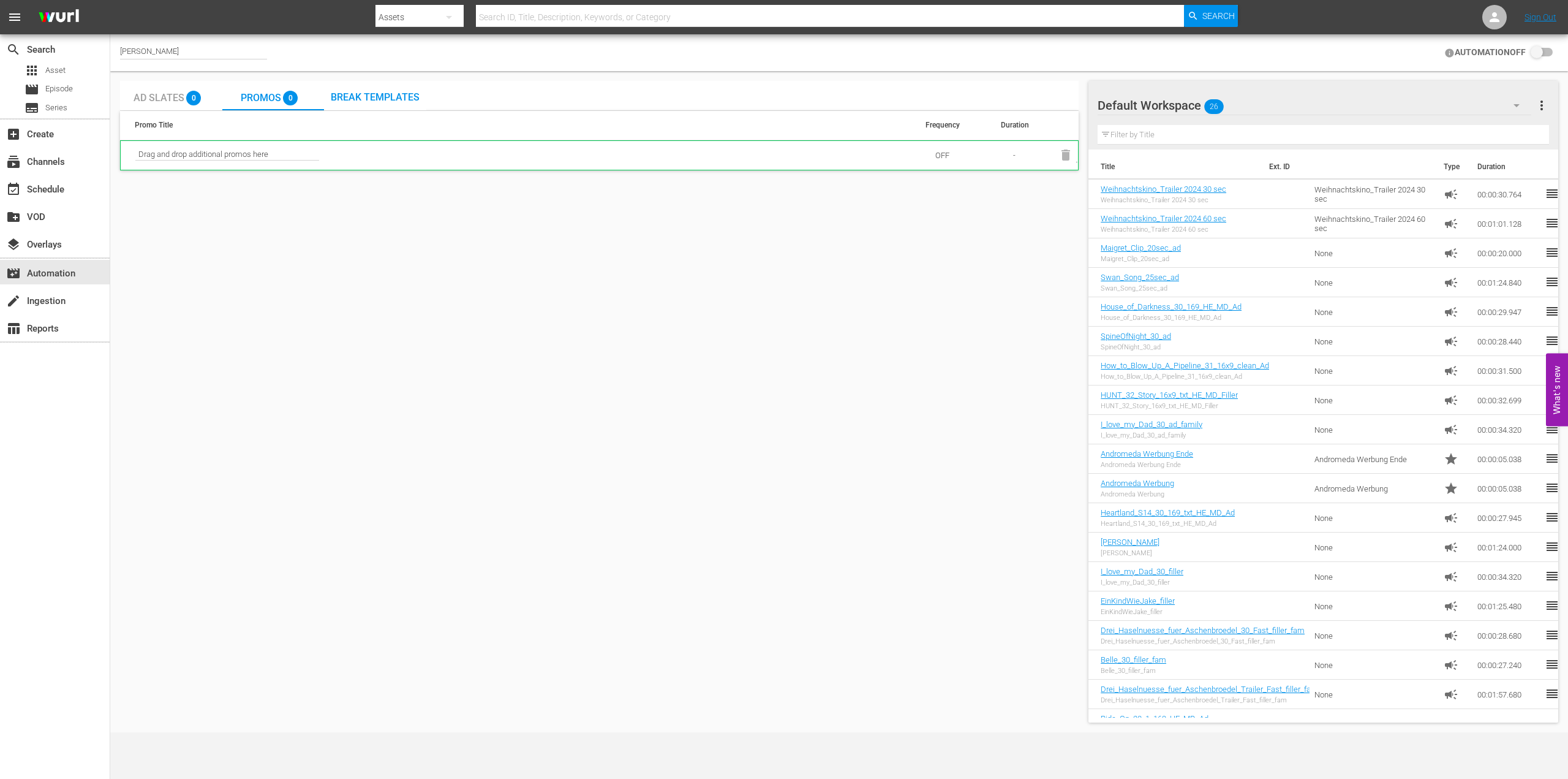
click at [396, 91] on div "Break Templates" at bounding box center [375, 95] width 89 height 11
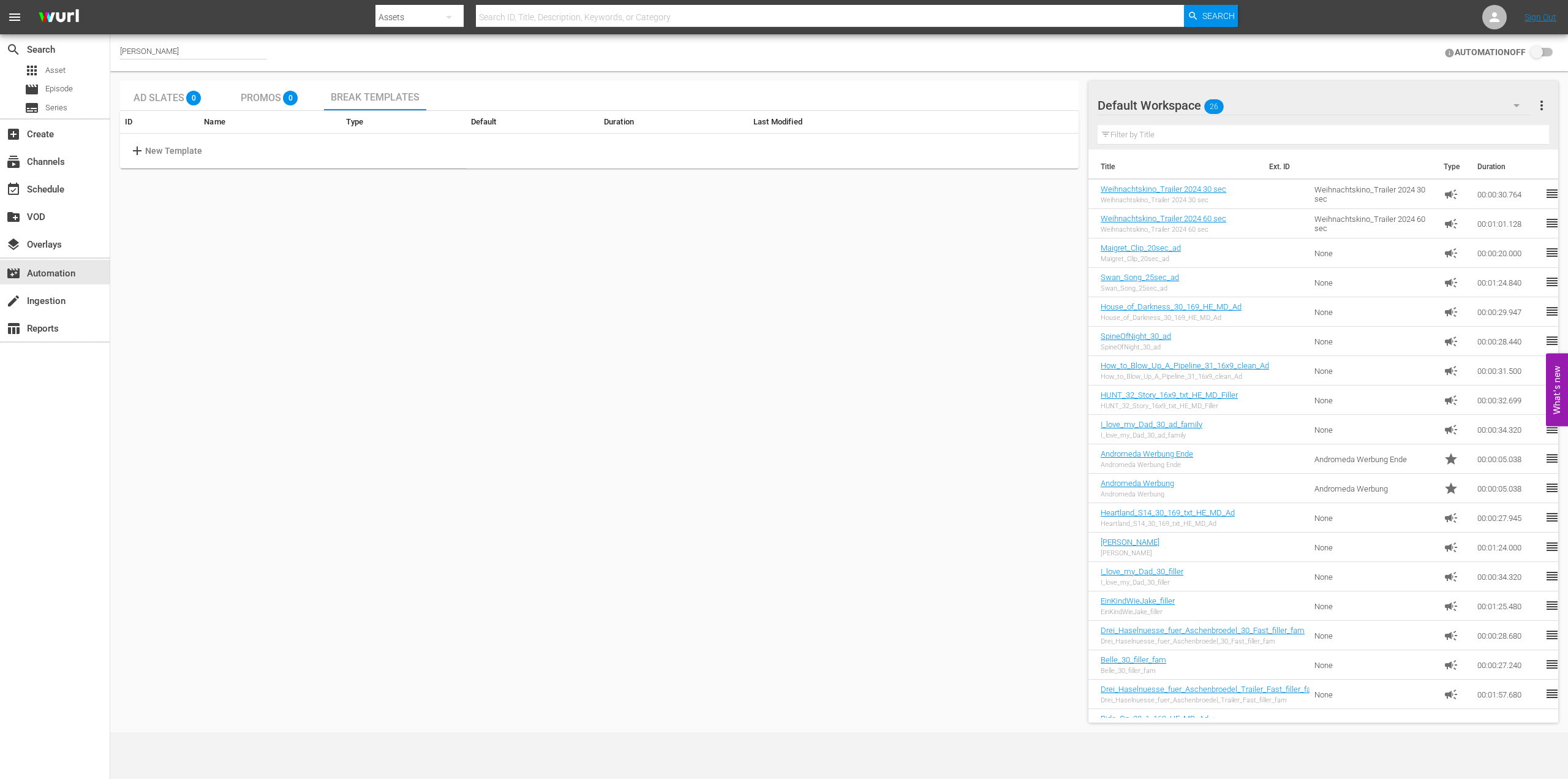
click at [484, 82] on div "Ad Slates 0 Promos 0 Break Templates" at bounding box center [599, 95] width 959 height 30
click at [66, 83] on span "Episode" at bounding box center [59, 89] width 27 height 12
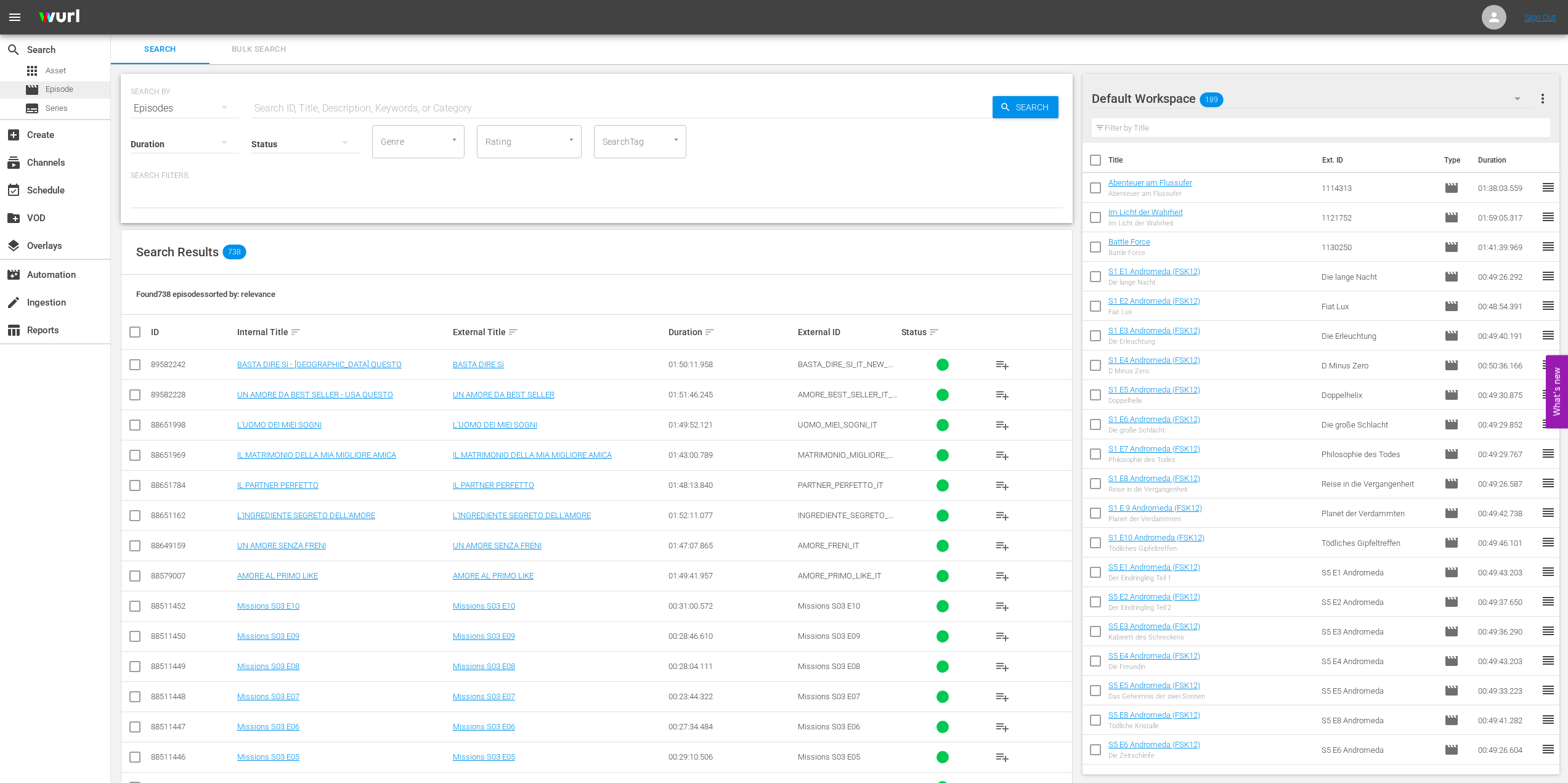
click at [49, 84] on span "Episode" at bounding box center [60, 89] width 28 height 12
click at [49, 78] on div "apps Asset" at bounding box center [45, 70] width 41 height 18
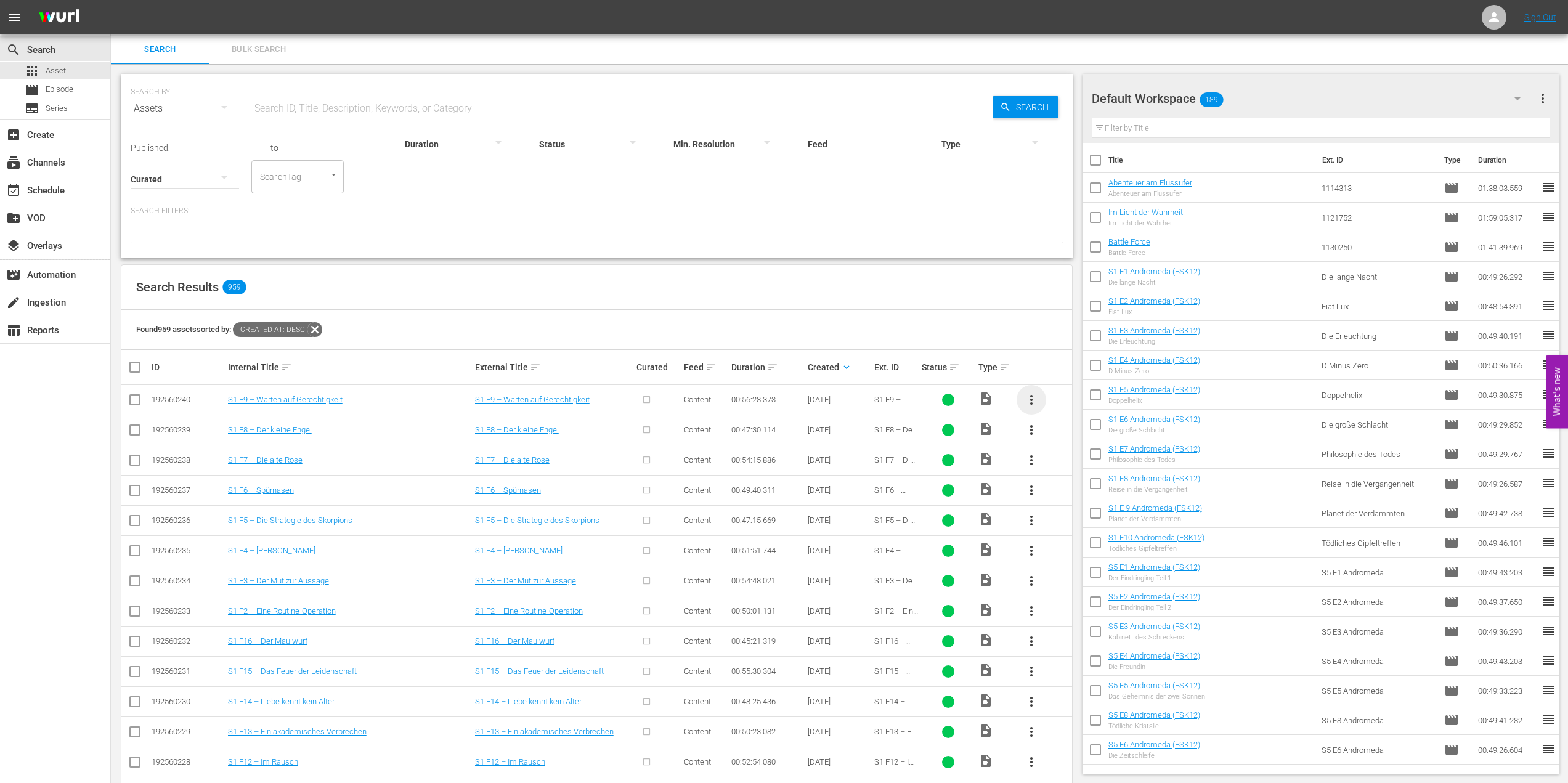
click at [1036, 404] on span "more_vert" at bounding box center [1031, 399] width 15 height 15
click at [1052, 486] on div "Episode" at bounding box center [1098, 493] width 103 height 30
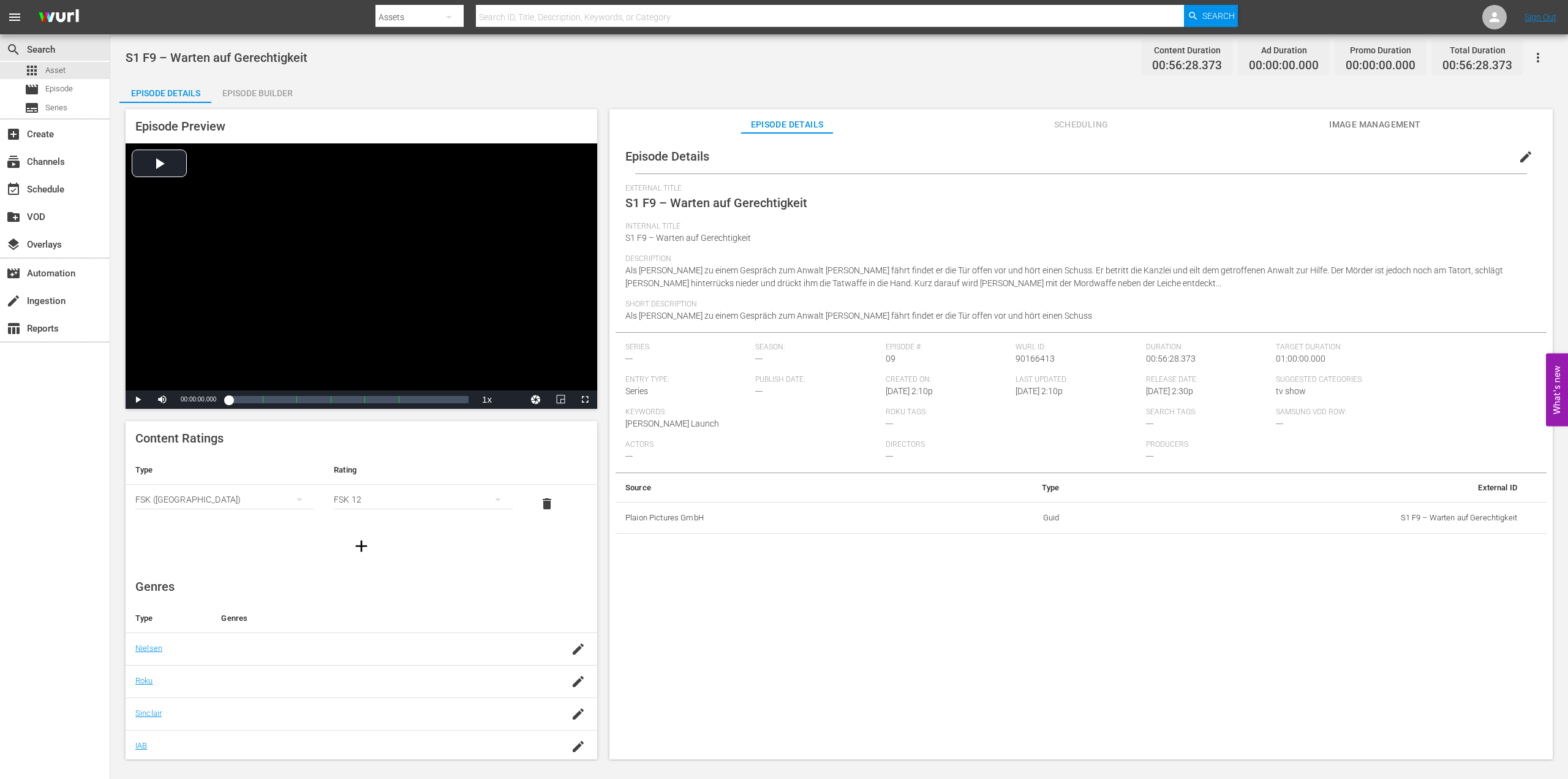
click at [726, 156] on div "Episode Details edit" at bounding box center [1081, 156] width 931 height 34
click at [1519, 161] on span "edit" at bounding box center [1525, 157] width 14 height 14
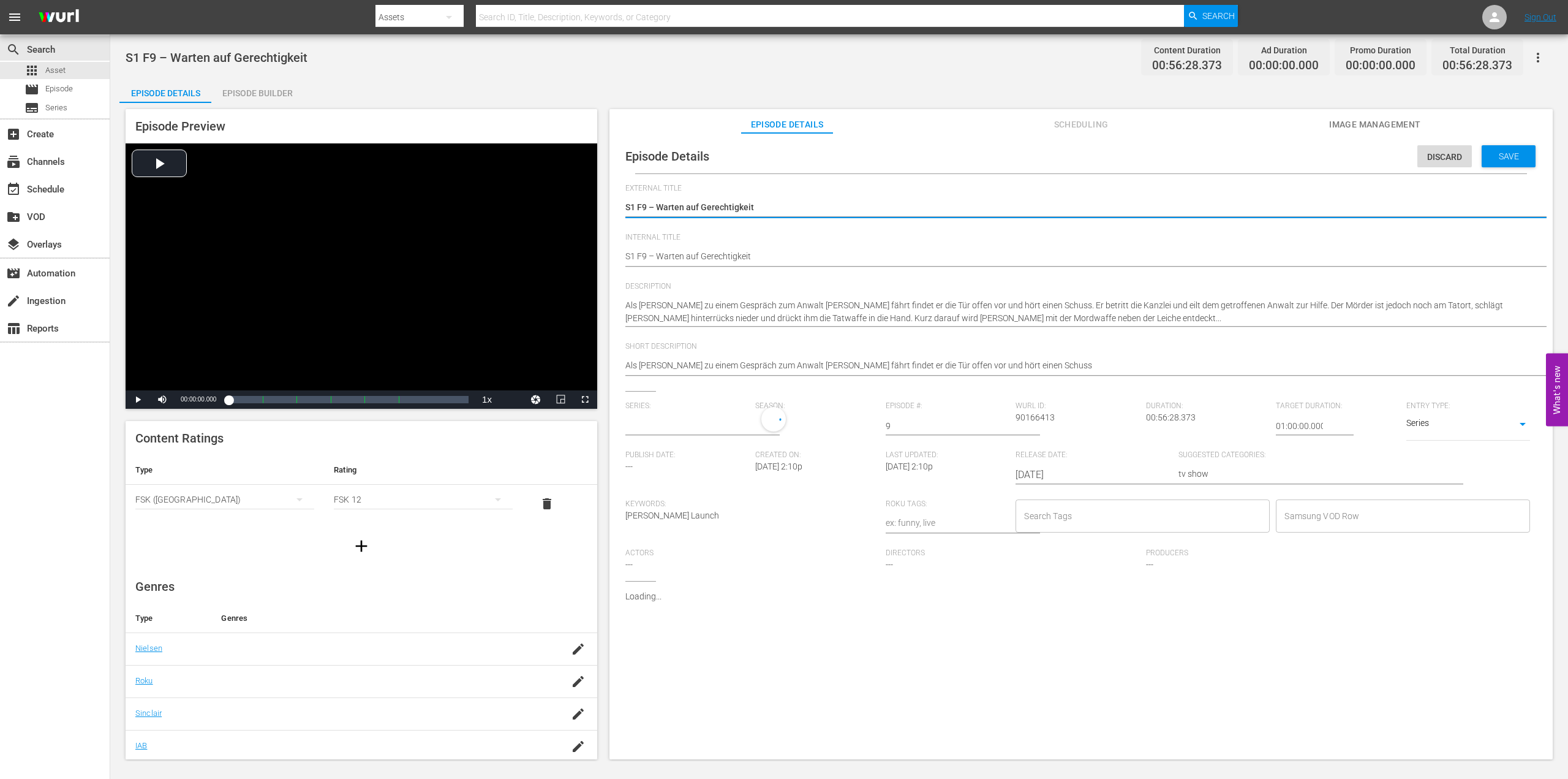
type input "No Series"
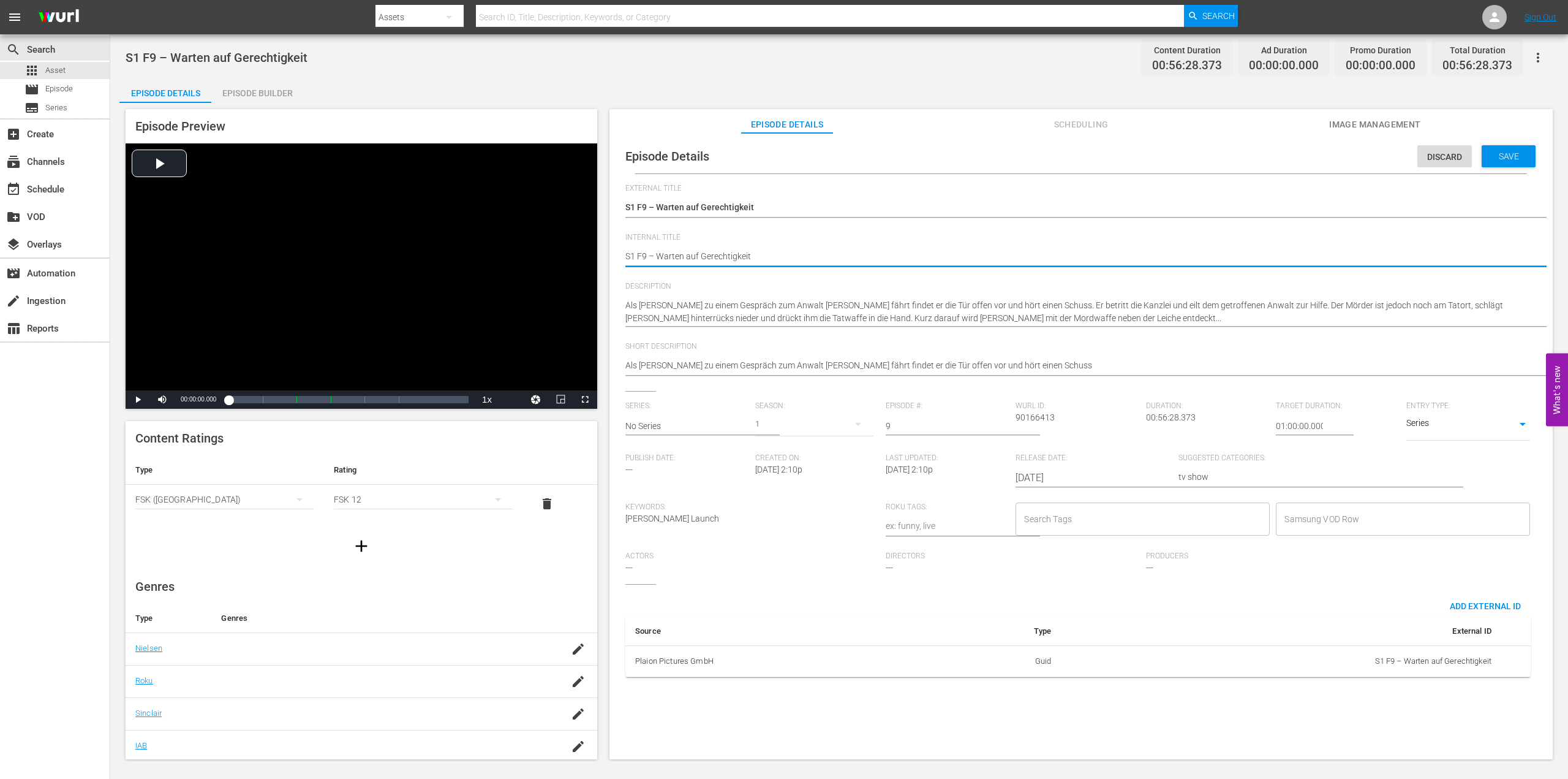
drag, startPoint x: 626, startPoint y: 255, endPoint x: 654, endPoint y: 228, distance: 38.9
click at [626, 254] on textarea "S1 F9 – Warten auf Gerechtigkeit" at bounding box center [1078, 257] width 906 height 14
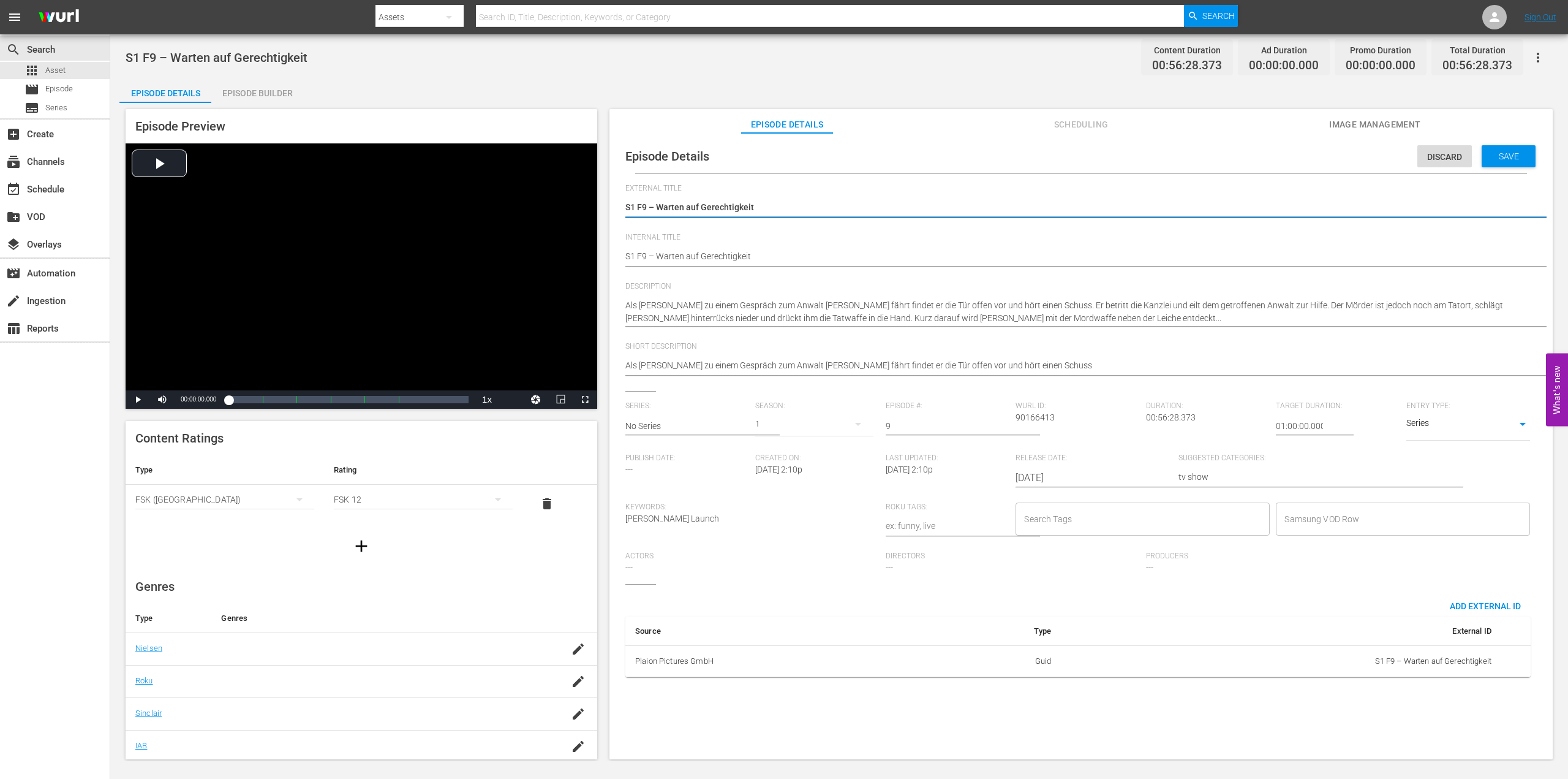
click at [744, 205] on textarea "S1 F9 – Warten auf Gerechtigkeit" at bounding box center [1078, 208] width 906 height 14
click at [777, 207] on textarea "S1 F9 – Warten auf Gerechtigkeit" at bounding box center [1078, 208] width 906 height 14
type textarea "S1 F9 – Warten auf Gerechtigkeits"
type textarea "S1 F9 – Warten auf Gerechtigkeitss"
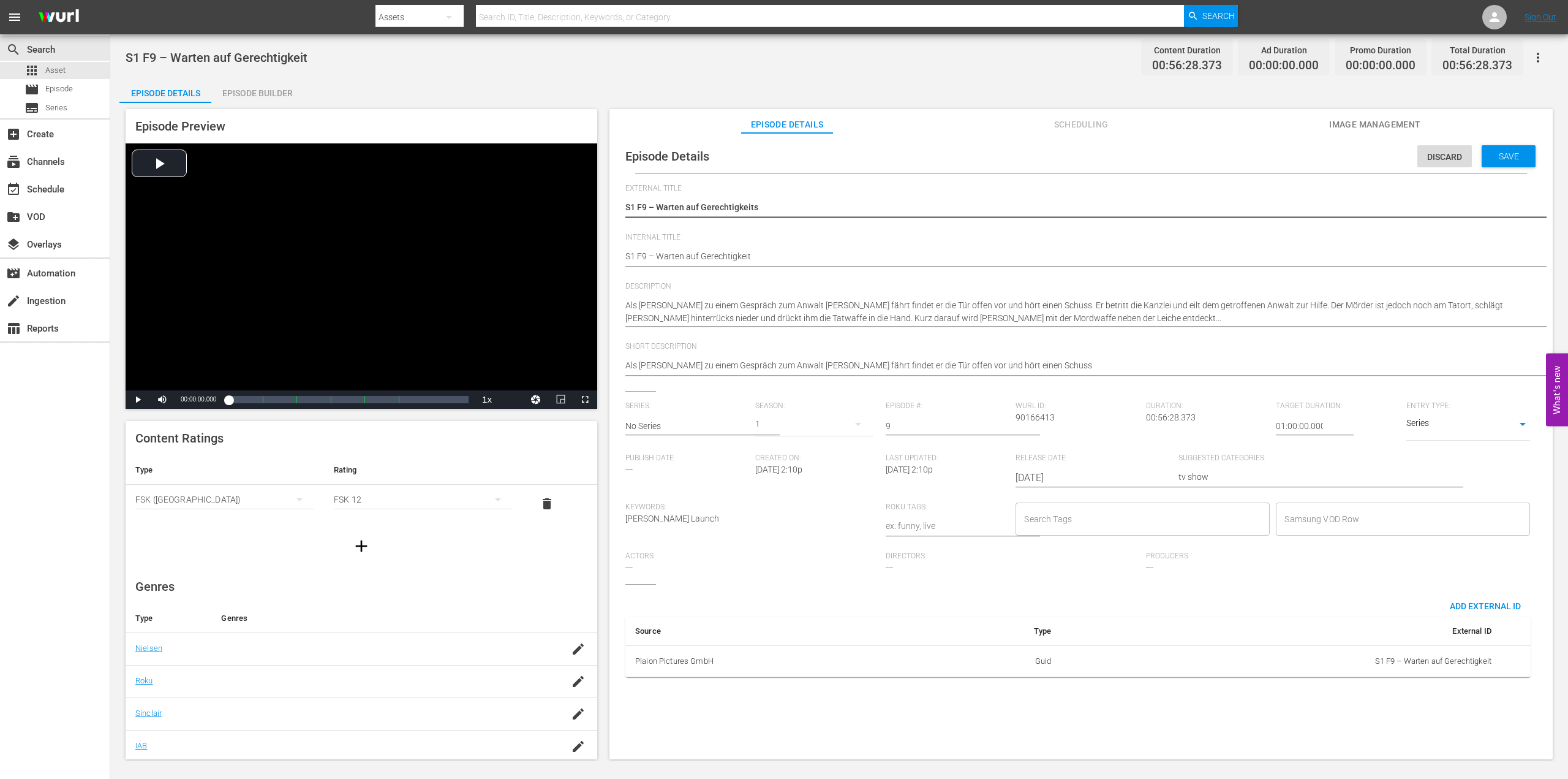
type textarea "S1 F9 – Warten auf Gerechtigkeitss"
type textarea "S1 F9 – Warten auf Gerechtigkeitsss"
type textarea "S1 F9 – Warten auf Gerechtigkeitss"
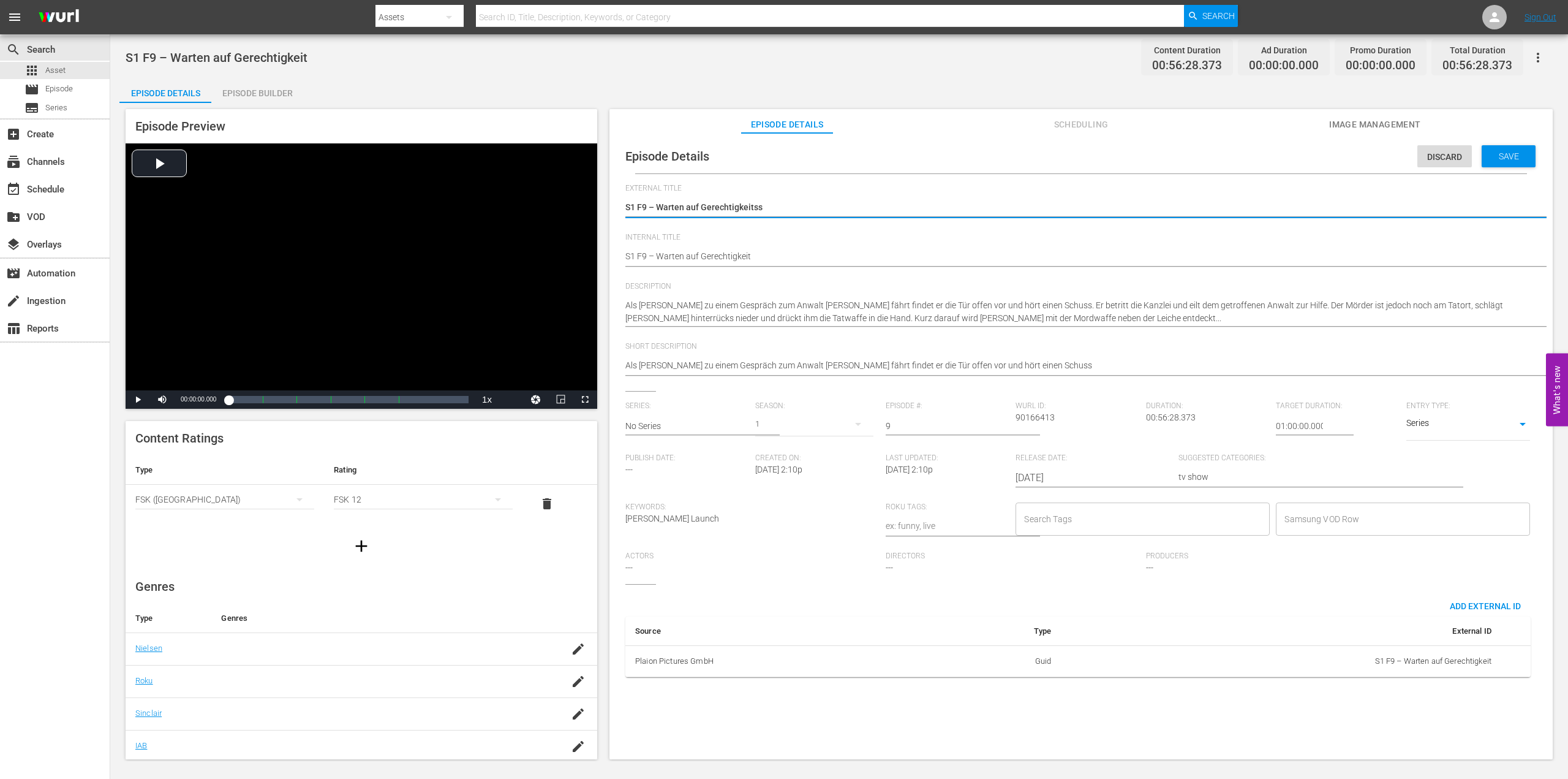
type textarea "S1 F9 – Warten auf Gerechtigkeits"
type textarea "S1 F9 – Warten auf Gerechtigkeit"
drag, startPoint x: 763, startPoint y: 247, endPoint x: 767, endPoint y: 253, distance: 7.2
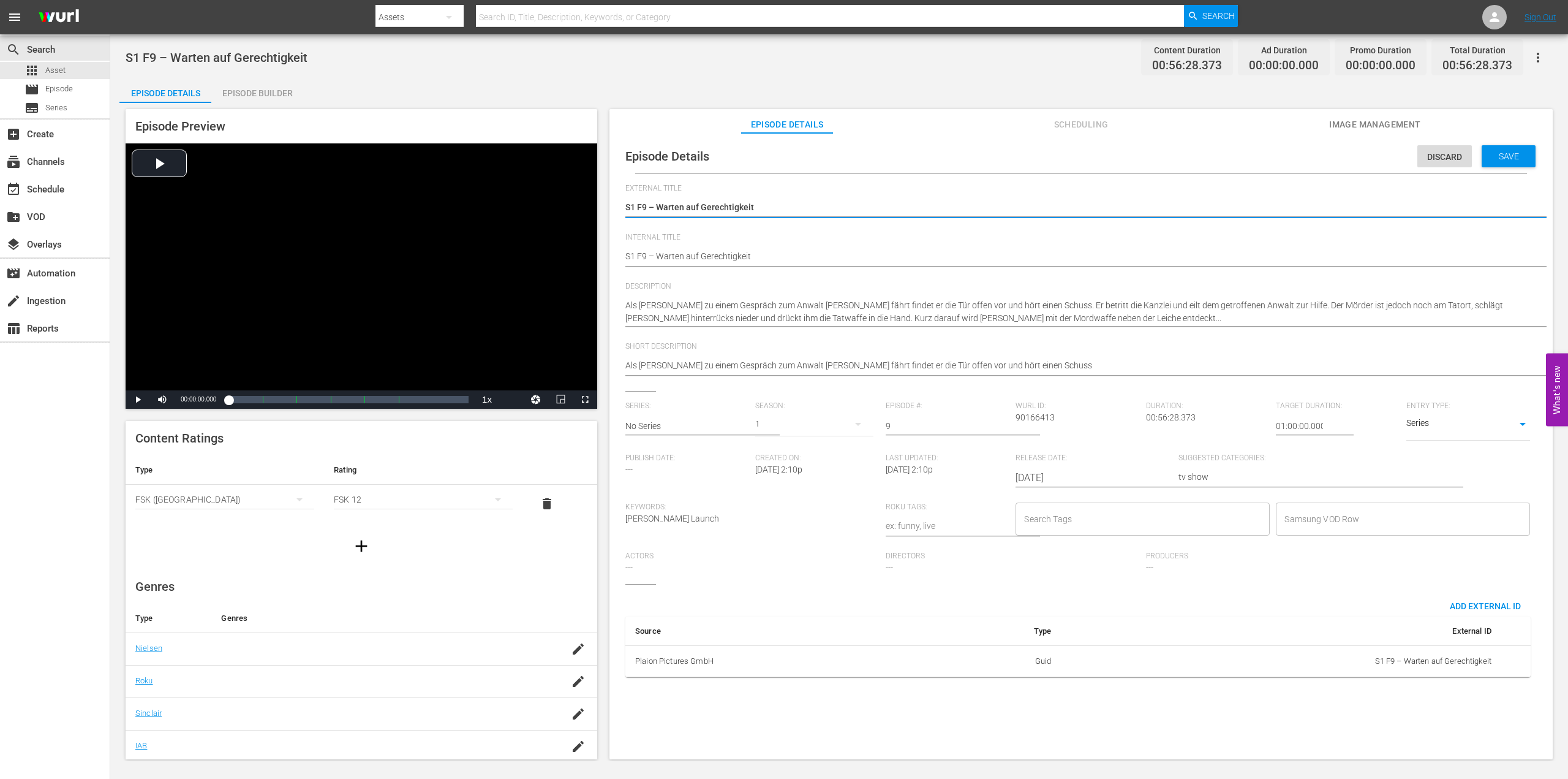
click at [765, 250] on div "S1 F9 – Warten auf Gerechtigkeit S1 F9 – Warten auf Gerechtigkeit" at bounding box center [1078, 257] width 906 height 30
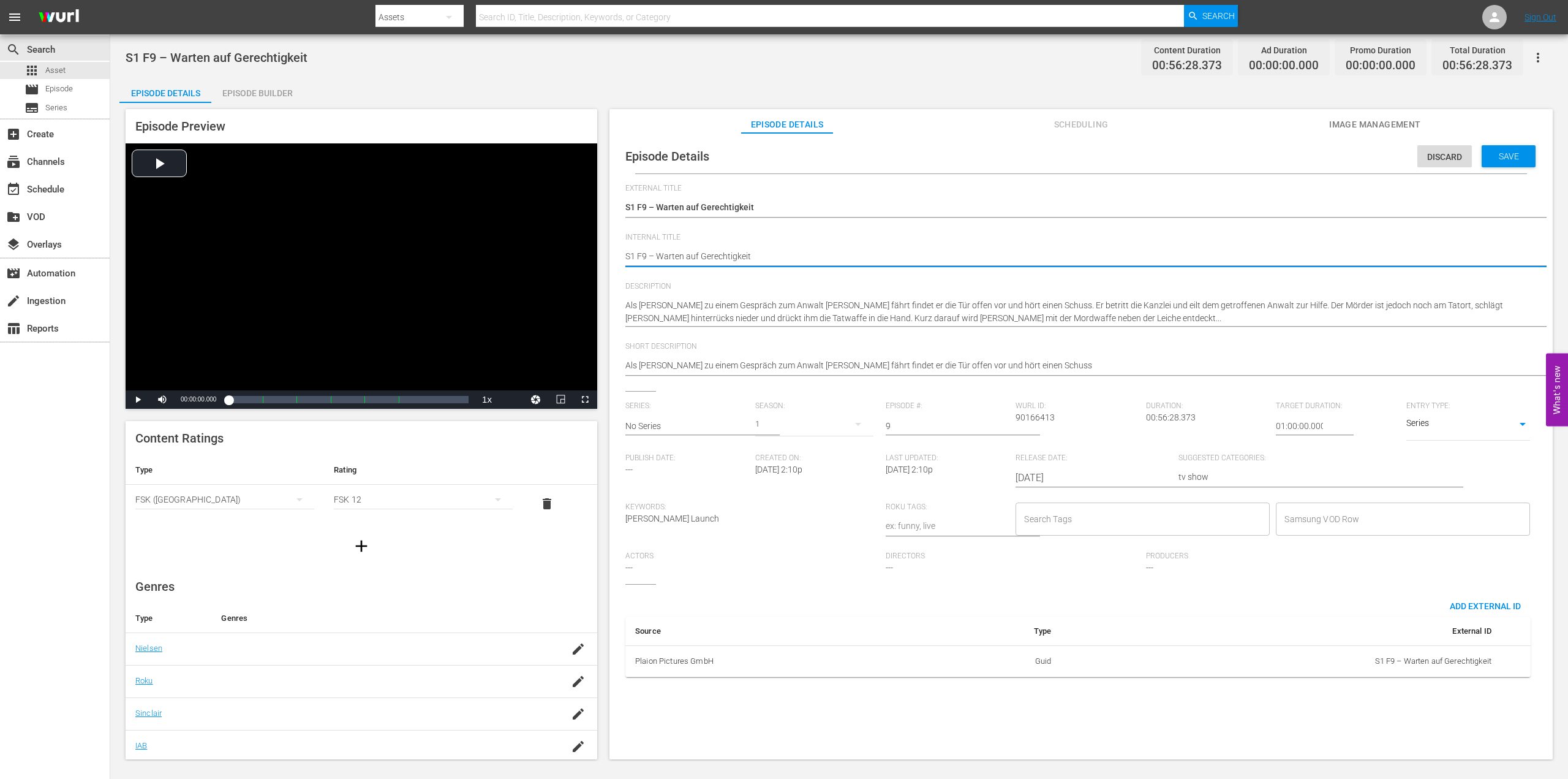
type textarea "S1 F9 – Warten auf Gerechtigkeitp"
type textarea "S1 F9 – Warten auf Gerechtigkeitpp"
type textarea "S1 F9 – Warten auf Gerechtigkeitppp"
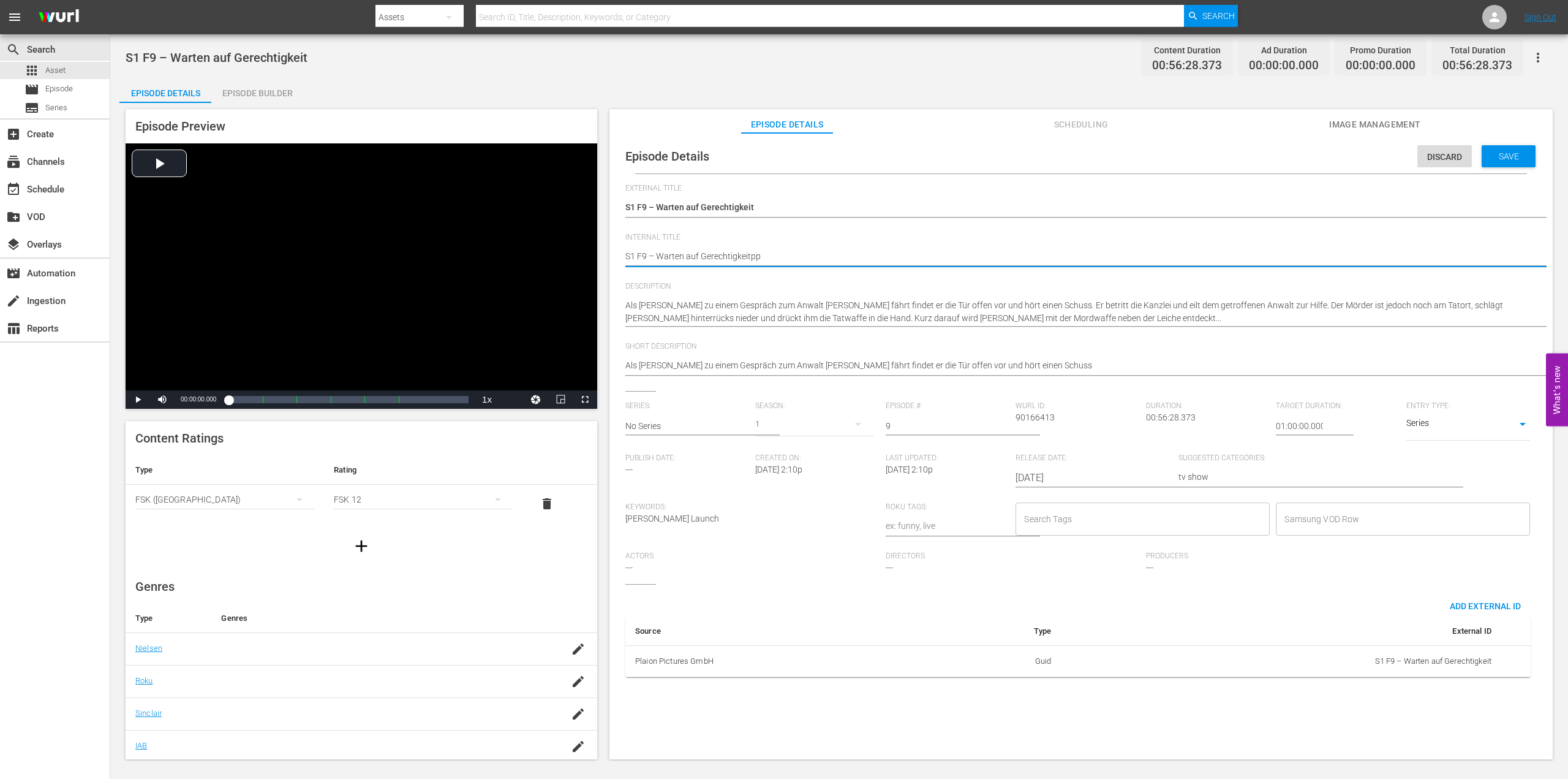
type textarea "S1 F9 – Warten auf Gerechtigkeitppp"
type textarea "S1 F9 – Warten auf Gerechtigkeitpp"
type textarea "S1 F9 – Warten auf Gerechtigkeitp"
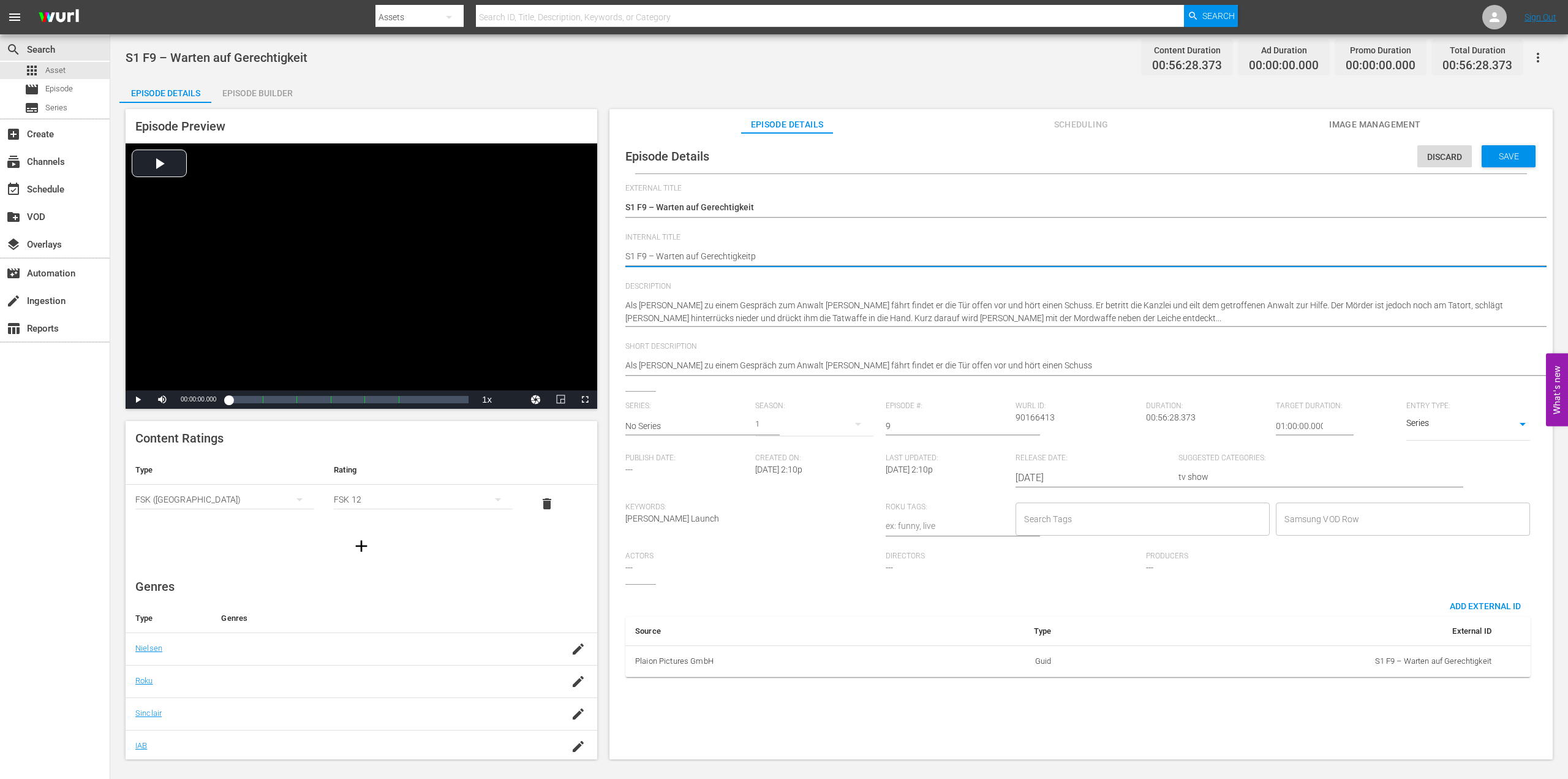
type textarea "S1 F9 – Warten auf Gerechtigkeit"
click at [811, 325] on div "Als [PERSON_NAME] zu einem Gespräch zum Anwalt [PERSON_NAME] fährt findet er di…" at bounding box center [1078, 311] width 906 height 40
click at [1131, 431] on div "Wurl ID: 90166413" at bounding box center [1081, 428] width 130 height 52
click at [793, 568] on div "Actors ---" at bounding box center [755, 568] width 260 height 33
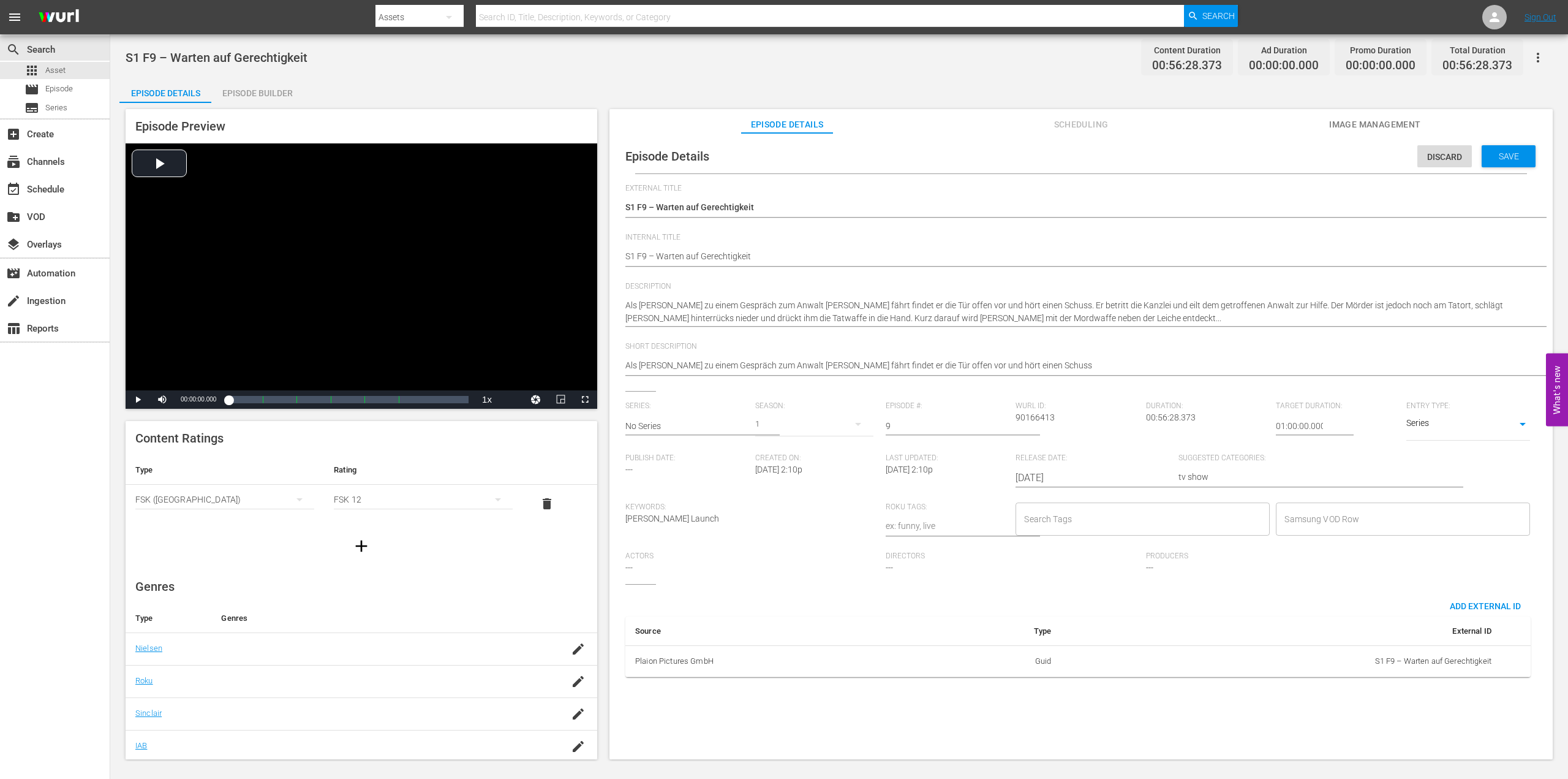
click at [794, 565] on div "Actors ---" at bounding box center [755, 568] width 260 height 33
click at [1437, 162] on div "Discard" at bounding box center [1445, 157] width 55 height 23
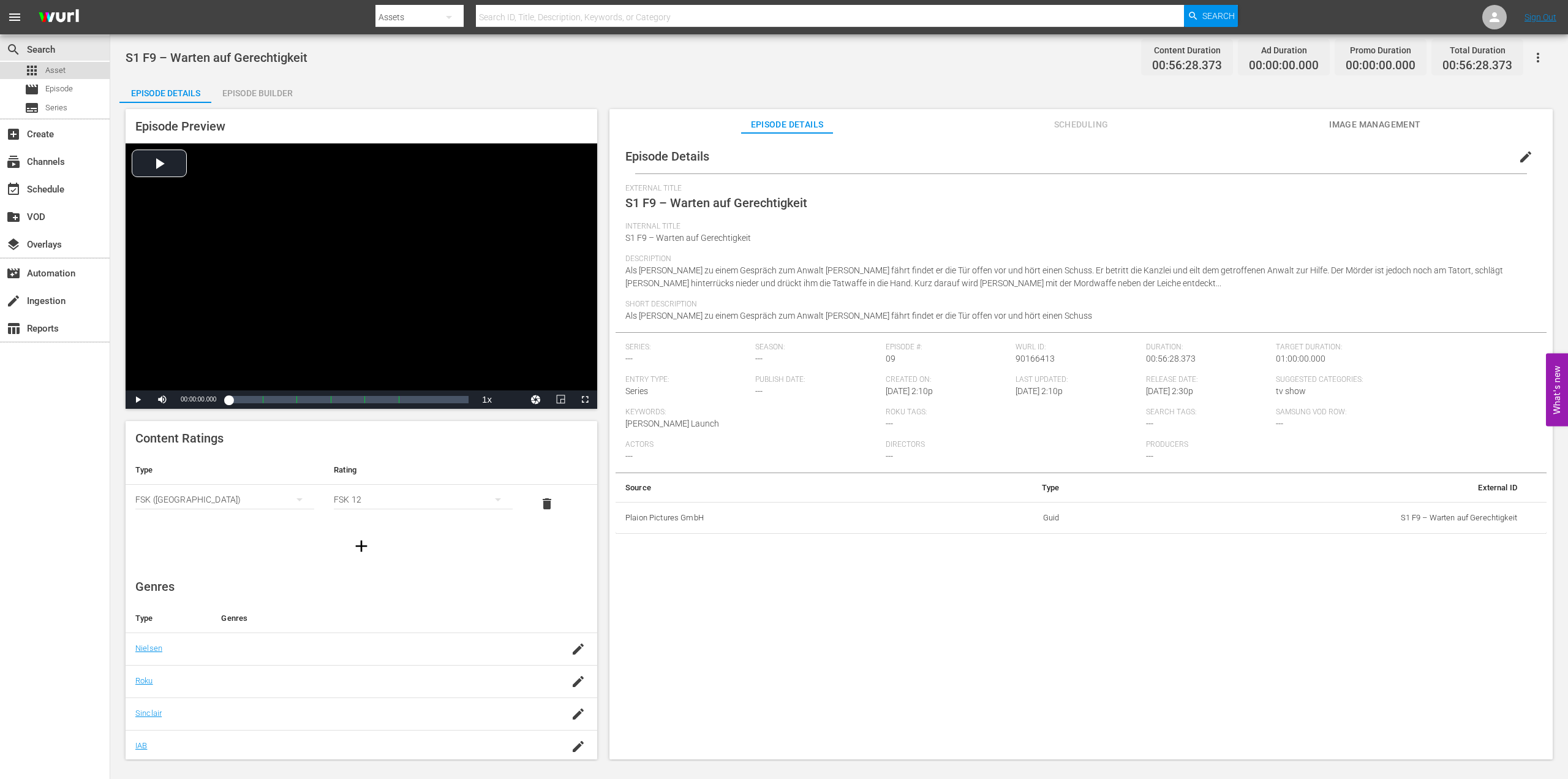
click at [65, 69] on span "Asset" at bounding box center [56, 71] width 21 height 12
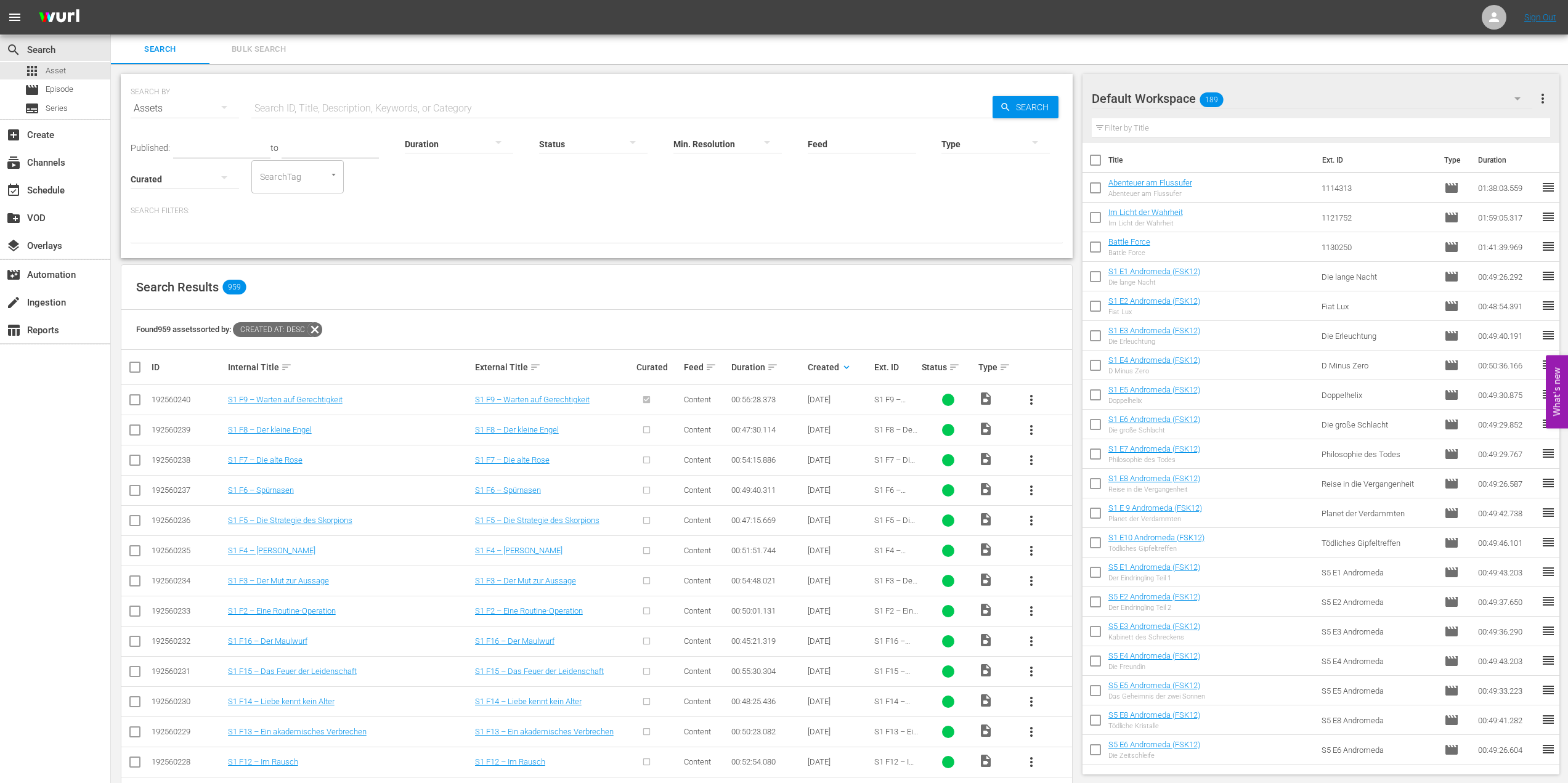
click at [1031, 401] on span "more_vert" at bounding box center [1031, 399] width 15 height 15
click at [1078, 494] on div "Episode" at bounding box center [1098, 493] width 84 height 30
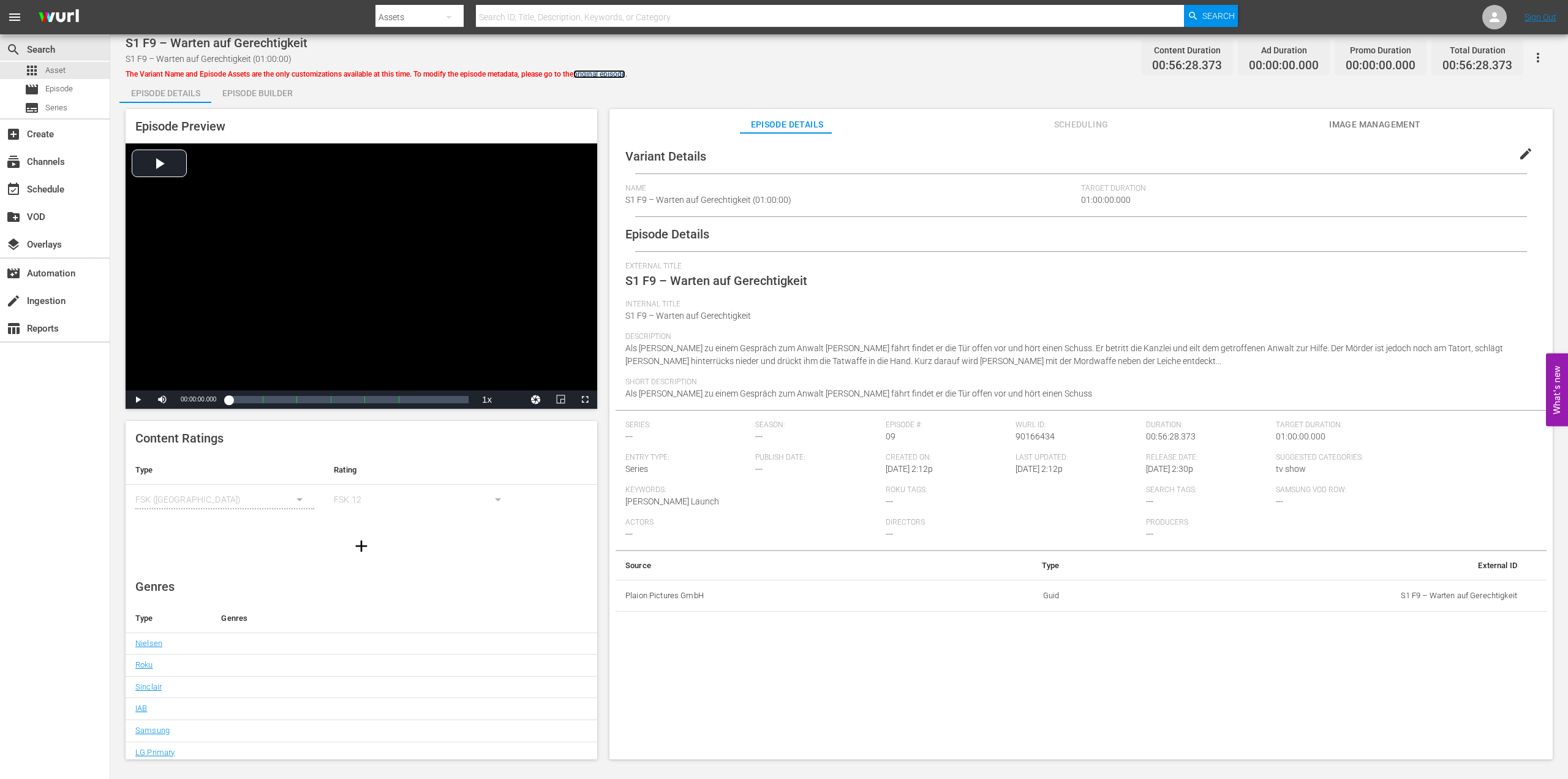
click at [597, 72] on link "original episode" at bounding box center [599, 74] width 52 height 8
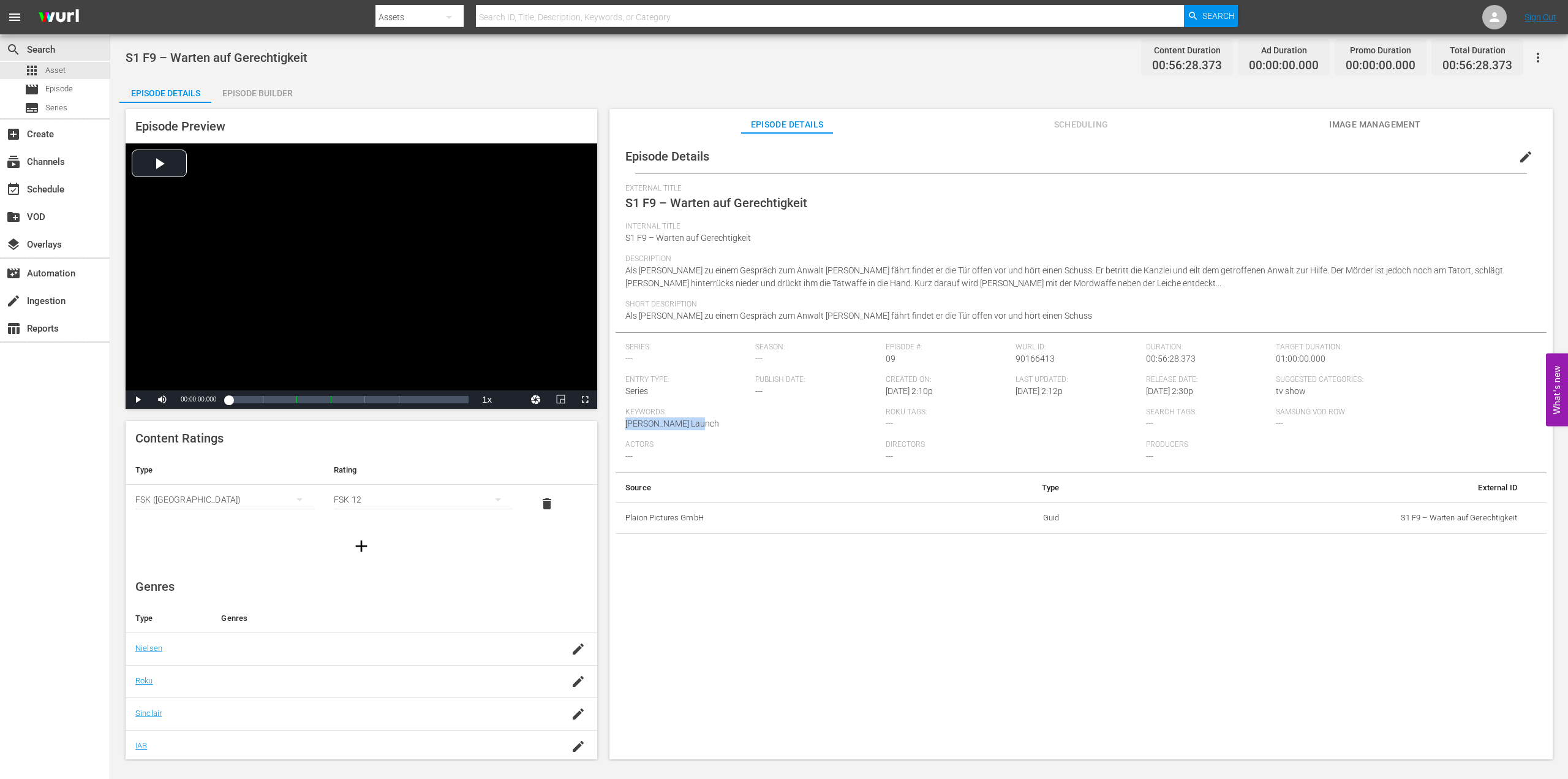
drag, startPoint x: 699, startPoint y: 425, endPoint x: 628, endPoint y: 422, distance: 71.1
click at [606, 421] on div "Episode Preview Video Player is loading. Play Video Play Mute Current Time 00:0…" at bounding box center [839, 436] width 1439 height 666
copy span "[PERSON_NAME] Launch"
click at [50, 61] on div "search Search apps Asset movie Episode subtitles Series" at bounding box center [55, 76] width 110 height 84
click at [56, 72] on span "Asset" at bounding box center [56, 71] width 21 height 12
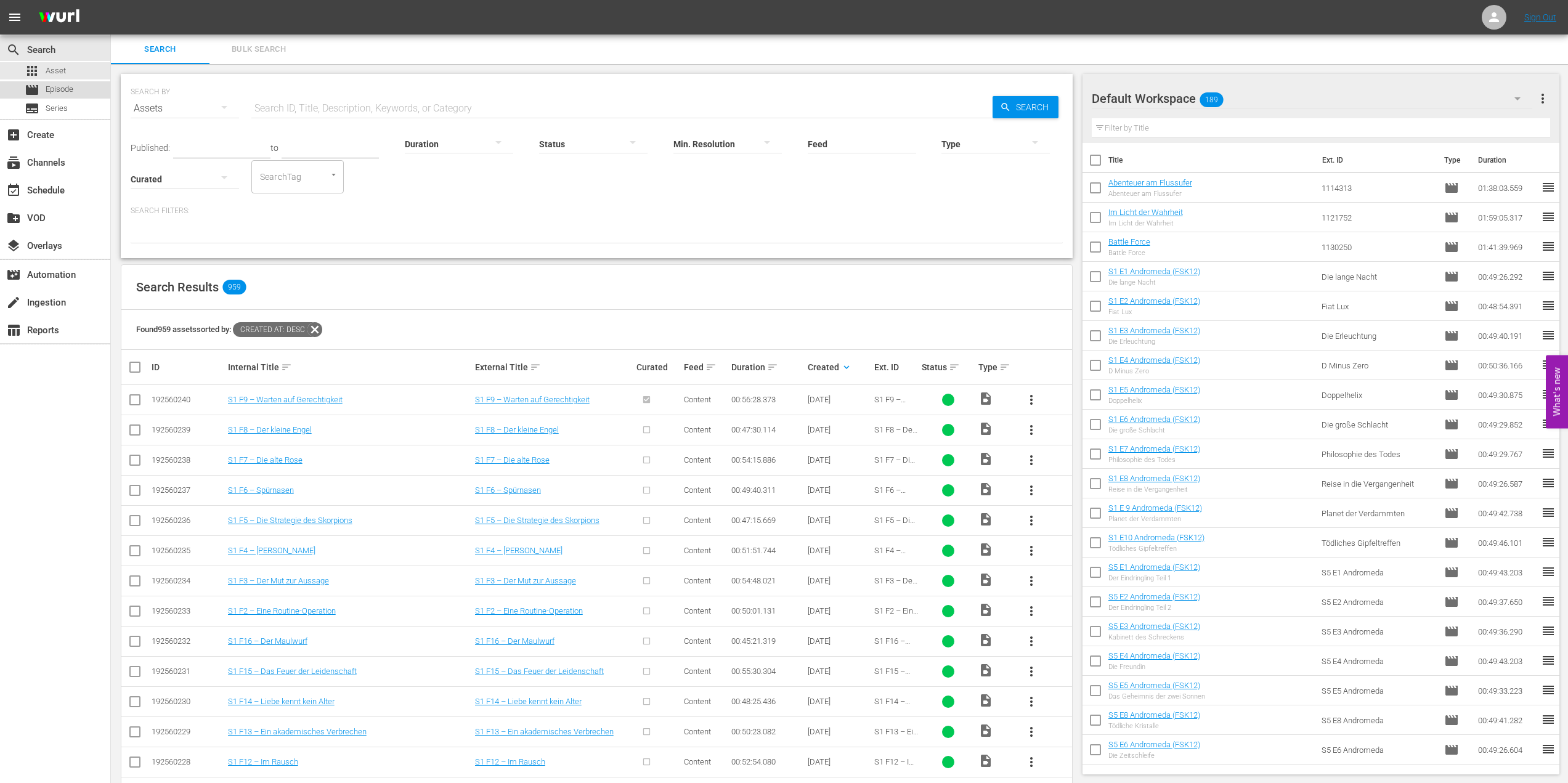
click at [68, 87] on span "Episode" at bounding box center [60, 89] width 28 height 12
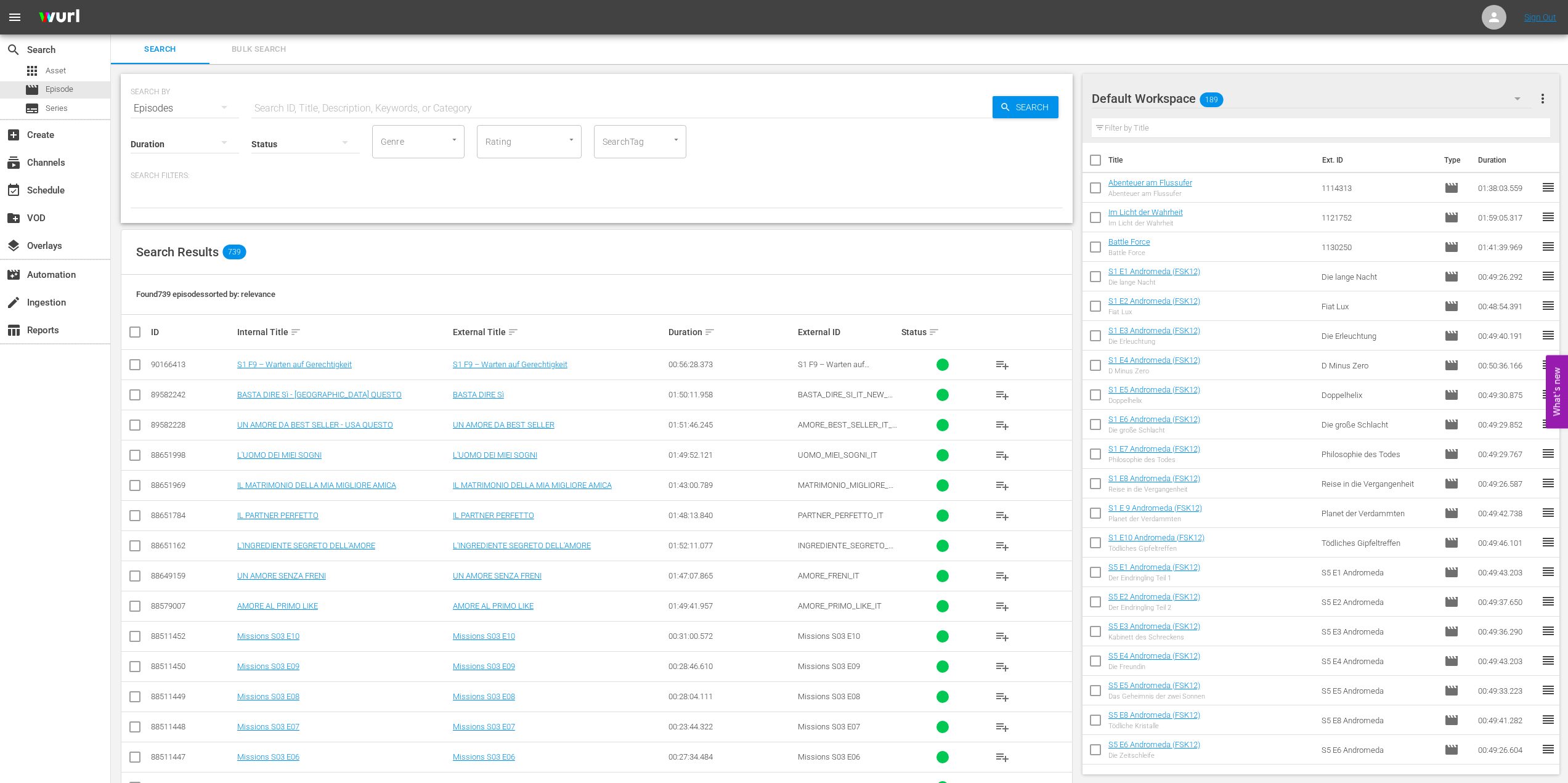
click at [136, 364] on input "checkbox" at bounding box center [135, 366] width 15 height 15
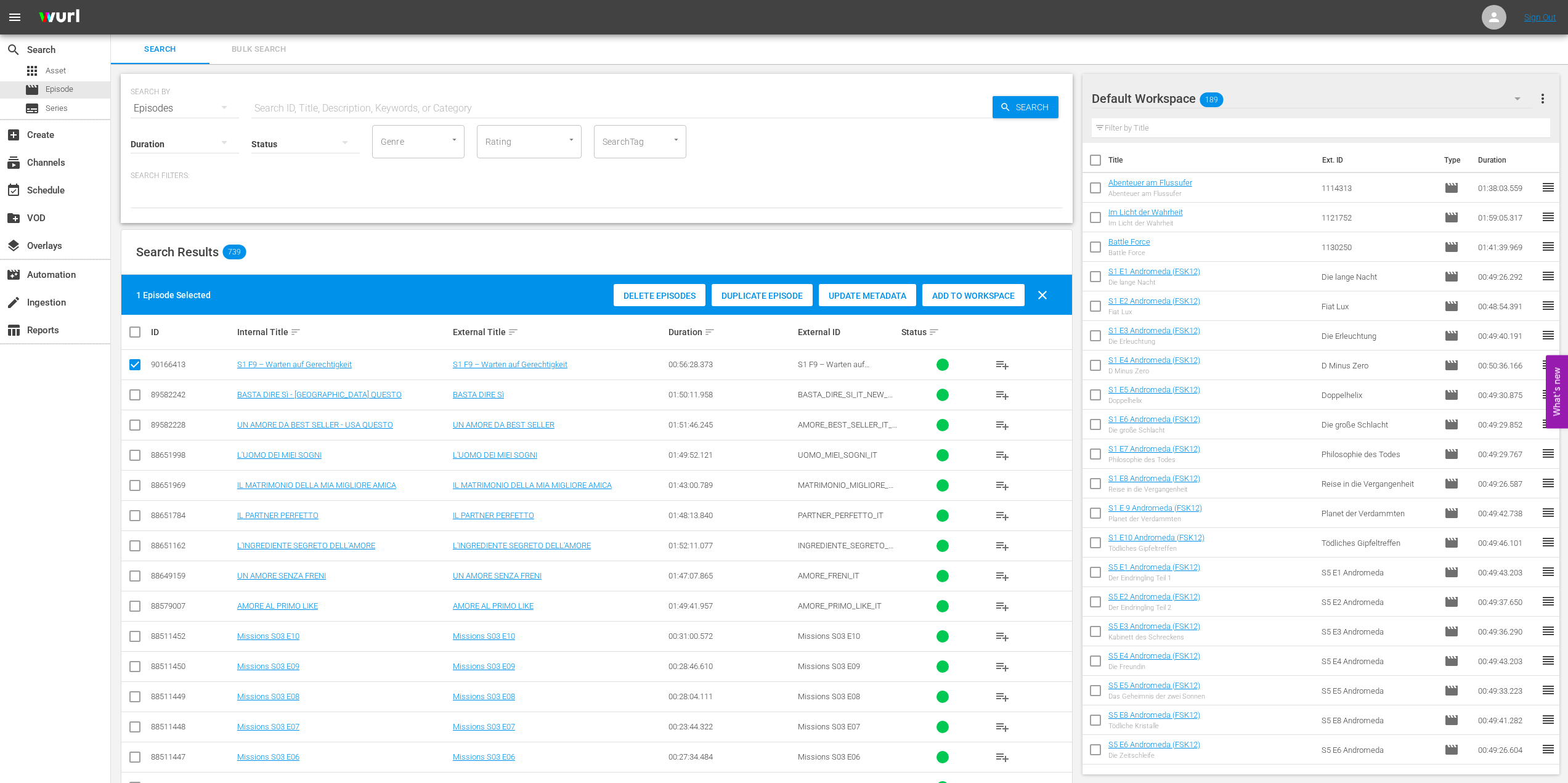
click at [673, 297] on span "Delete Episodes" at bounding box center [659, 295] width 92 height 10
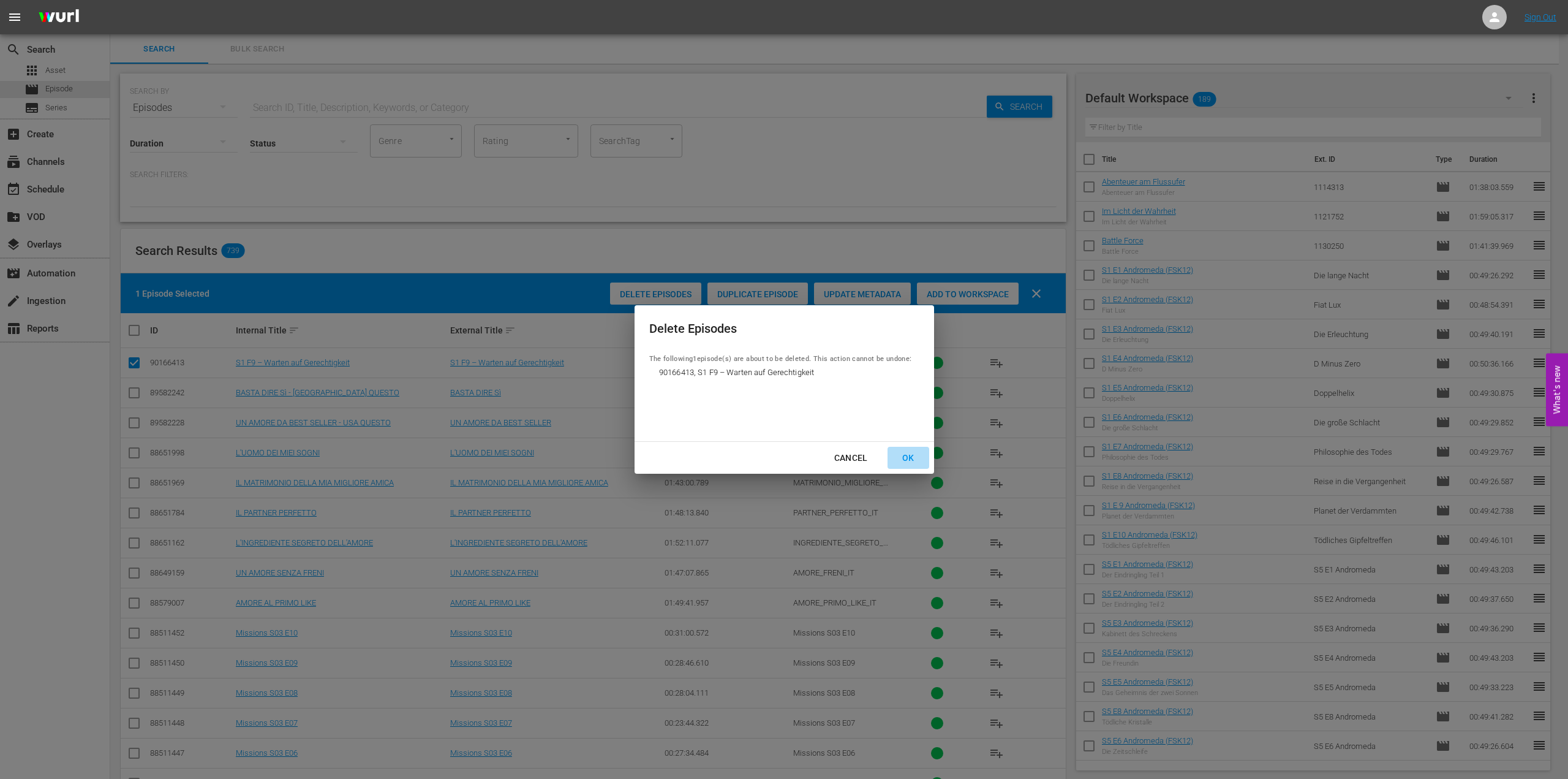
click at [909, 457] on div "OK" at bounding box center [909, 458] width 32 height 15
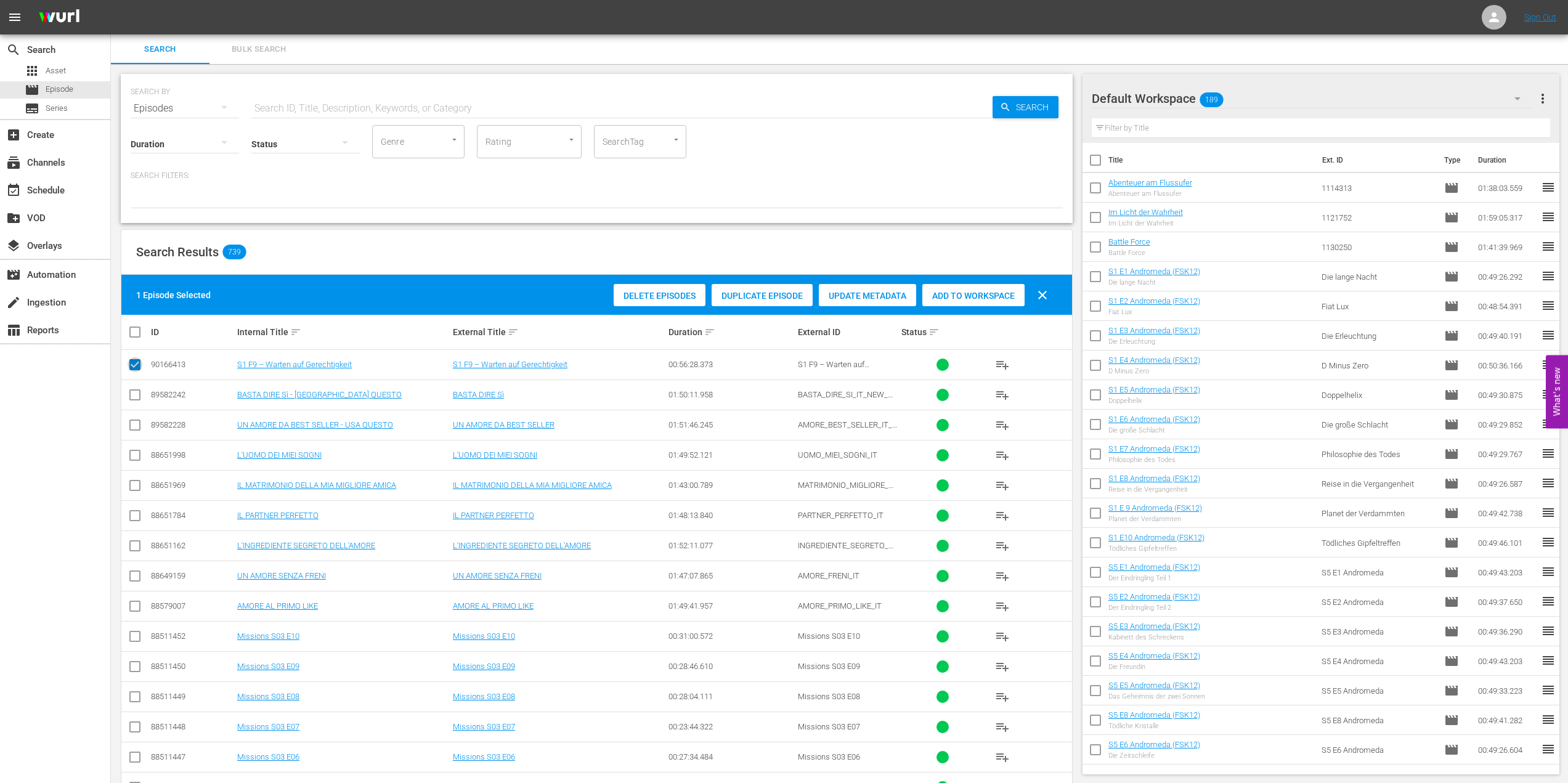
click at [138, 363] on input "checkbox" at bounding box center [135, 366] width 15 height 15
checkbox input "false"
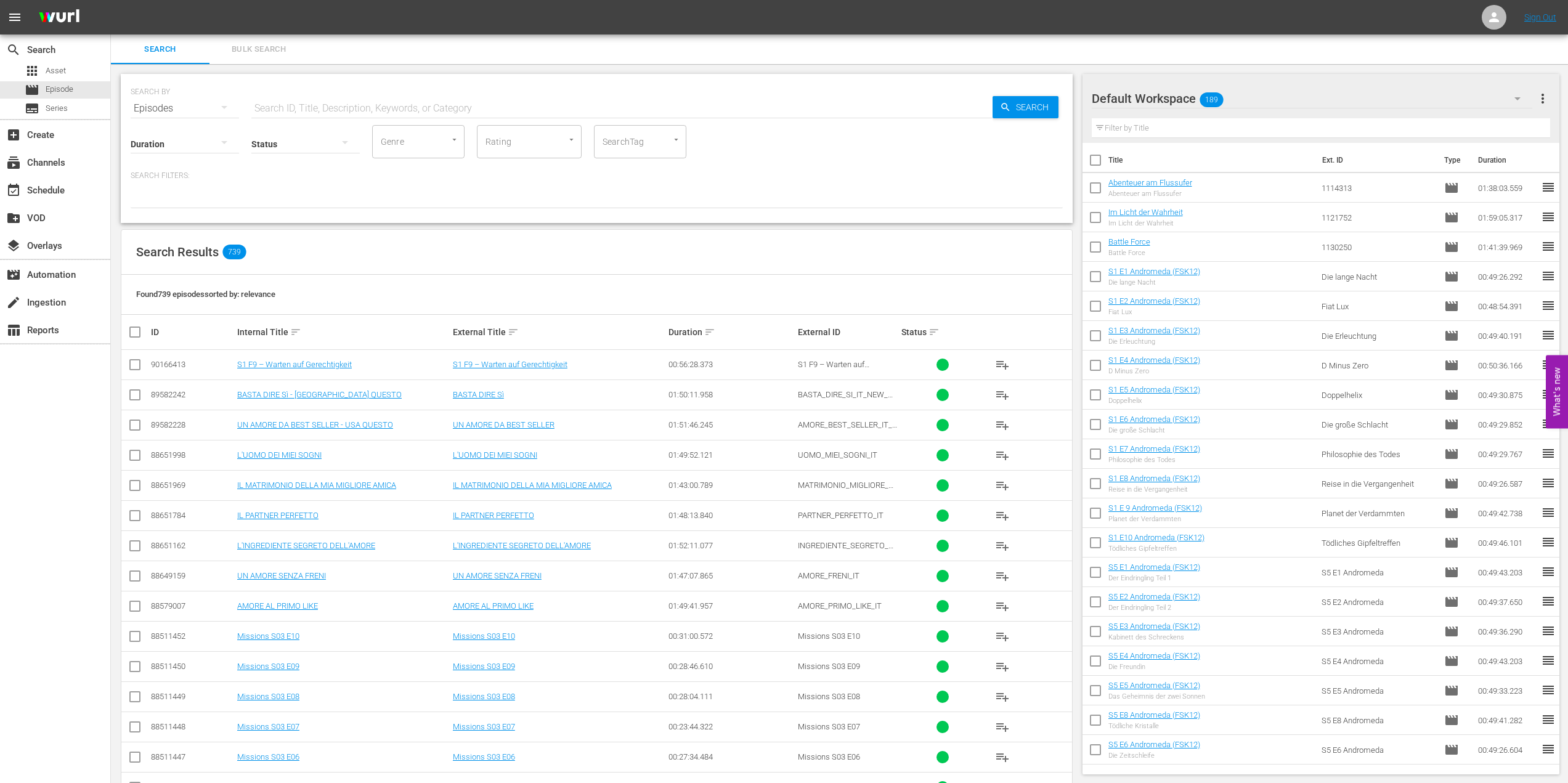
click at [587, 241] on div "Search Results 739" at bounding box center [597, 252] width 951 height 45
click at [604, 141] on input "SearchTag" at bounding box center [623, 141] width 47 height 22
click at [44, 73] on div "apps Asset" at bounding box center [45, 70] width 41 height 18
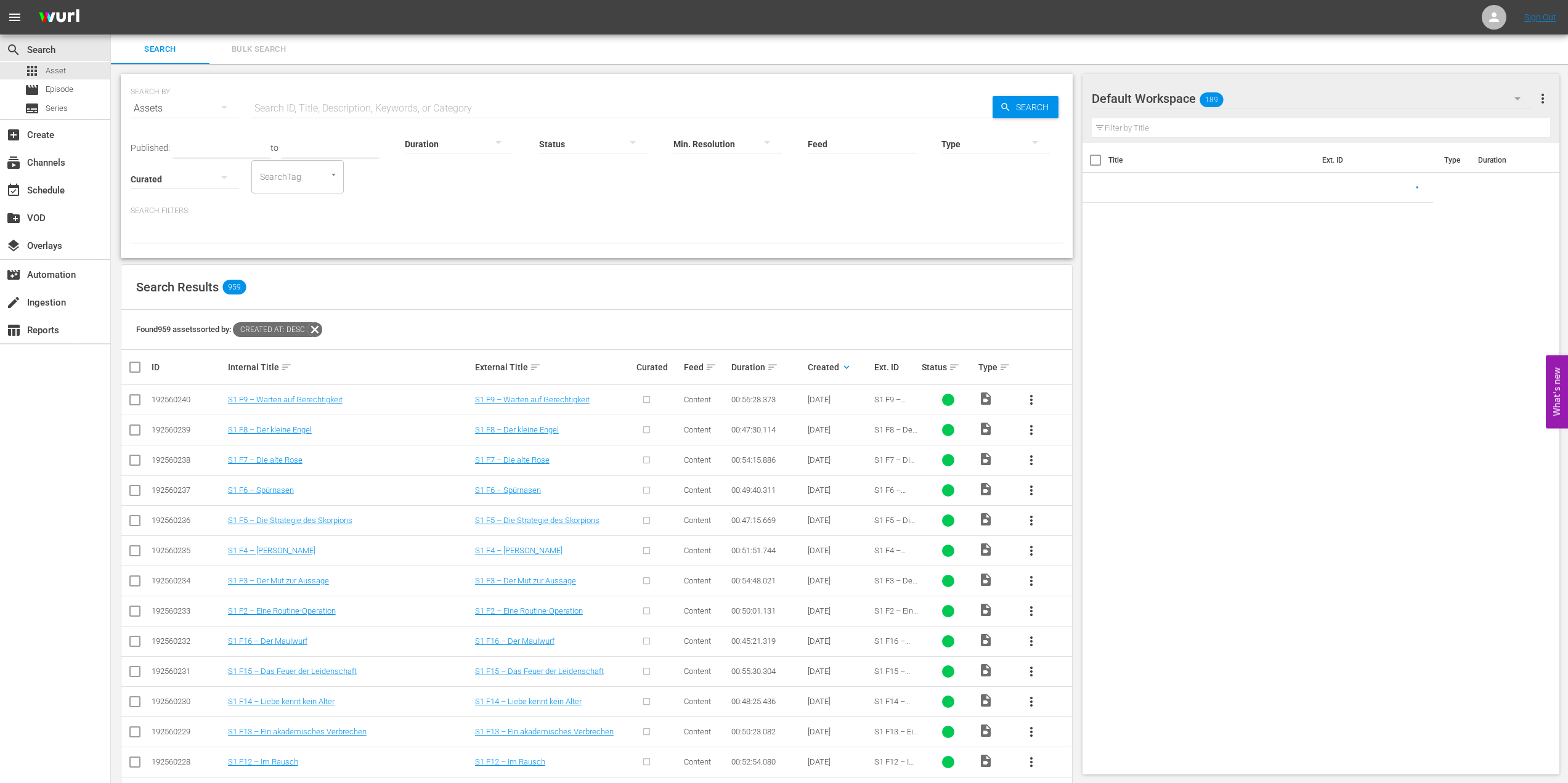
click at [329, 106] on input "text" at bounding box center [622, 108] width 741 height 30
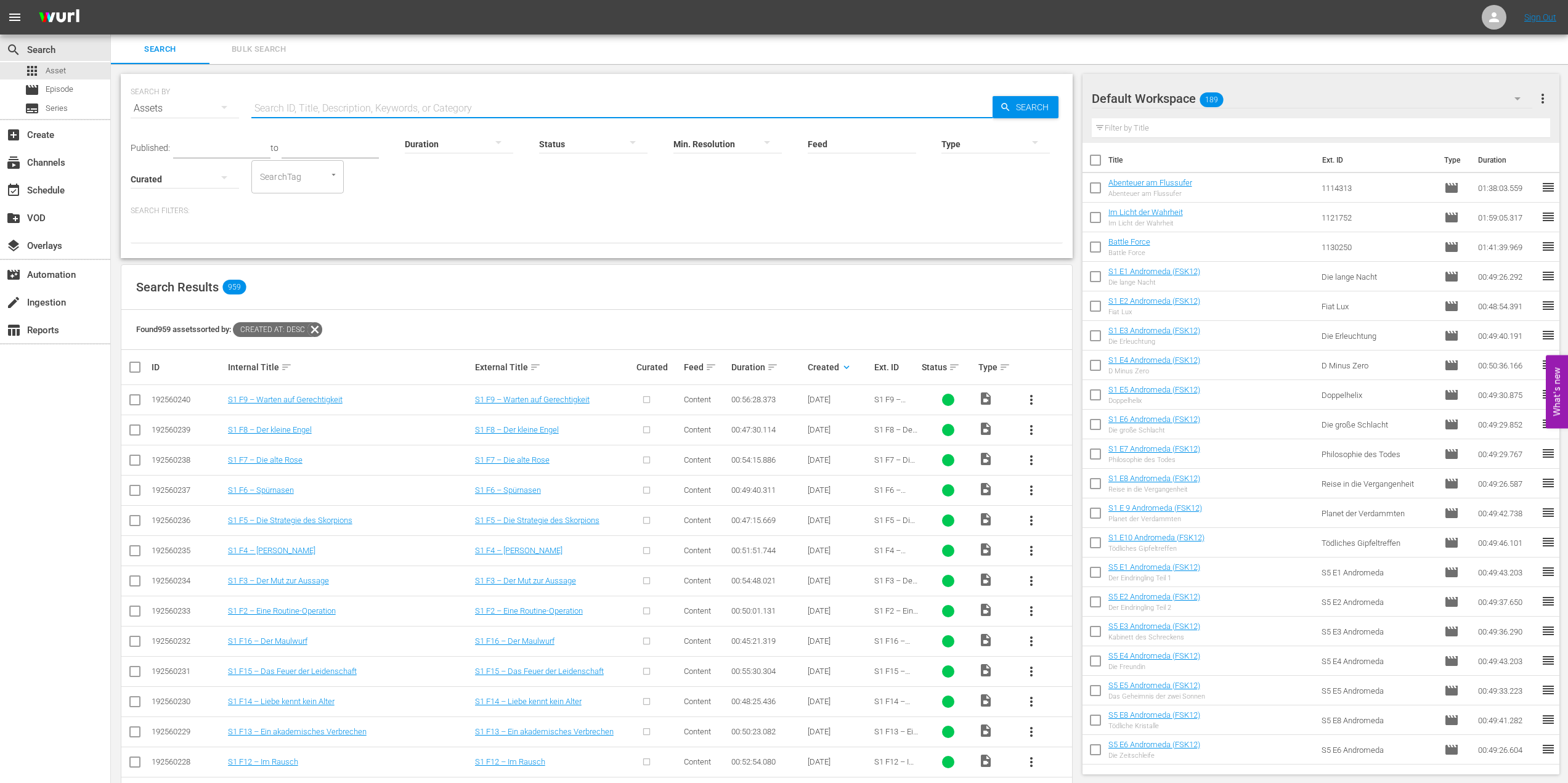
click at [265, 177] on input "SearchTag" at bounding box center [280, 177] width 47 height 22
paste input "[PERSON_NAME] Launch"
type input "[PERSON_NAME] Launch"
click at [1004, 115] on div "Type" at bounding box center [996, 136] width 109 height 44
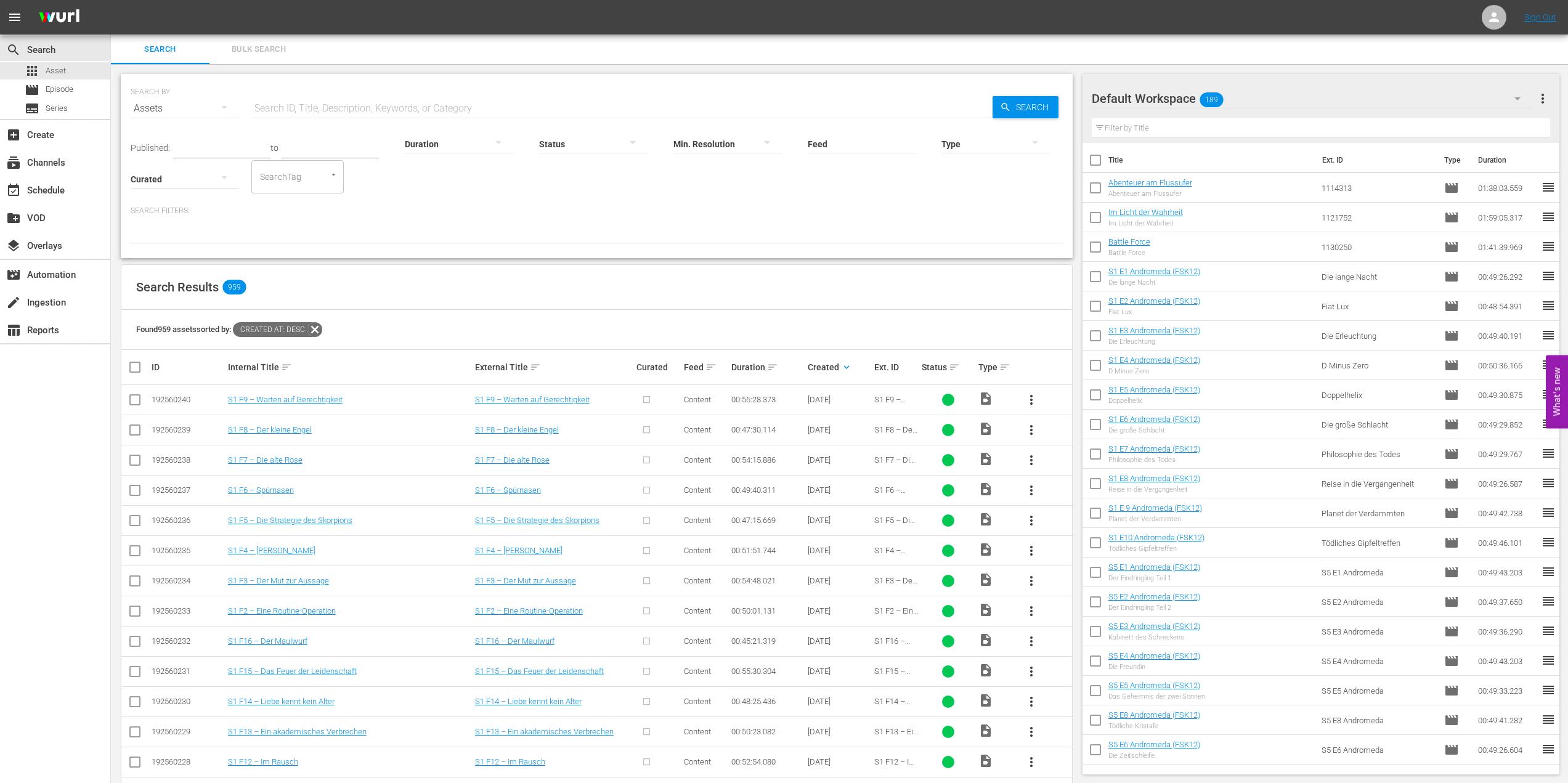
scroll to position [0, 0]
click at [1005, 102] on icon "button" at bounding box center [1005, 107] width 11 height 11
click at [314, 103] on input "text" at bounding box center [622, 108] width 741 height 30
paste input "[PERSON_NAME] Launch"
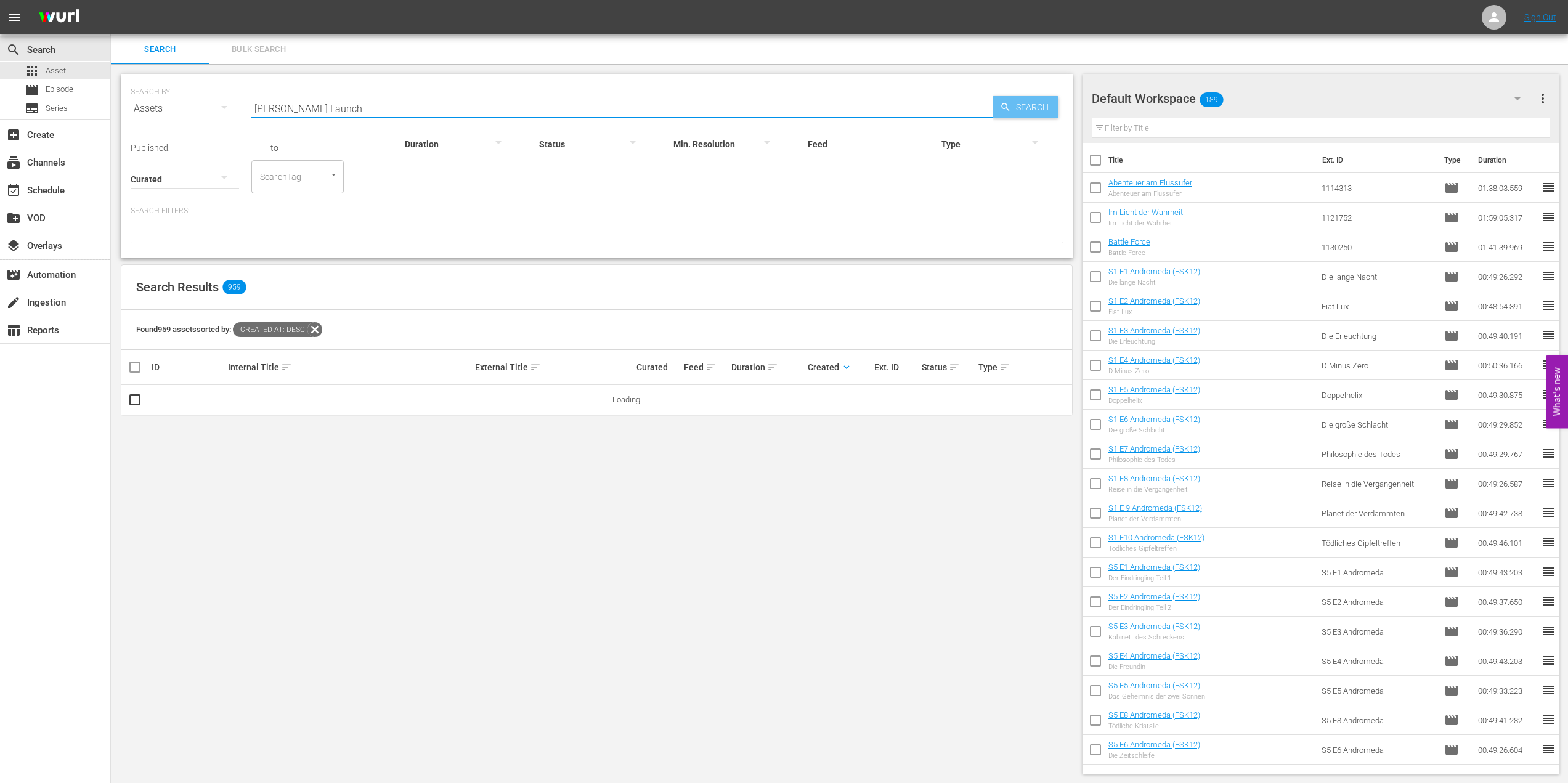
type input "[PERSON_NAME] Launch"
click at [1034, 112] on span "Search" at bounding box center [1035, 107] width 47 height 22
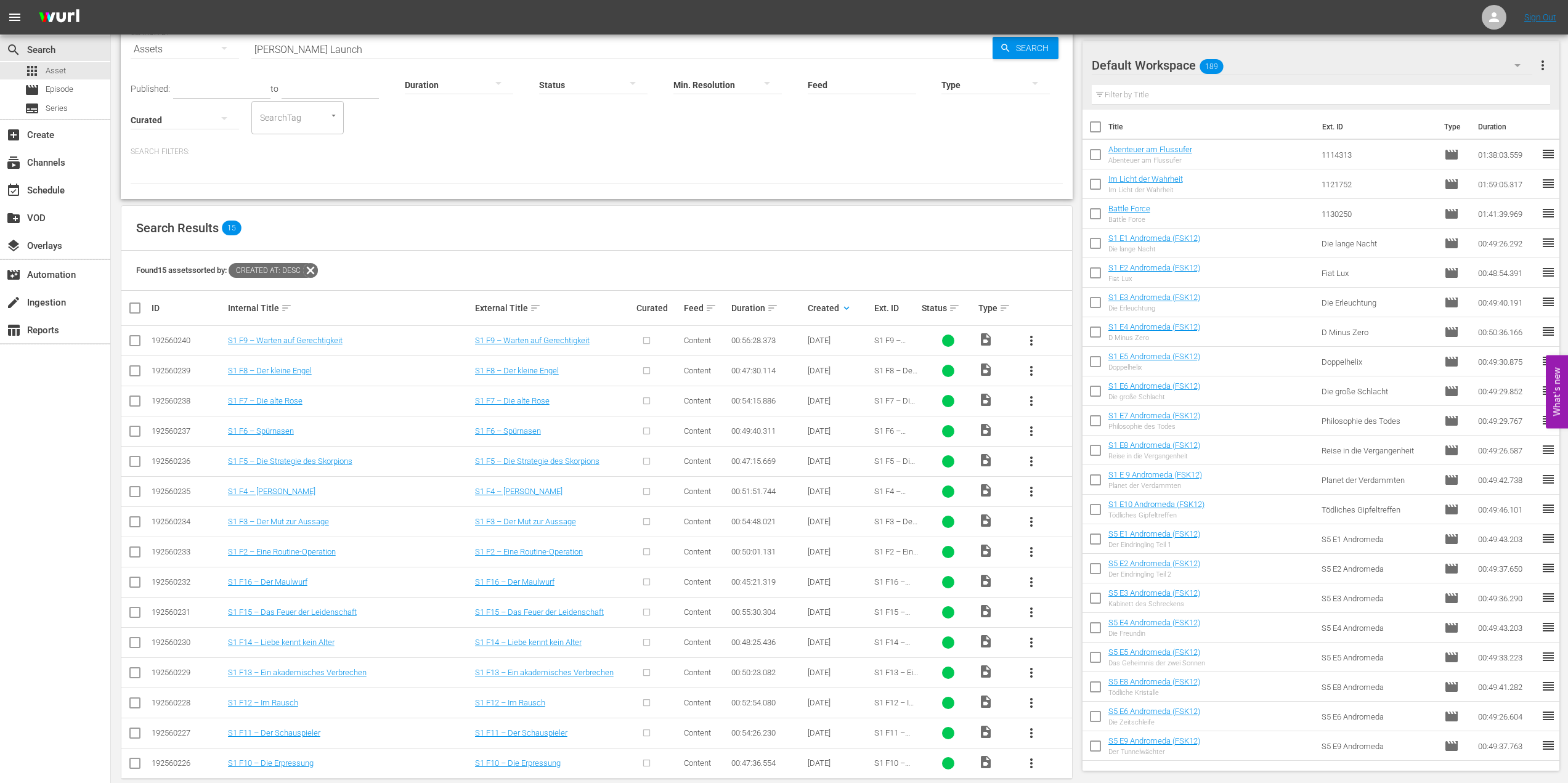
scroll to position [77, 0]
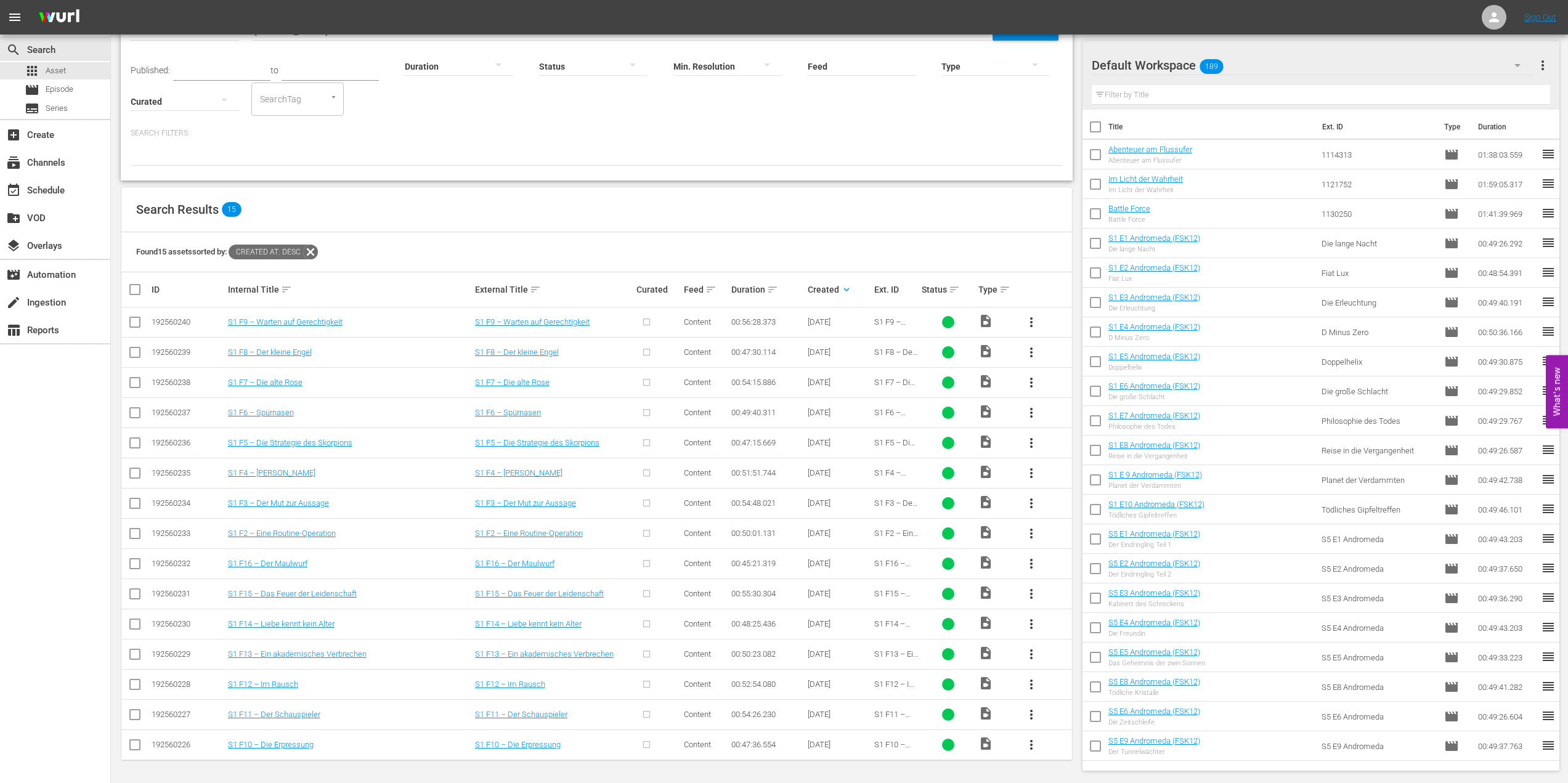
click at [316, 249] on icon at bounding box center [310, 252] width 16 height 16
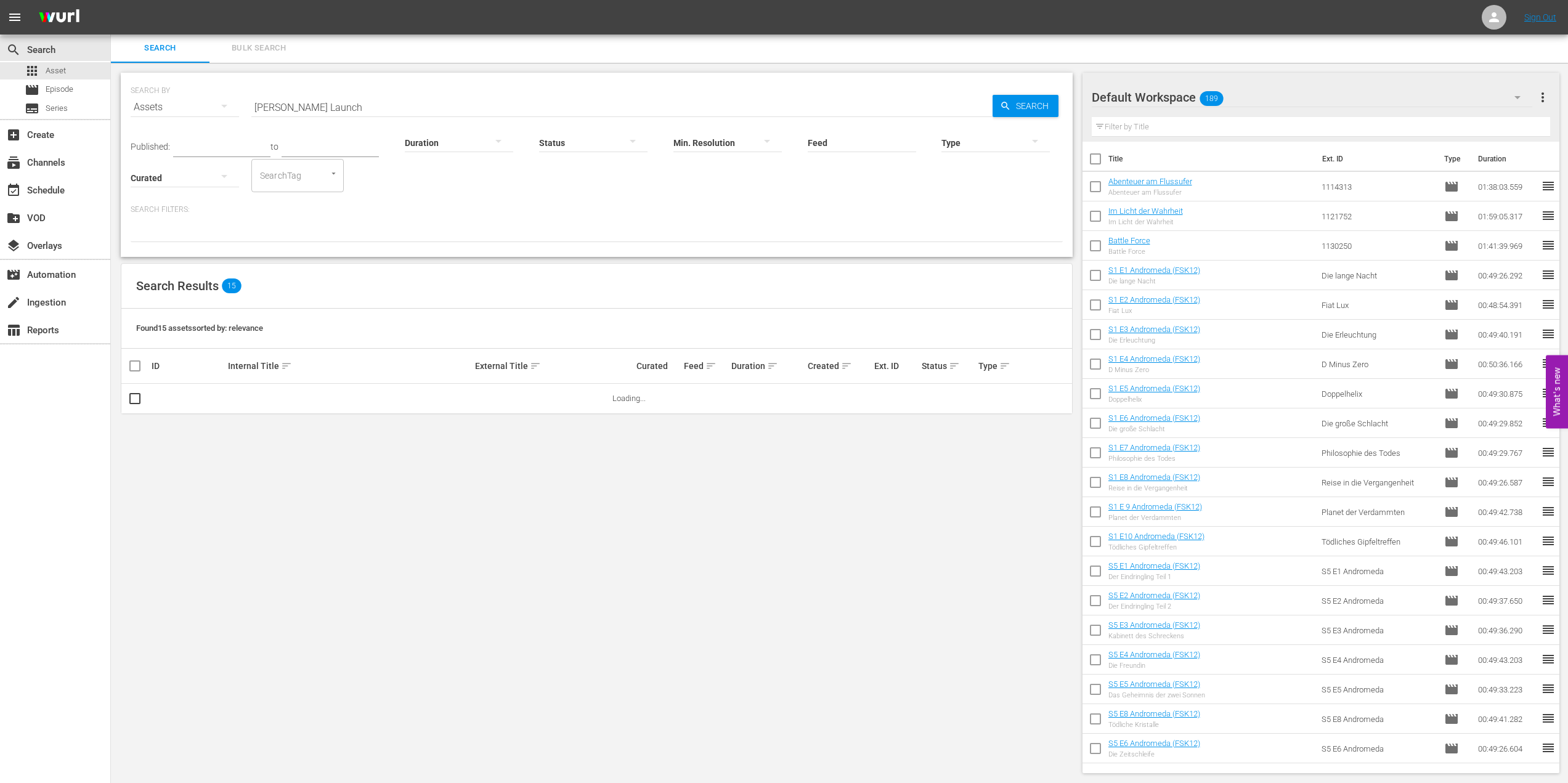
scroll to position [0, 0]
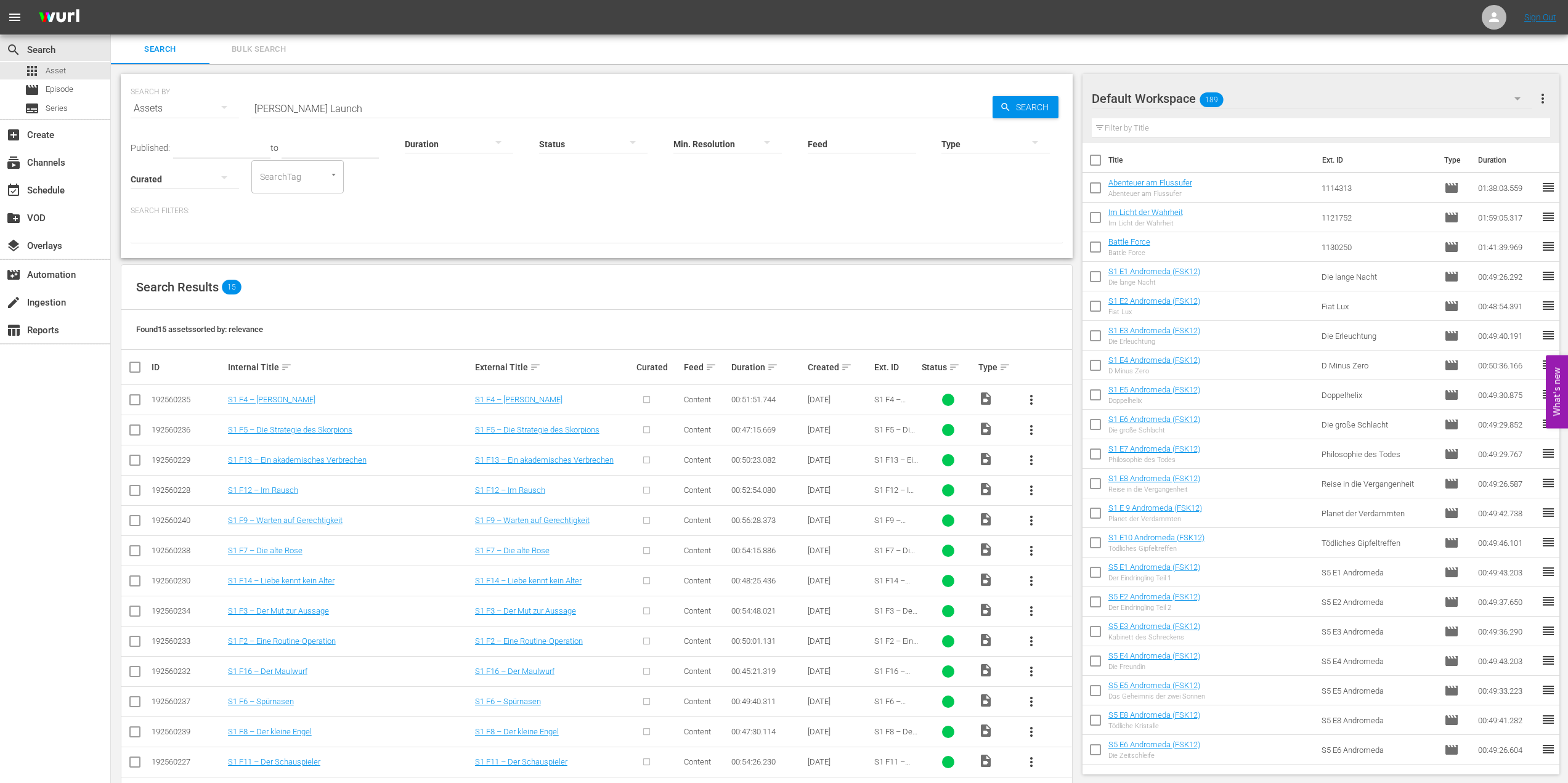
click at [405, 239] on div at bounding box center [597, 232] width 932 height 21
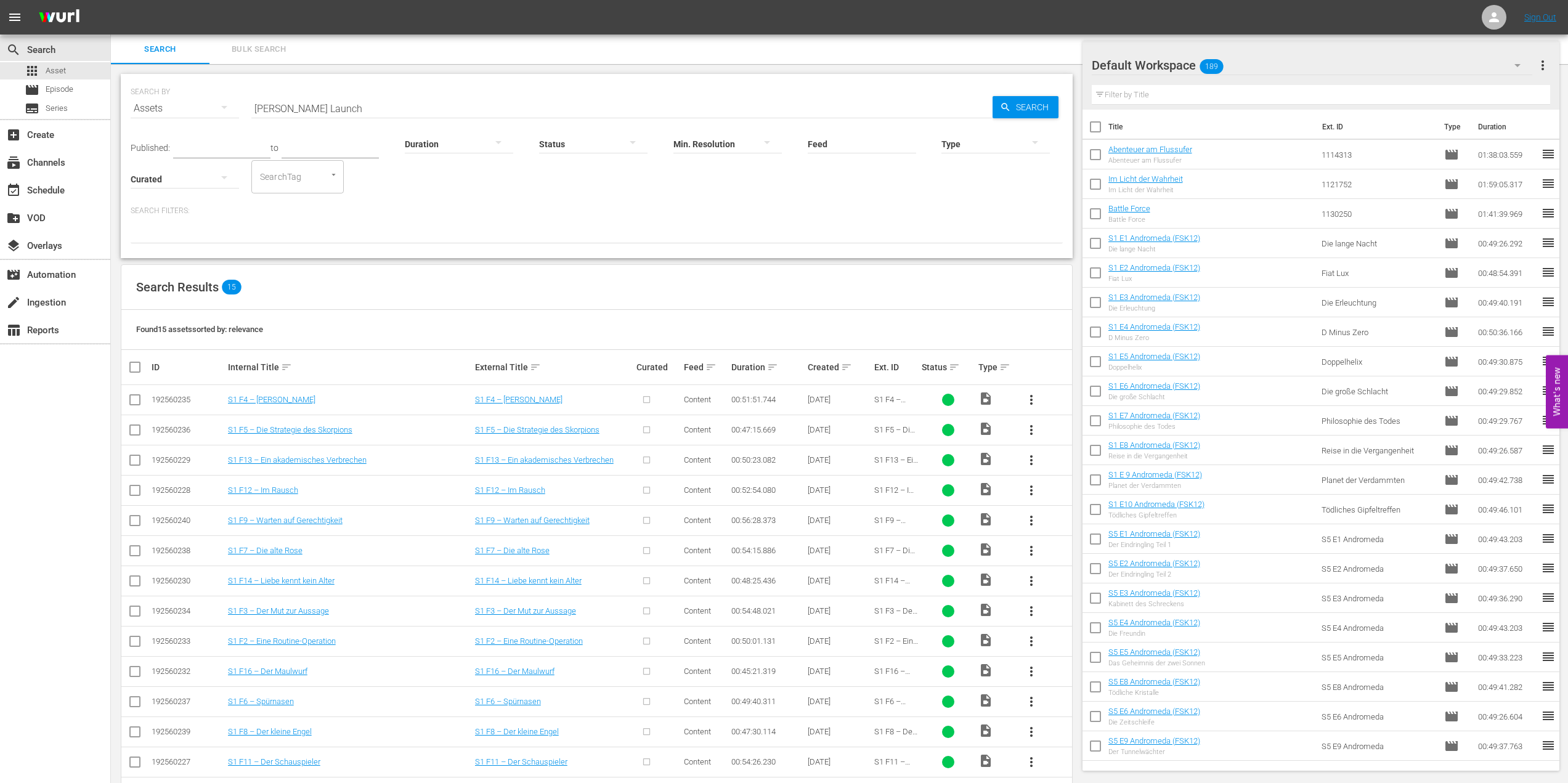
scroll to position [77, 0]
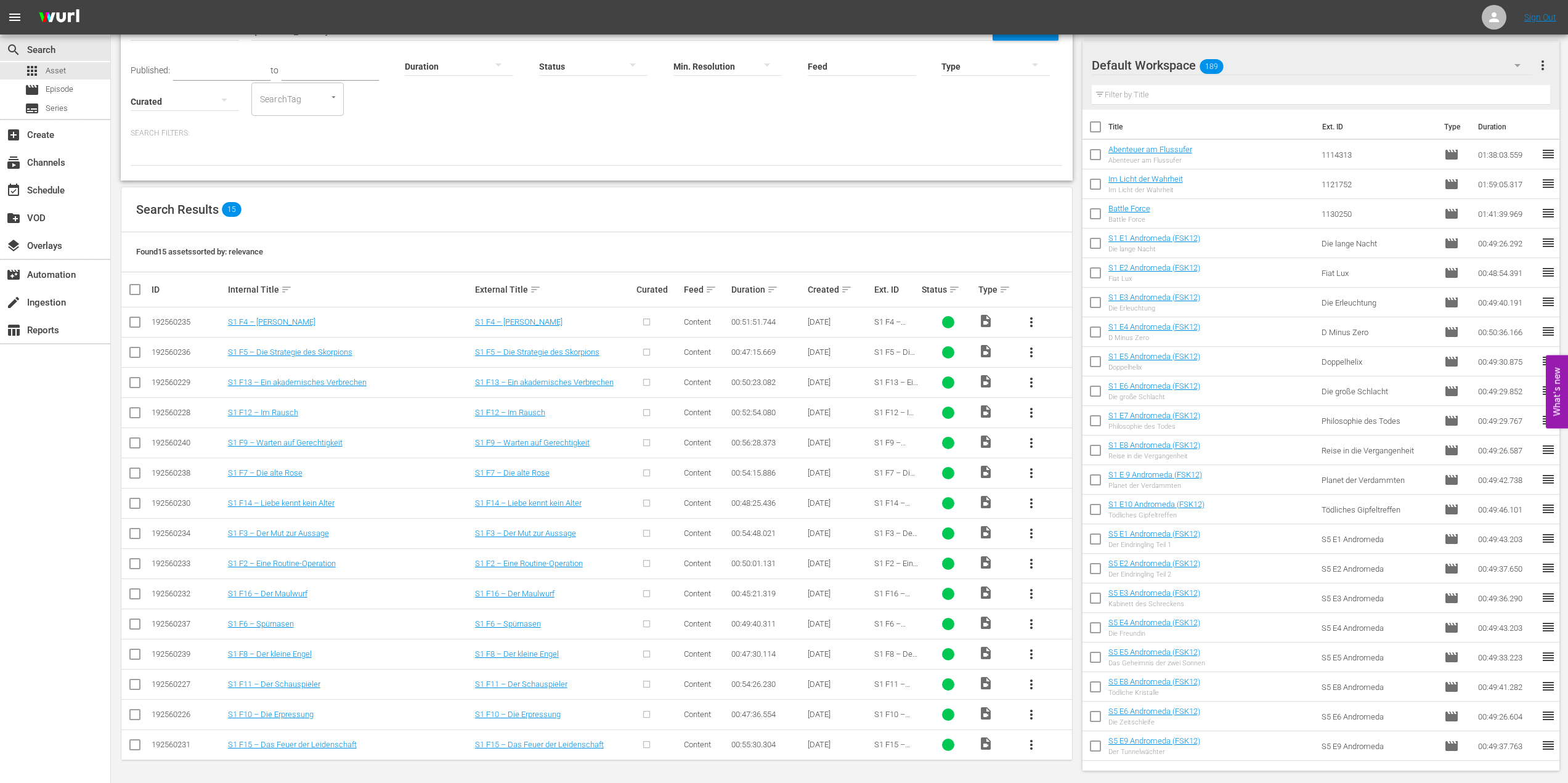
click at [873, 215] on div "Search Results 15" at bounding box center [597, 210] width 951 height 45
